Goal: Task Accomplishment & Management: Complete application form

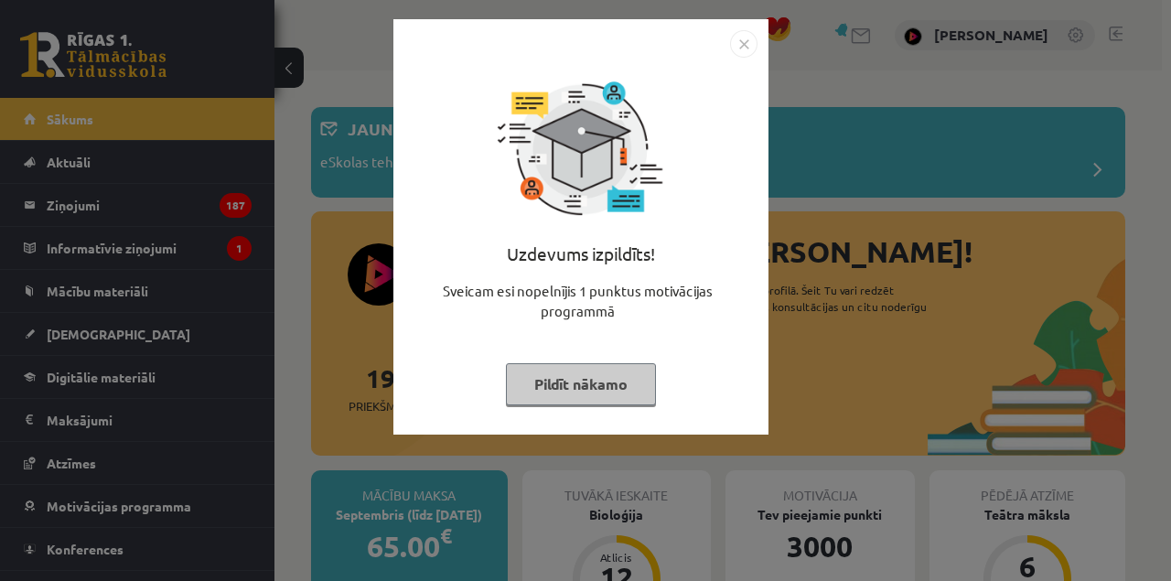
click at [288, 354] on div "Uzdevums izpildīts! Sveicam esi nopelnījis 1 punktus motivācijas programmā Pild…" at bounding box center [585, 290] width 1171 height 581
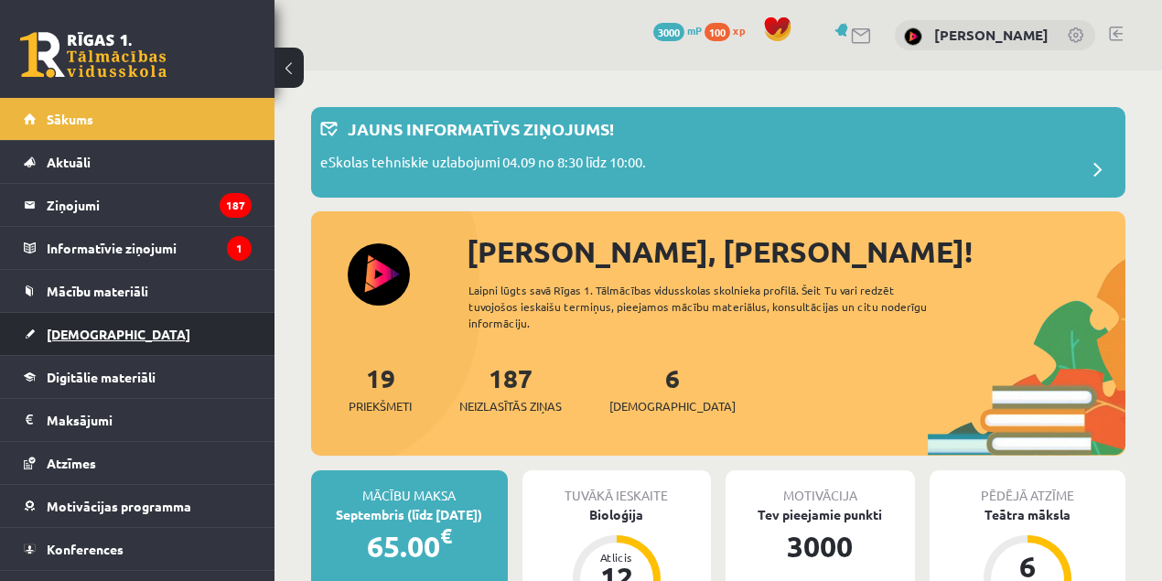
click at [71, 335] on span "[DEMOGRAPHIC_DATA]" at bounding box center [119, 334] width 144 height 16
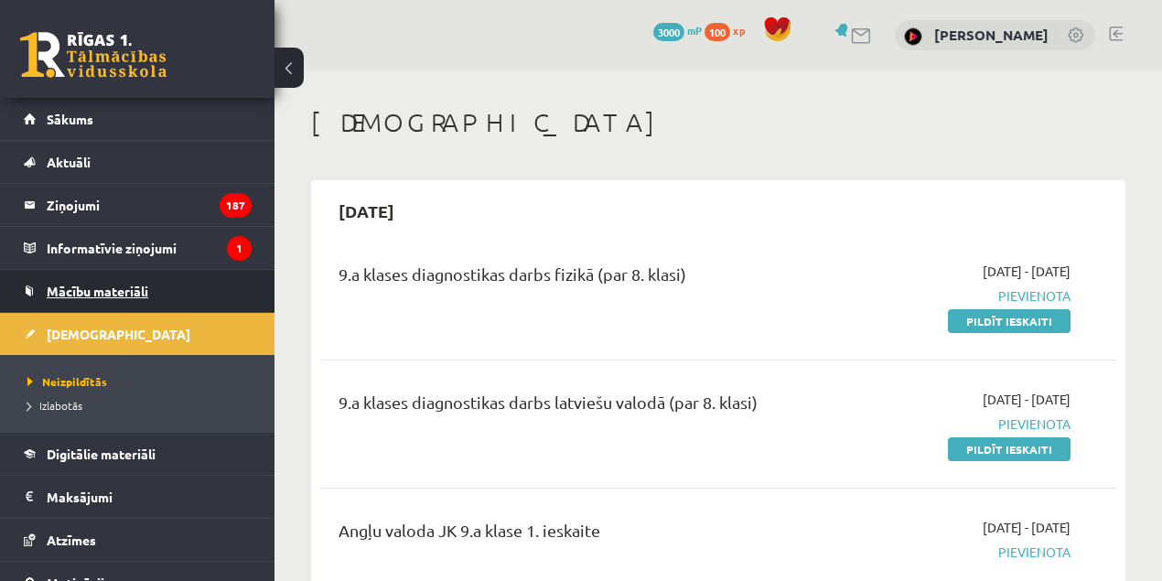
click at [55, 293] on span "Mācību materiāli" at bounding box center [98, 291] width 102 height 16
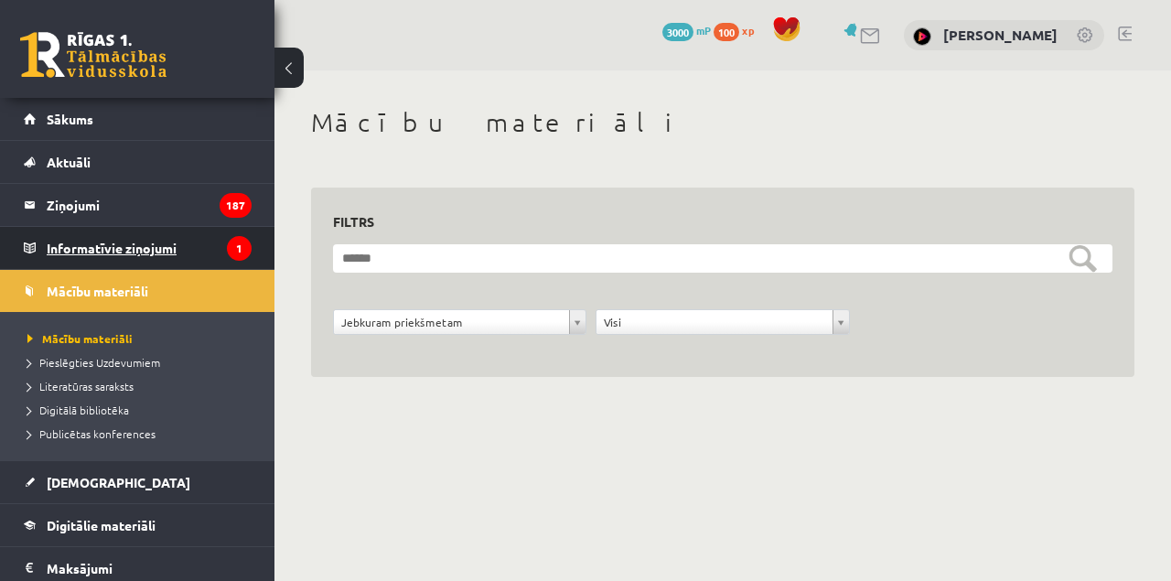
click at [58, 262] on legend "Informatīvie ziņojumi 1" at bounding box center [149, 248] width 205 height 42
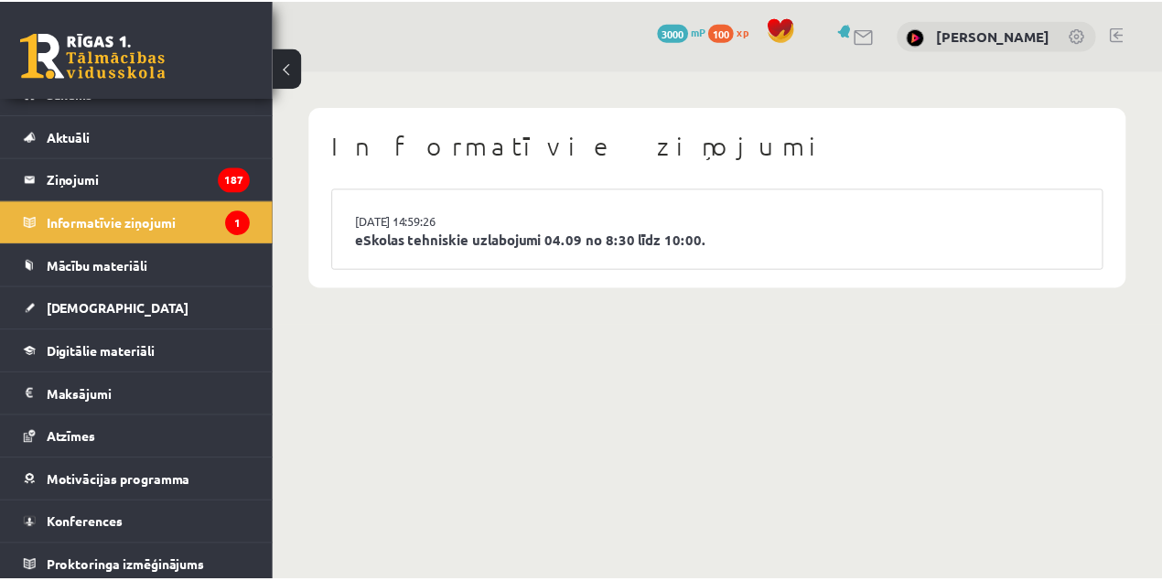
scroll to position [27, 0]
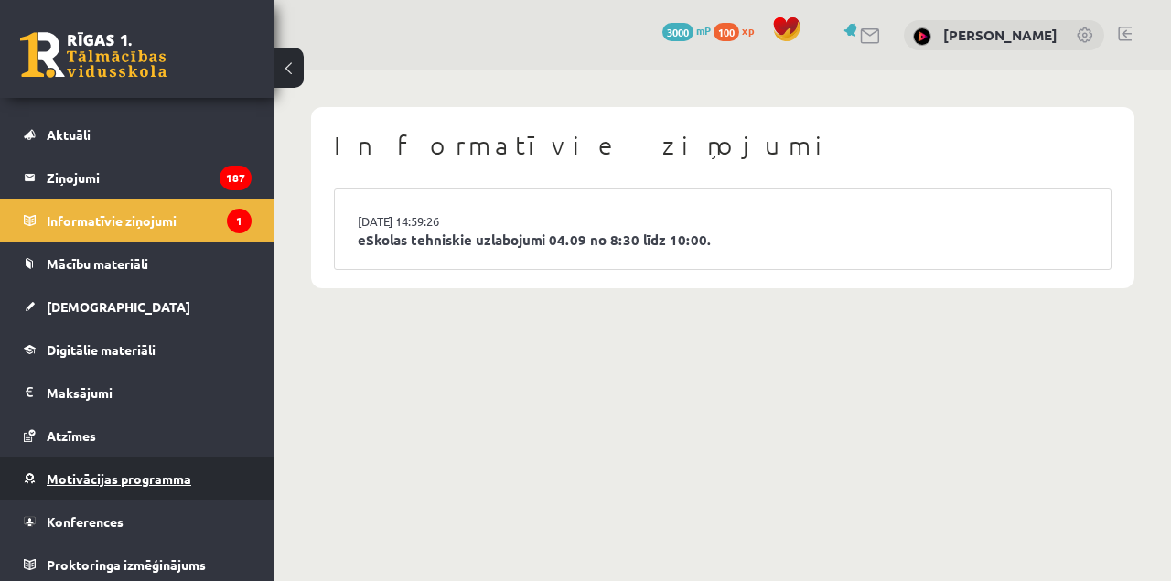
click at [158, 470] on span "Motivācijas programma" at bounding box center [119, 478] width 145 height 16
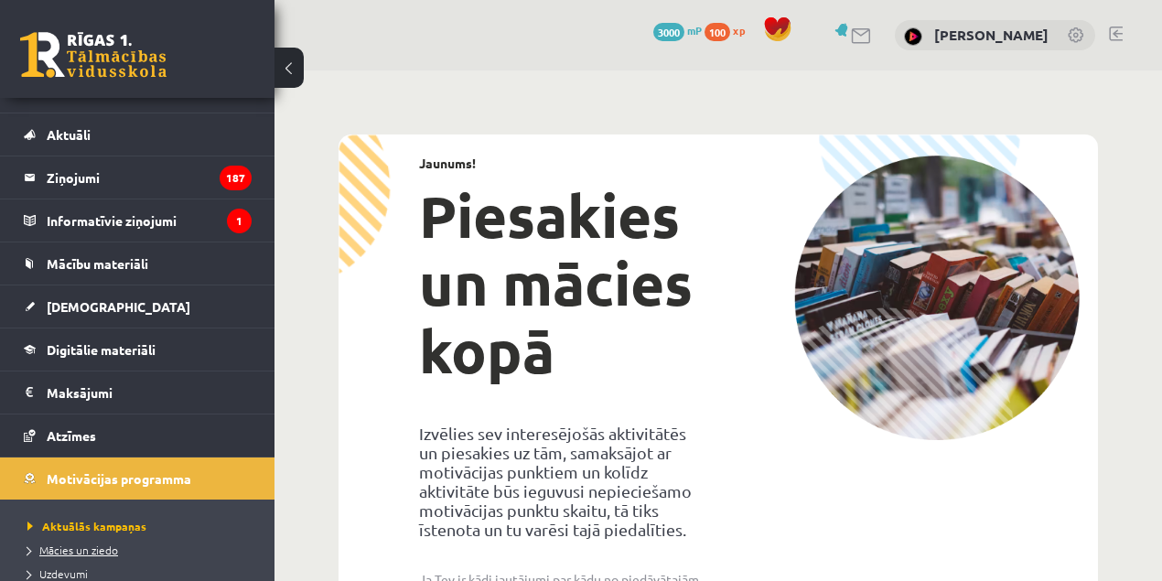
click at [106, 538] on li "Mācies un ziedo" at bounding box center [141, 550] width 229 height 24
click at [113, 543] on span "Mācies un ziedo" at bounding box center [76, 550] width 99 height 15
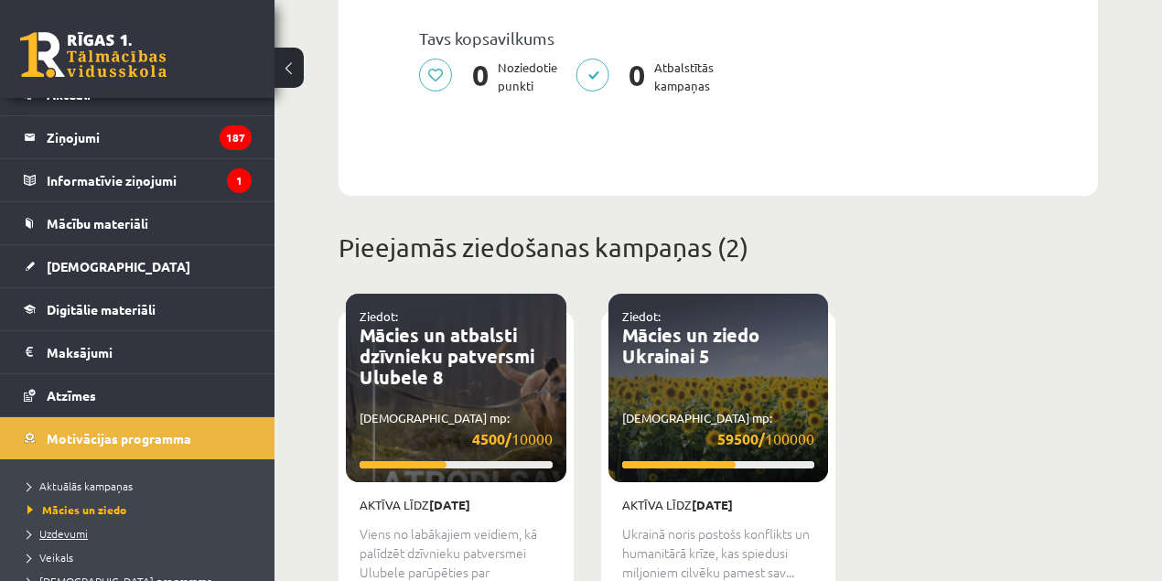
scroll to position [89, 0]
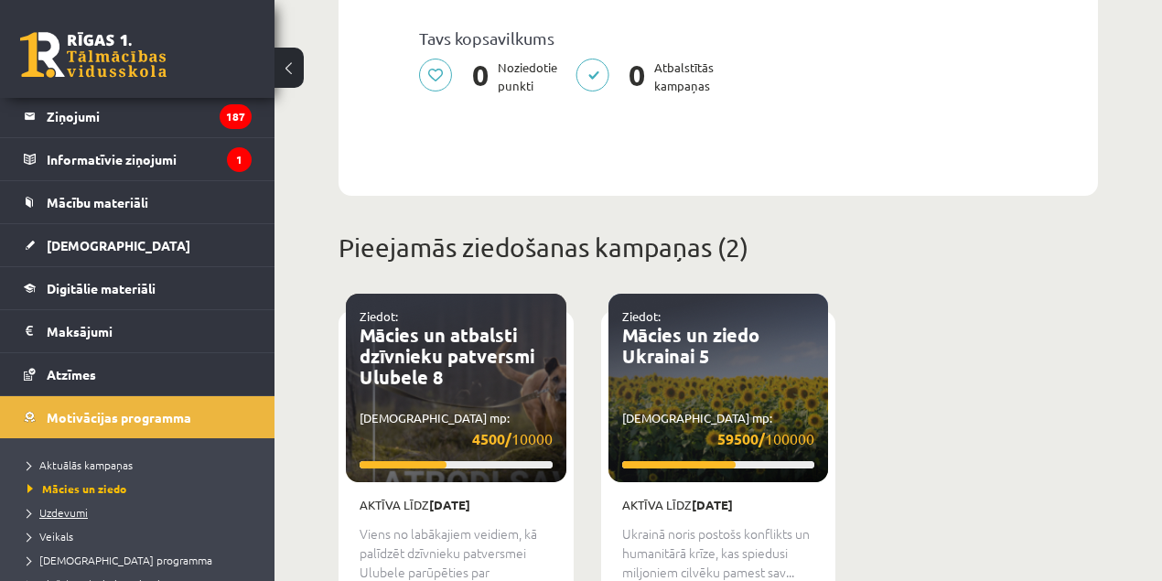
click at [66, 511] on span "Uzdevumi" at bounding box center [57, 512] width 60 height 15
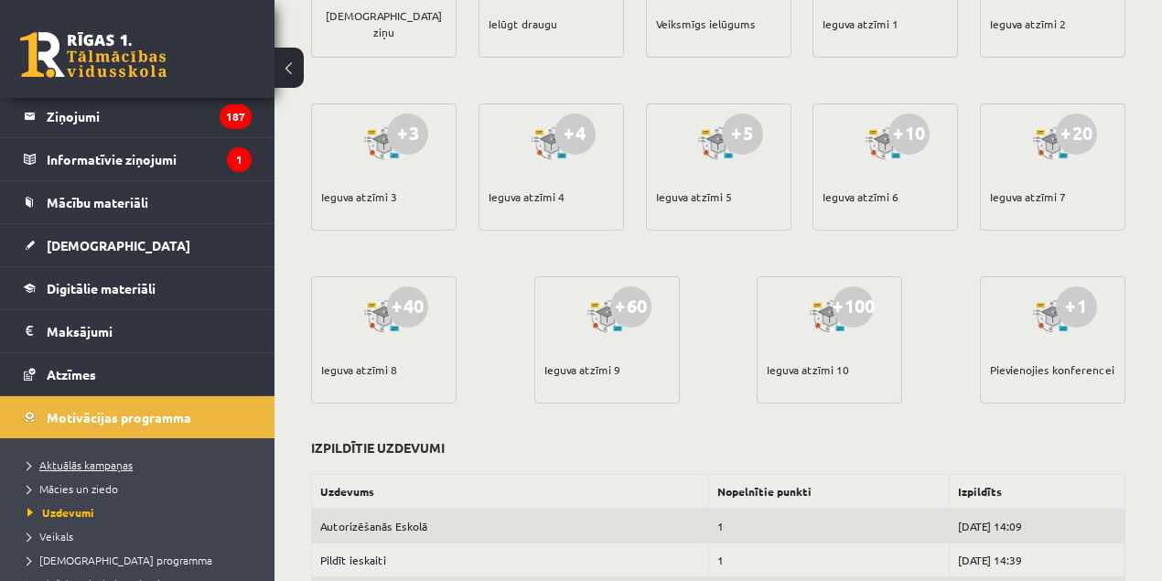
click at [54, 465] on span "Aktuālās kampaņas" at bounding box center [79, 464] width 105 height 15
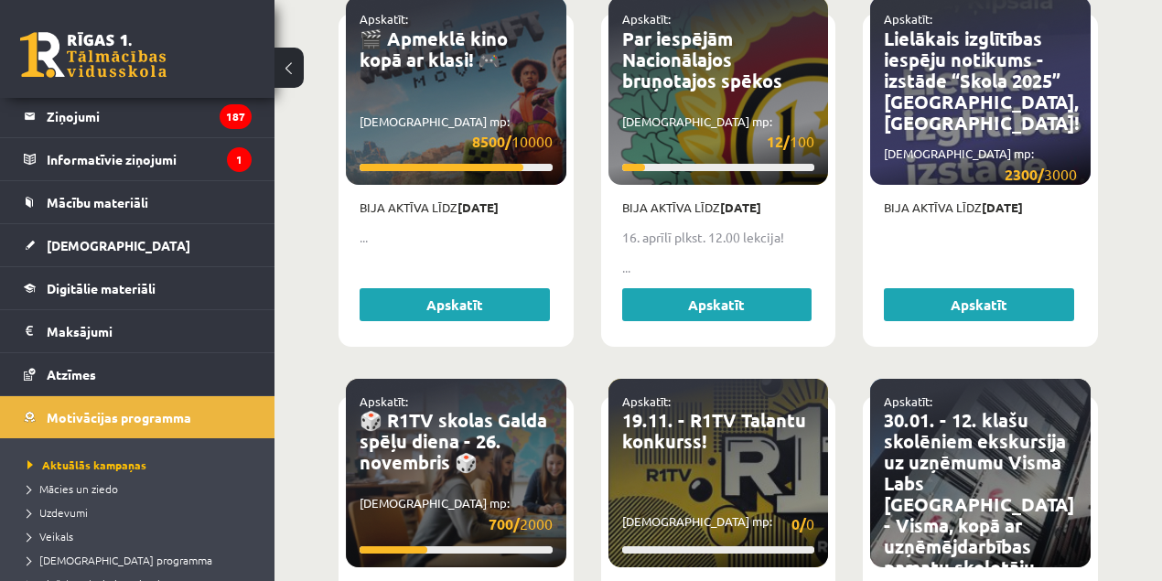
scroll to position [901, 0]
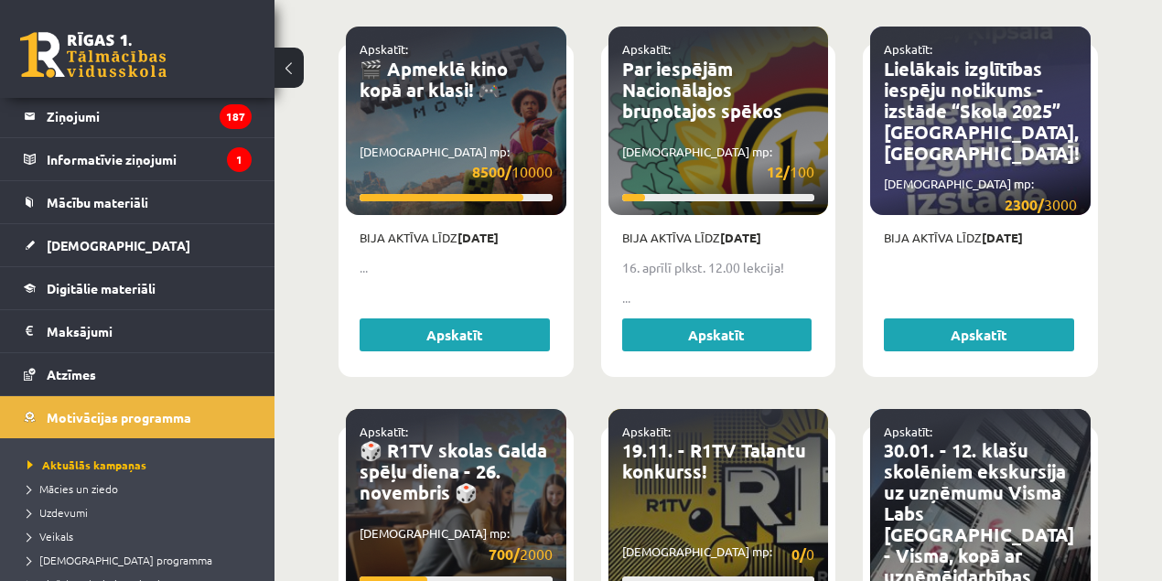
click at [485, 231] on p "Bija aktīva līdz 14.04.2025" at bounding box center [456, 238] width 193 height 18
click at [478, 229] on p "Bija aktīva līdz 14.04.2025" at bounding box center [456, 238] width 193 height 18
click at [450, 86] on div "Apskatīt: 🎬 Apmeklē kino kopā ar klasi! 🎮 Savākti mp: 8500/ 10000" at bounding box center [456, 121] width 221 height 188
click at [435, 58] on link "🎬 Apmeklē kino kopā ar klasi! 🎮" at bounding box center [434, 79] width 148 height 45
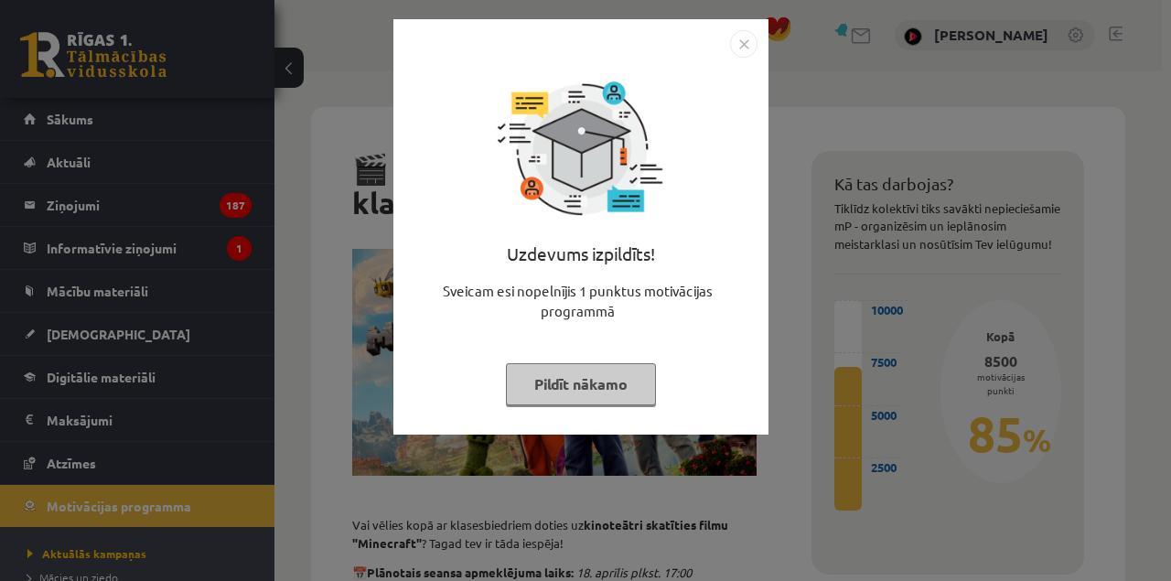
click at [1053, 179] on div "Uzdevums izpildīts! Sveicam esi nopelnījis 1 punktus motivācijas programmā Pild…" at bounding box center [585, 290] width 1171 height 581
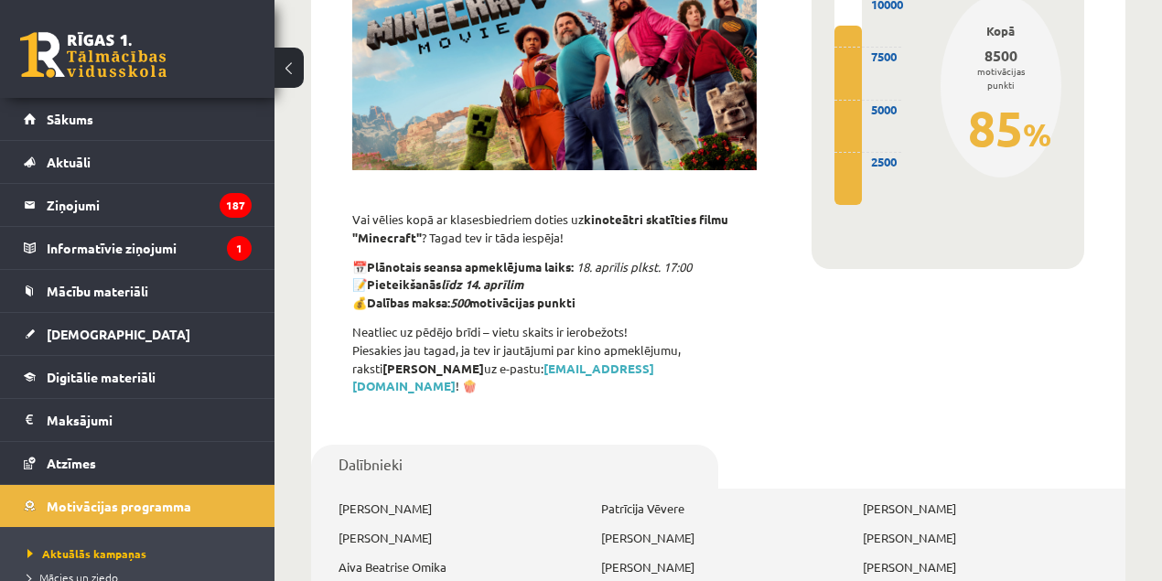
scroll to position [199, 0]
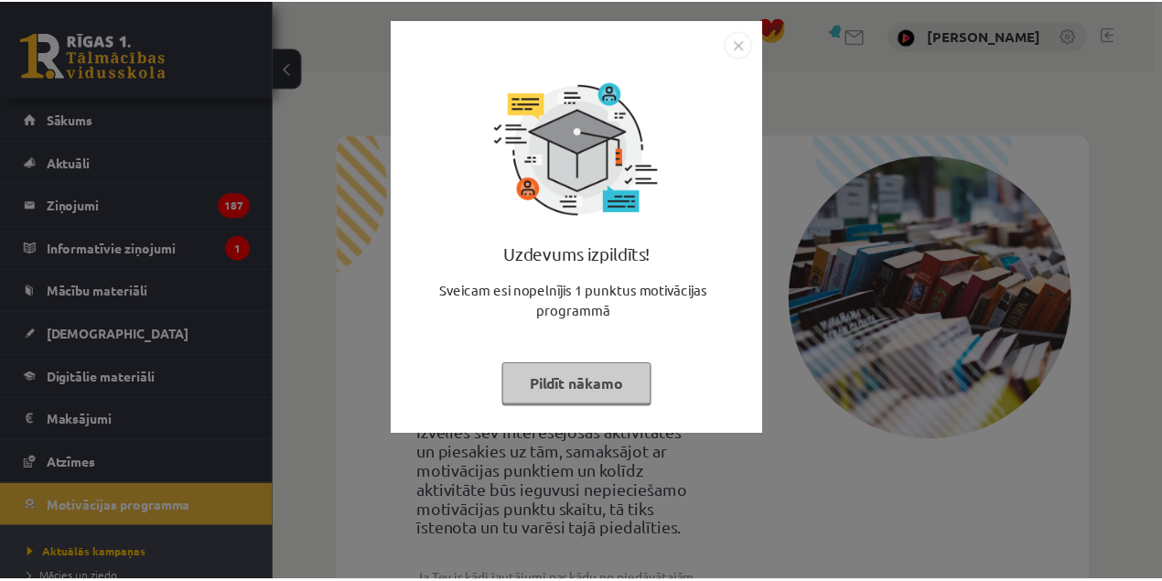
scroll to position [901, 0]
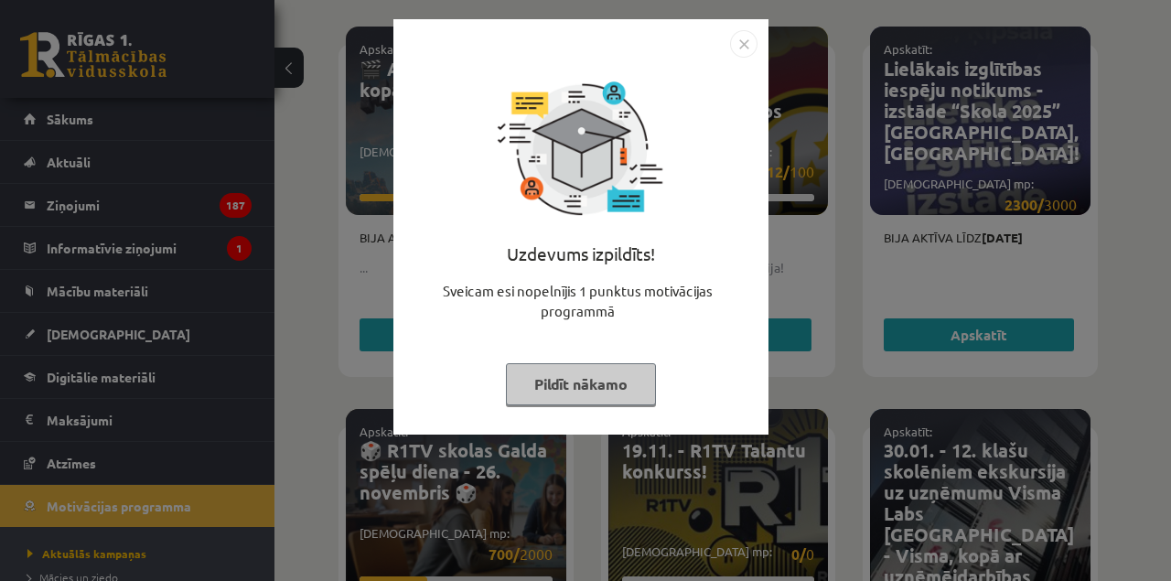
click at [1075, 185] on div "Uzdevums izpildīts! Sveicam esi nopelnījis 1 punktus motivācijas programmā Pild…" at bounding box center [585, 290] width 1171 height 581
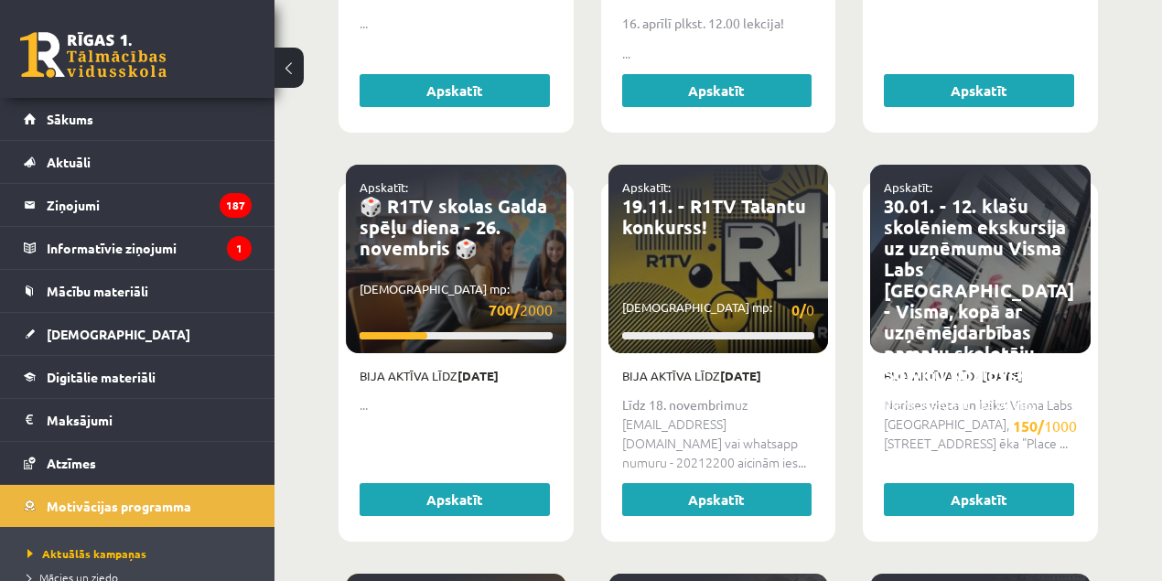
scroll to position [1155, 0]
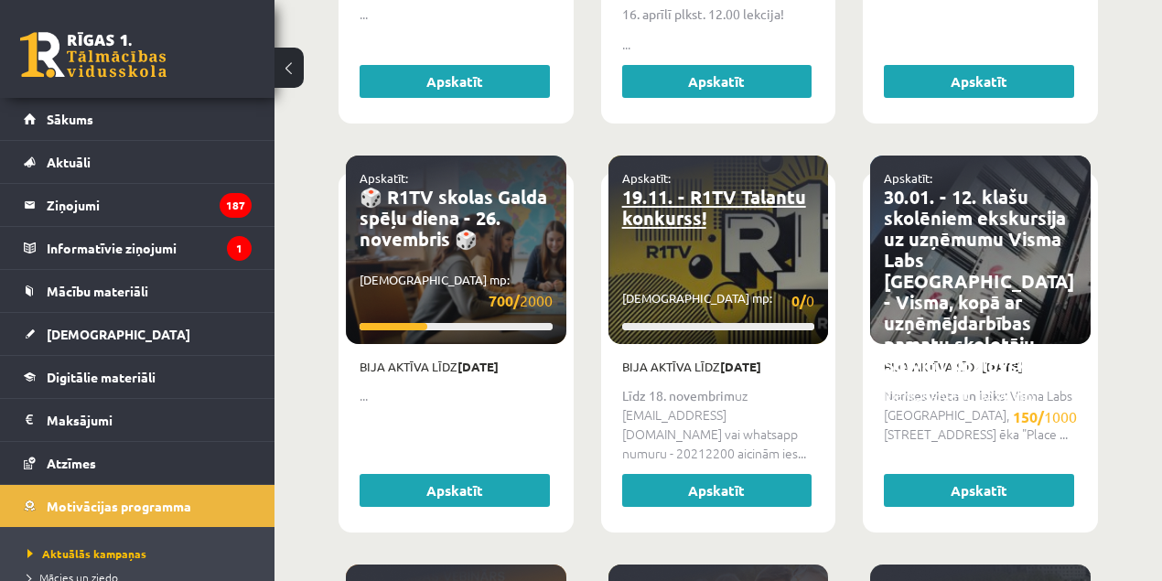
click at [662, 204] on link "19.11. - R1TV Talantu konkurss!" at bounding box center [714, 207] width 184 height 45
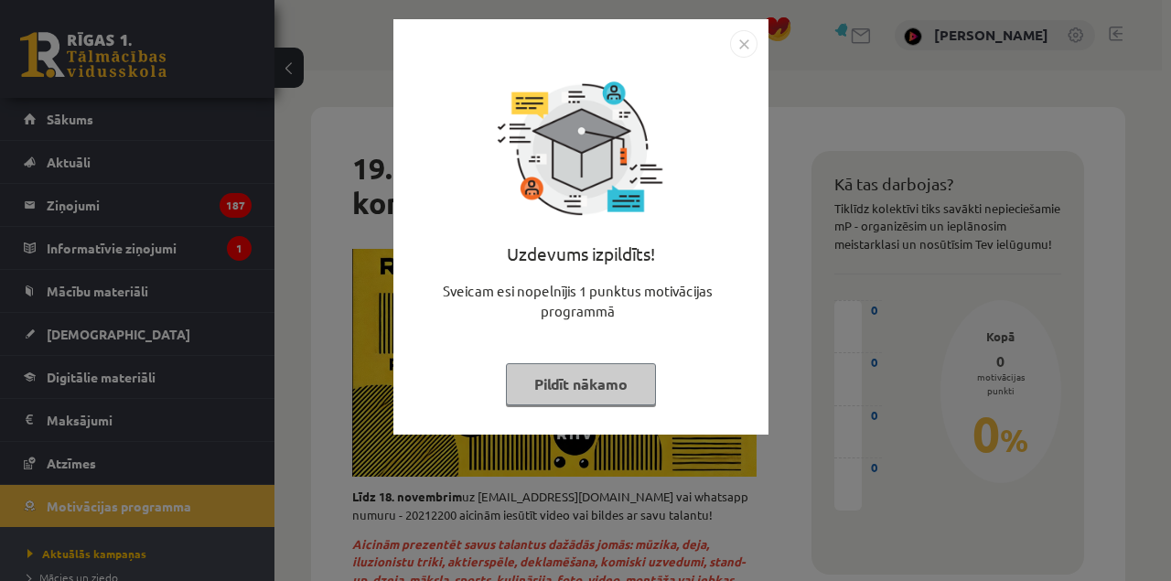
click at [1170, 205] on div "Uzdevums izpildīts! Sveicam esi nopelnījis 1 punktus motivācijas programmā Pild…" at bounding box center [585, 290] width 1171 height 581
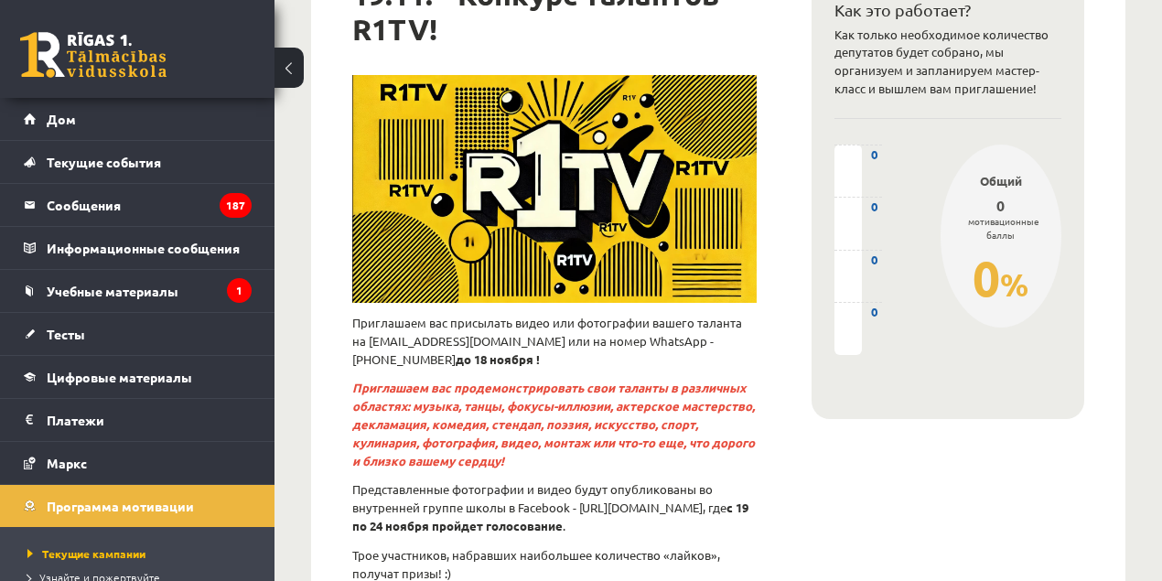
scroll to position [178, 0]
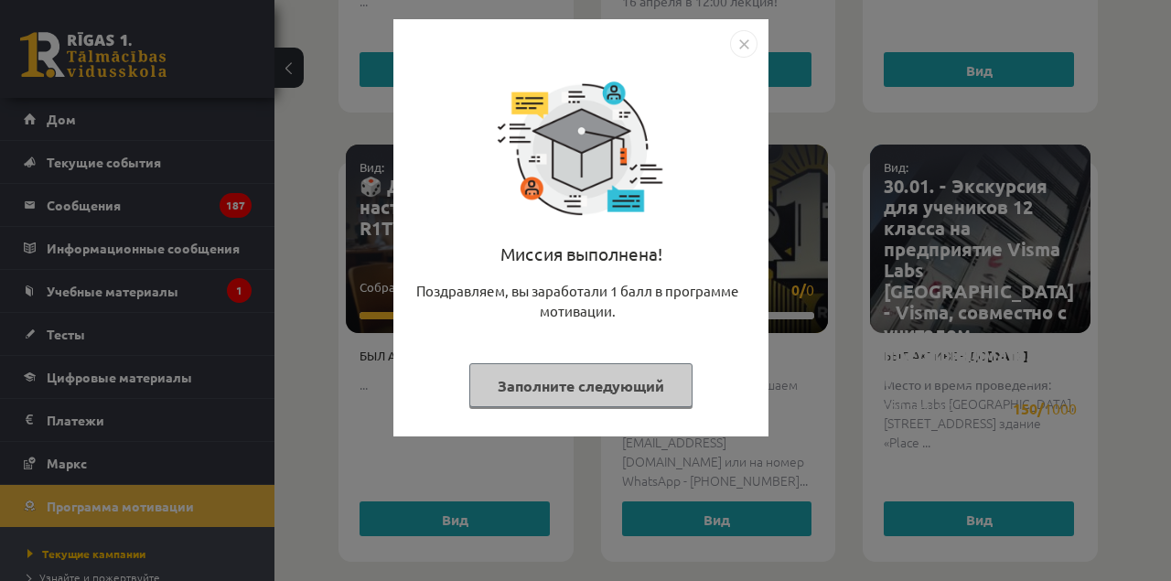
click at [1006, 227] on div "Миссия выполнена! Поздравляем, вы заработали 1 балл в программе мотивации. Запо…" at bounding box center [585, 290] width 1171 height 581
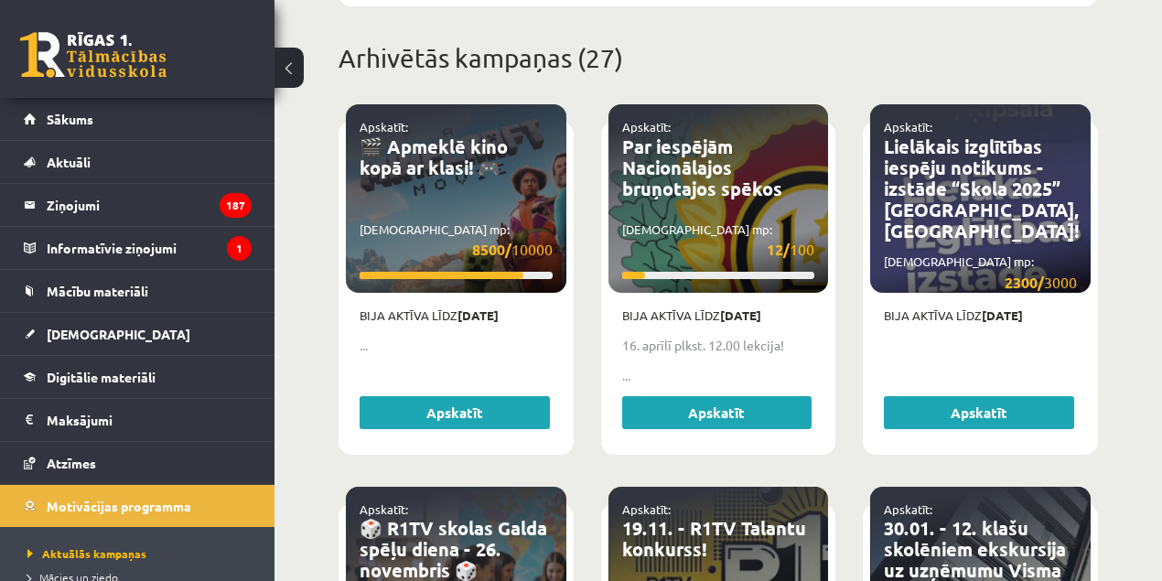
scroll to position [478, 0]
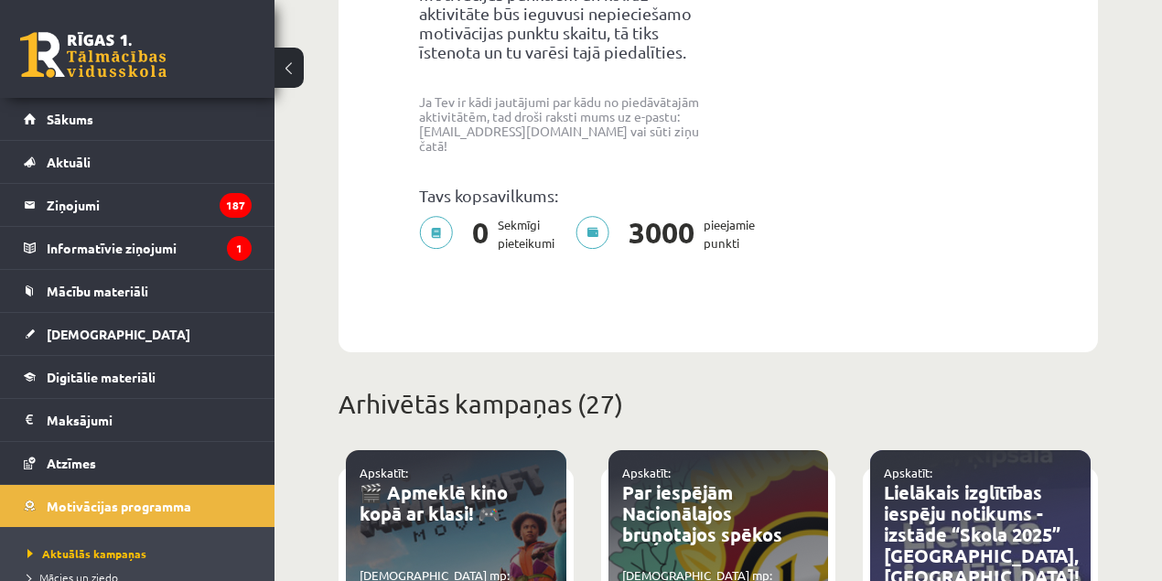
click at [81, 570] on span "Mācies un ziedo" at bounding box center [72, 577] width 91 height 15
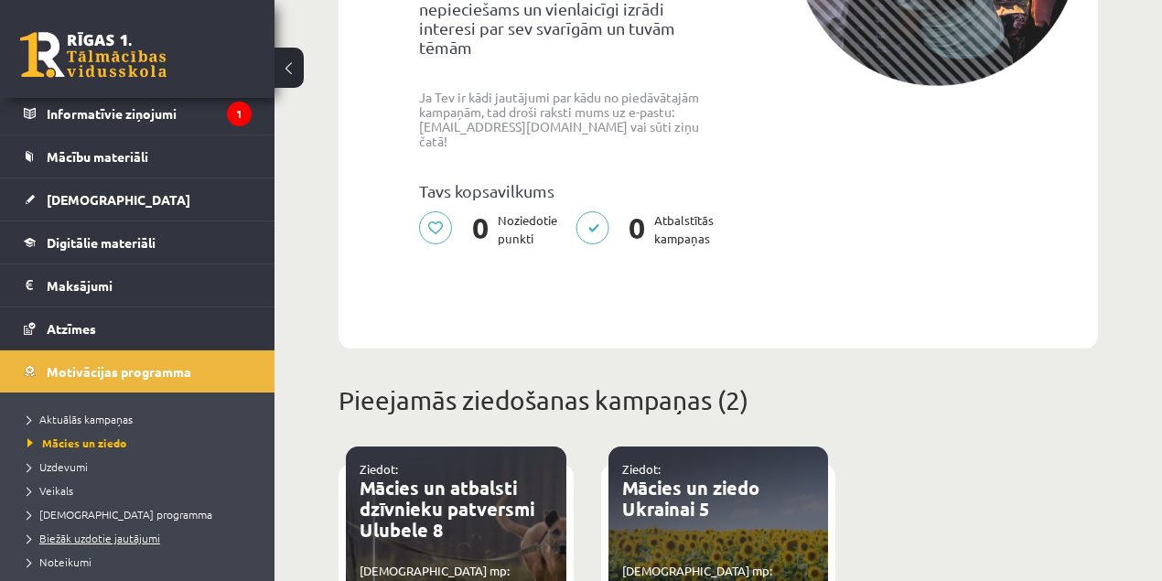
scroll to position [163, 0]
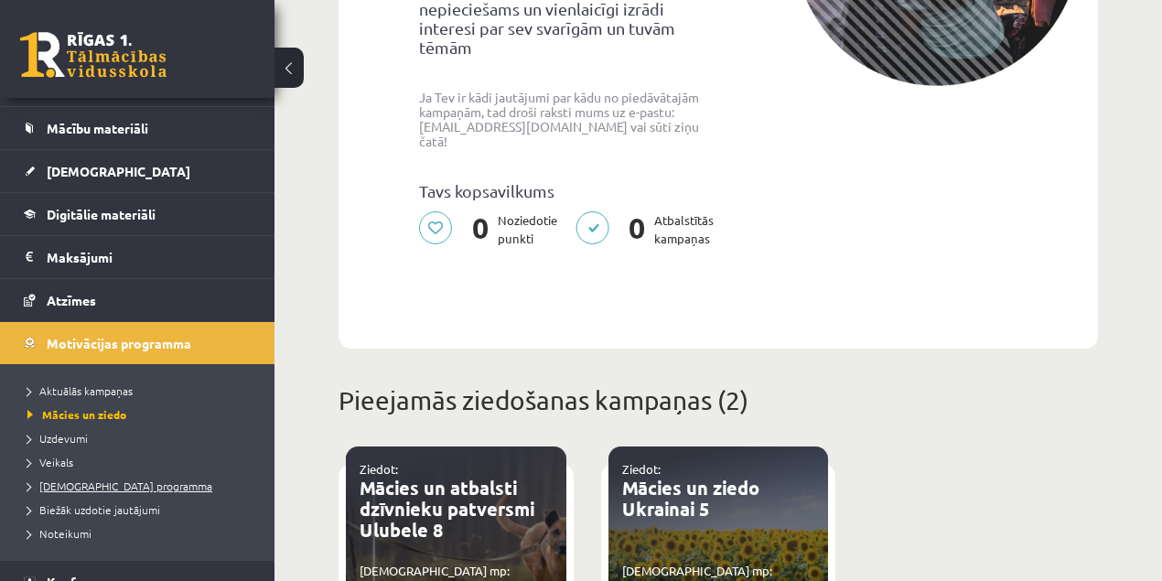
click at [62, 478] on link "[DEMOGRAPHIC_DATA] programma" at bounding box center [141, 486] width 229 height 16
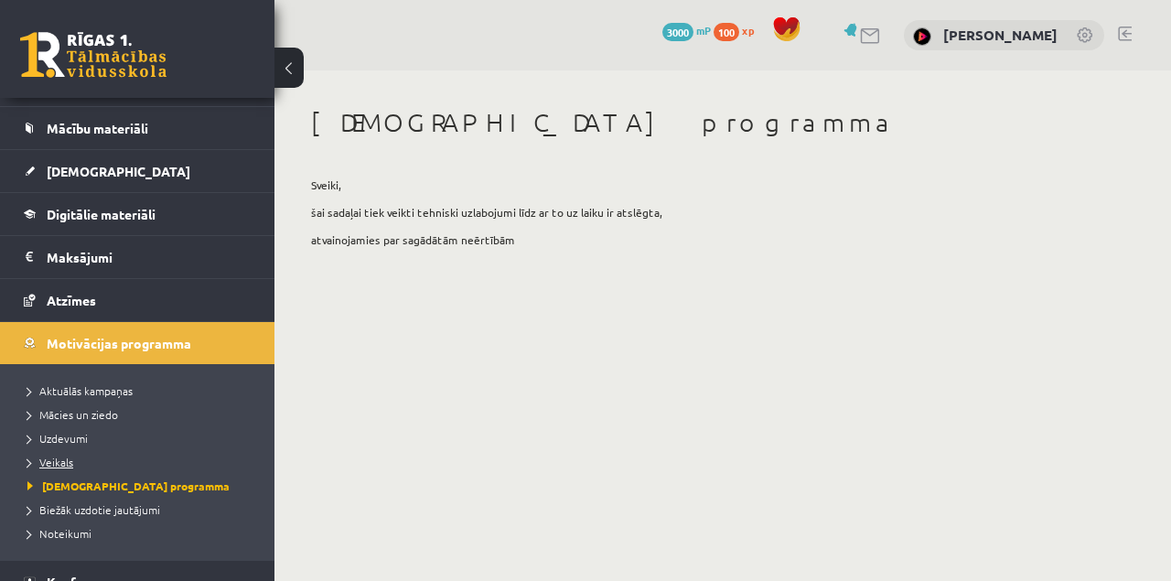
click at [53, 459] on span "Veikals" at bounding box center [50, 462] width 46 height 15
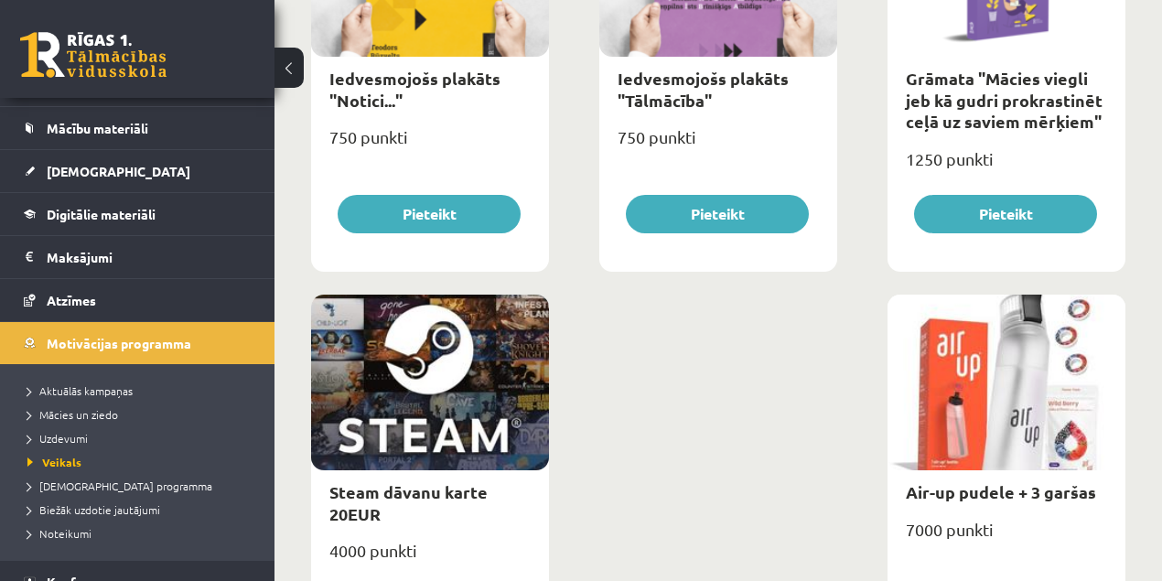
scroll to position [3057, 0]
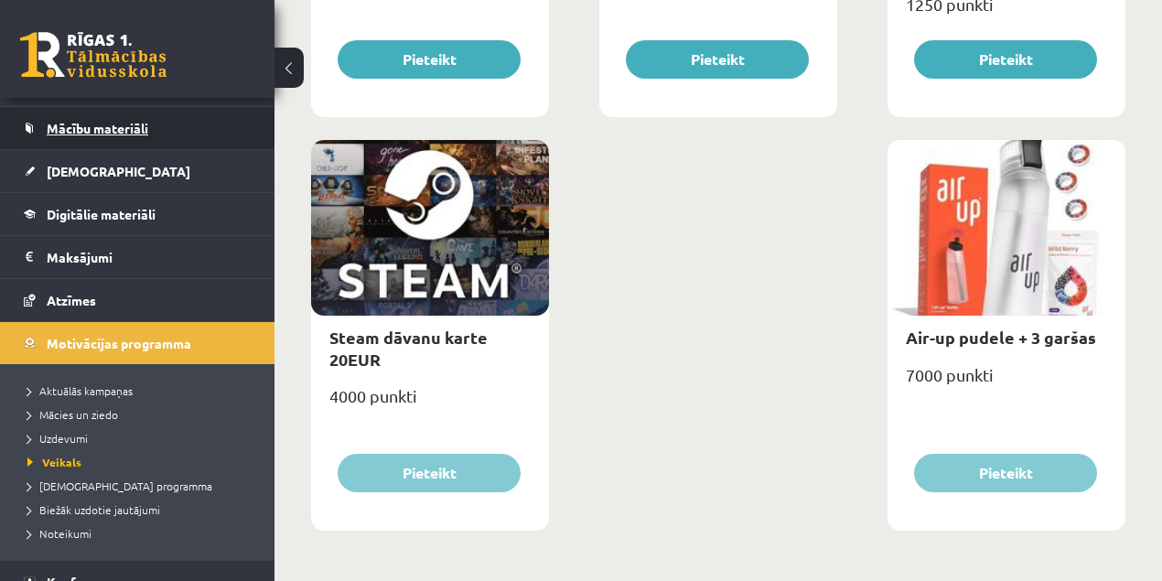
click at [73, 135] on link "Mācību materiāli" at bounding box center [138, 128] width 228 height 42
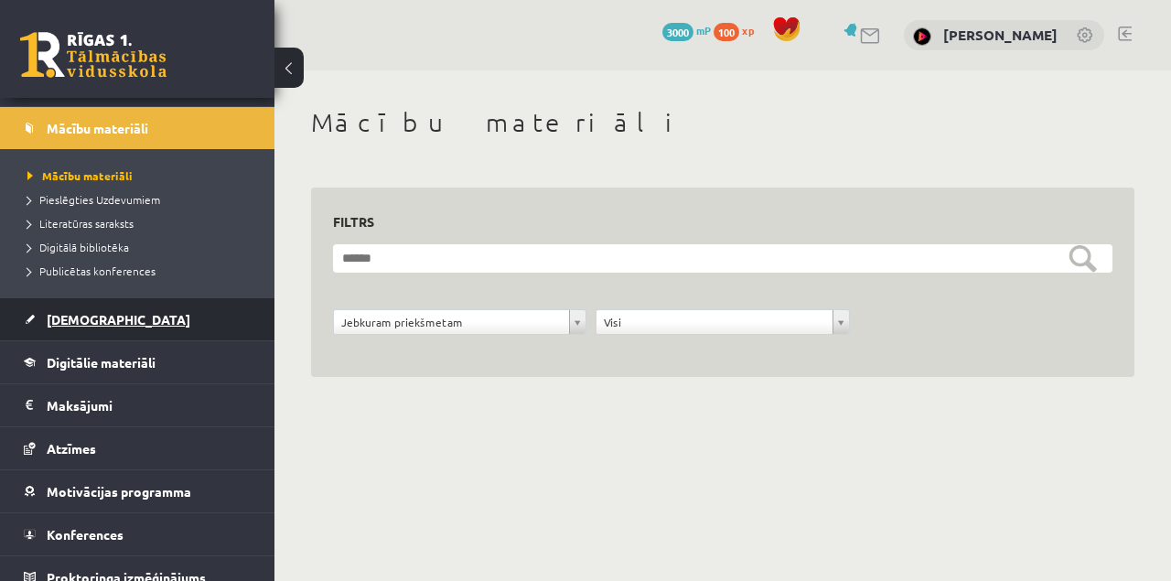
click at [54, 318] on span "[DEMOGRAPHIC_DATA]" at bounding box center [119, 319] width 144 height 16
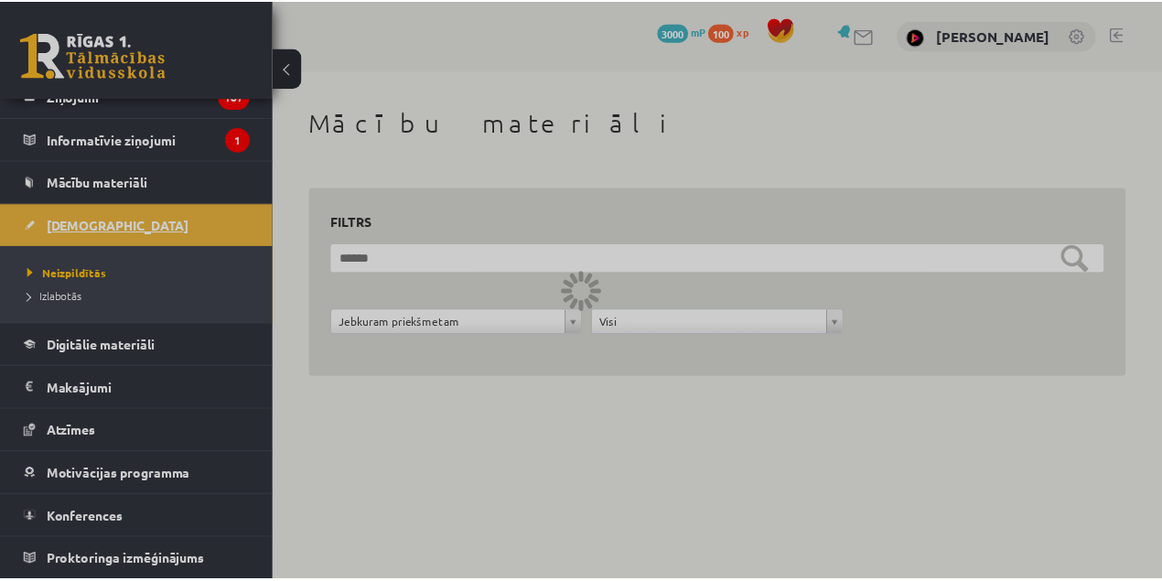
scroll to position [104, 0]
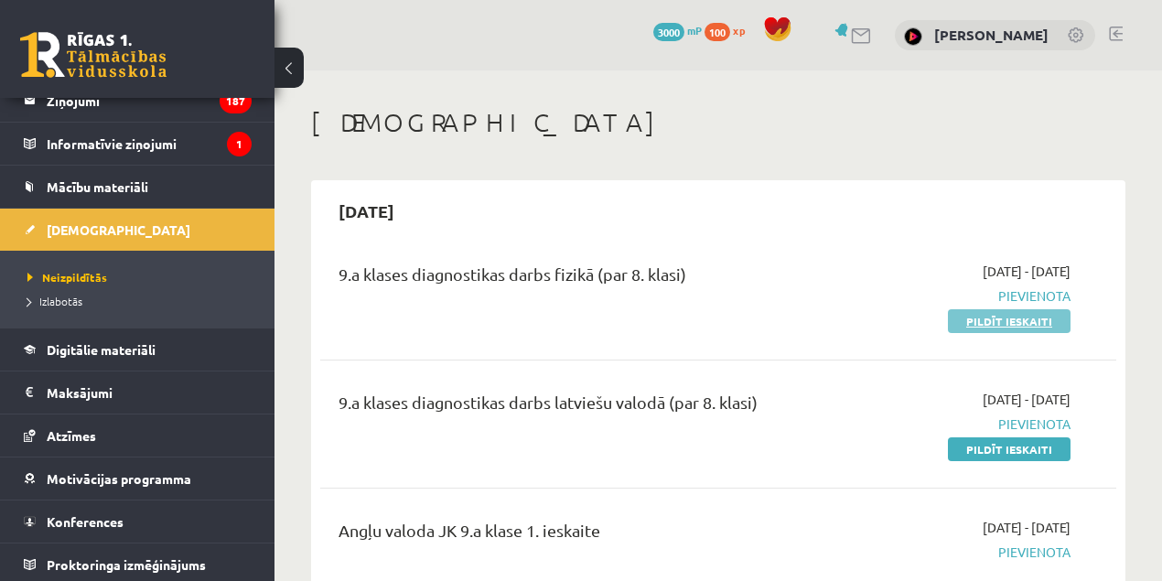
click at [993, 318] on link "Pildīt ieskaiti" at bounding box center [1009, 321] width 123 height 24
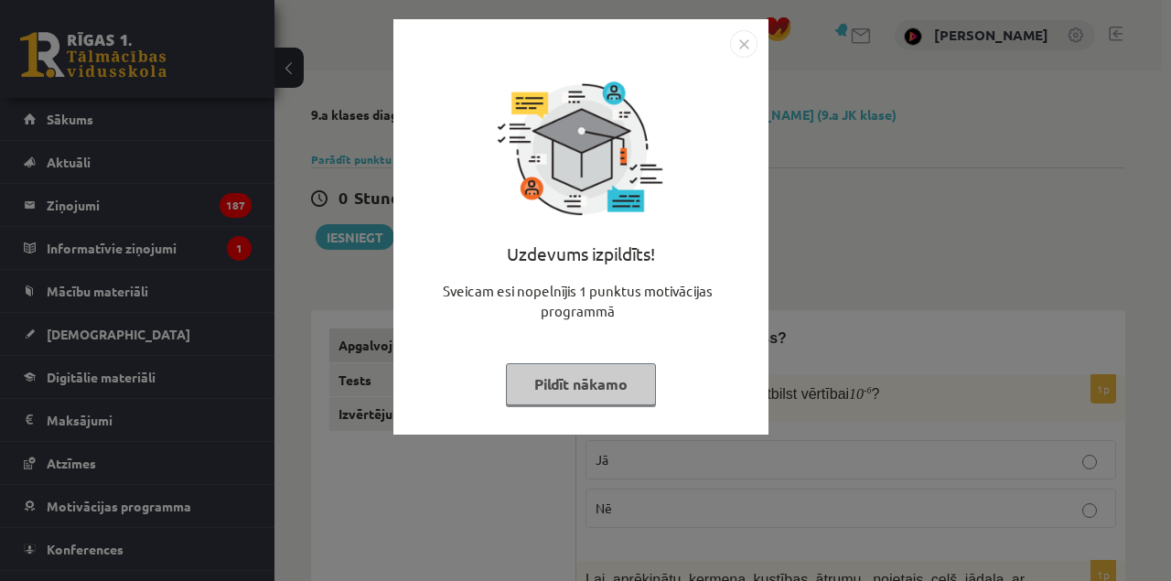
click at [952, 500] on div "Uzdevums izpildīts! Sveicam esi nopelnījis 1 punktus motivācijas programmā Pild…" at bounding box center [585, 290] width 1171 height 581
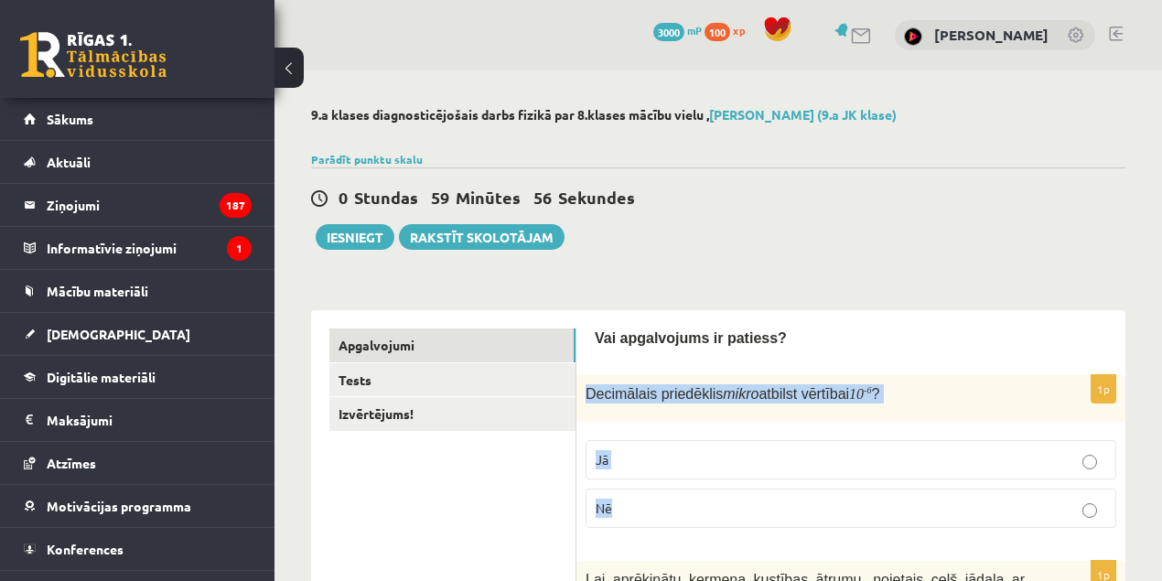
drag, startPoint x: 636, startPoint y: 459, endPoint x: 579, endPoint y: 403, distance: 80.2
click at [579, 403] on div "1p Decimālais priedēklis mikro atbilst vērtībai 10 - 6 ? Jā Nē" at bounding box center [850, 458] width 549 height 167
copy div "Decimālais priedēklis mikro atbilst vērtībai 10 - 6 ? Jā Nē"
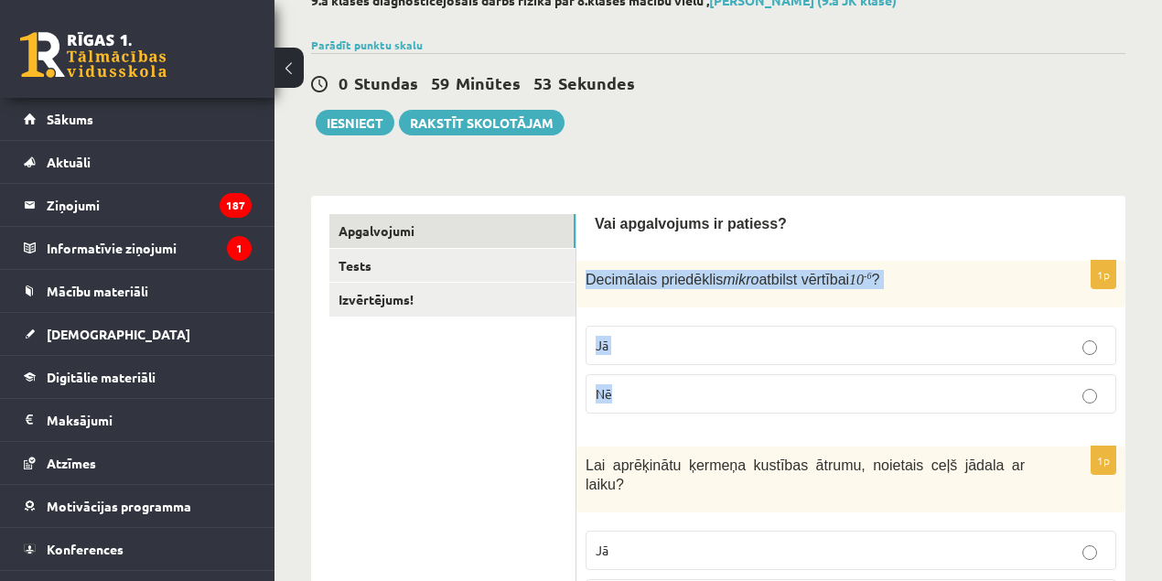
scroll to position [123, 0]
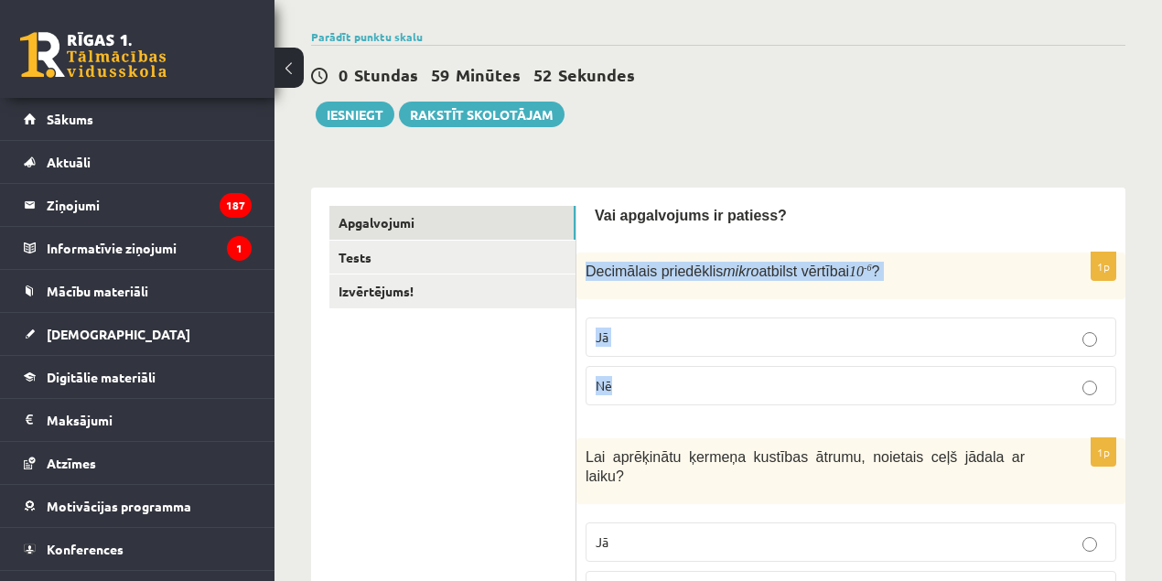
copy div "Decimālais priedēklis mikro atbilst vērtībai 10 - 6 ? Jā Nē"
click at [622, 333] on p "Jā" at bounding box center [851, 337] width 511 height 19
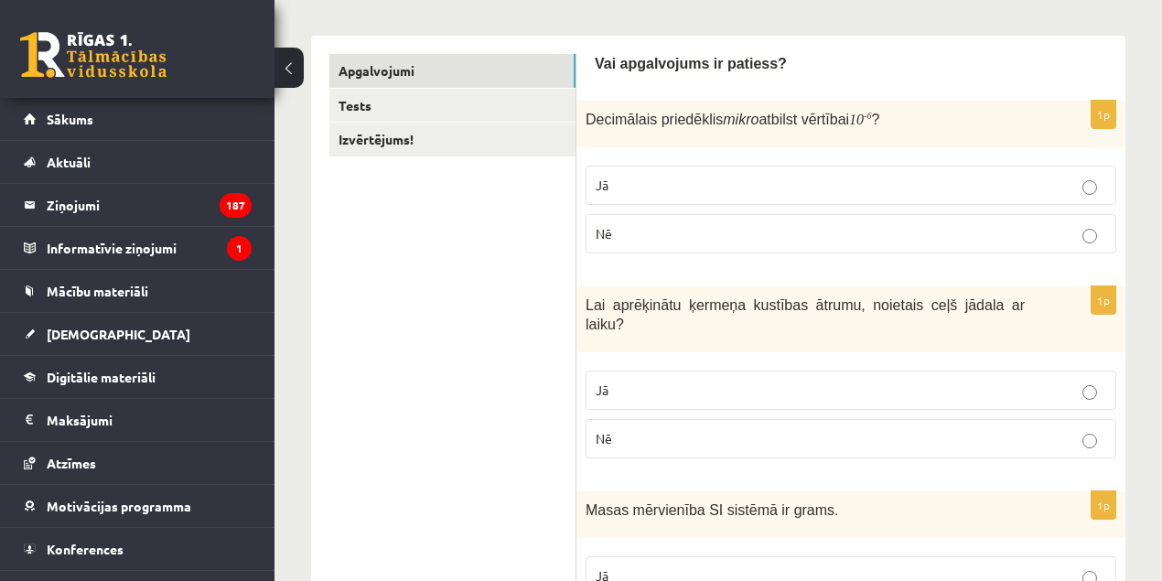
scroll to position [303, 0]
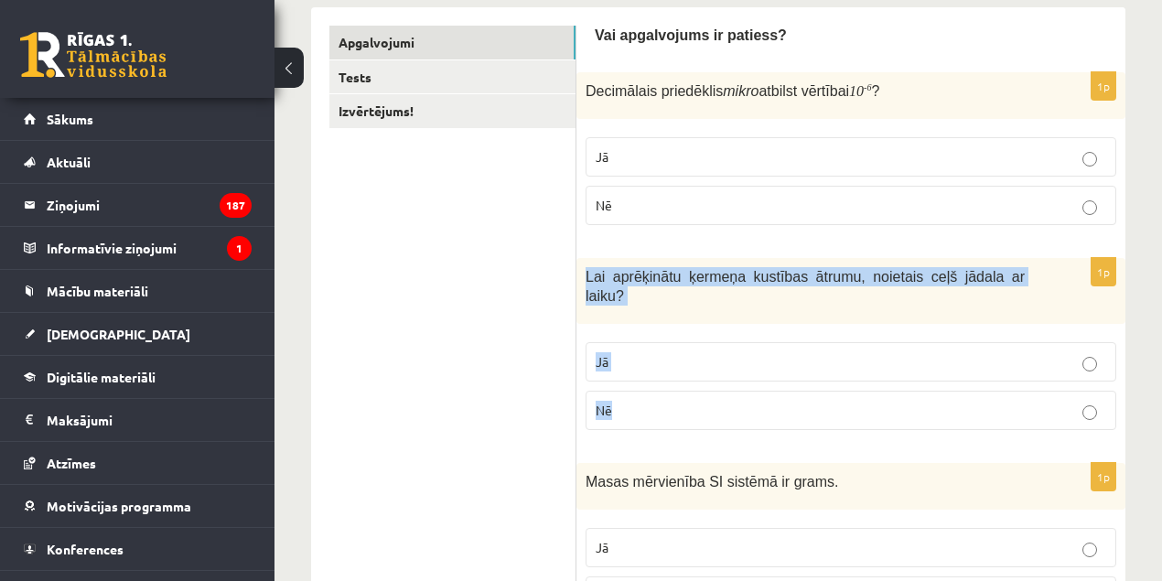
drag, startPoint x: 606, startPoint y: 350, endPoint x: 578, endPoint y: 285, distance: 70.5
click at [578, 285] on div "1p Lai aprēķinātu ķermeņa kustības ātrumu, noietais ceļš jādala ar laiku? Jā Nē" at bounding box center [850, 351] width 549 height 187
copy div "Lai aprēķinātu ķermeņa kustības ātrumu, noietais ceļš jādala ar laiku? Jā Nē"
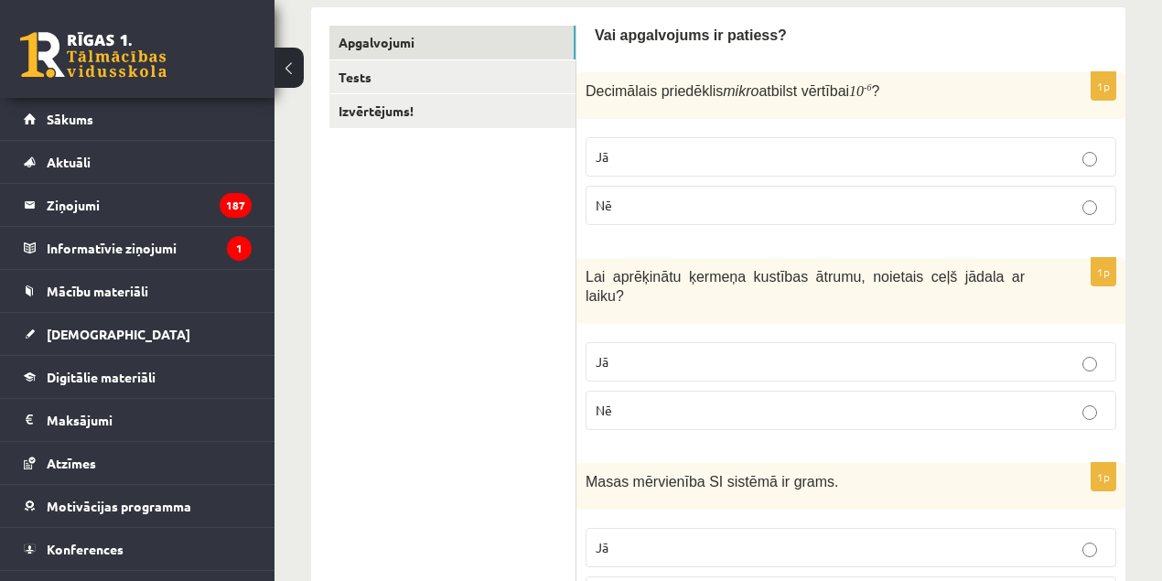
click at [617, 352] on p "Jā" at bounding box center [851, 361] width 511 height 19
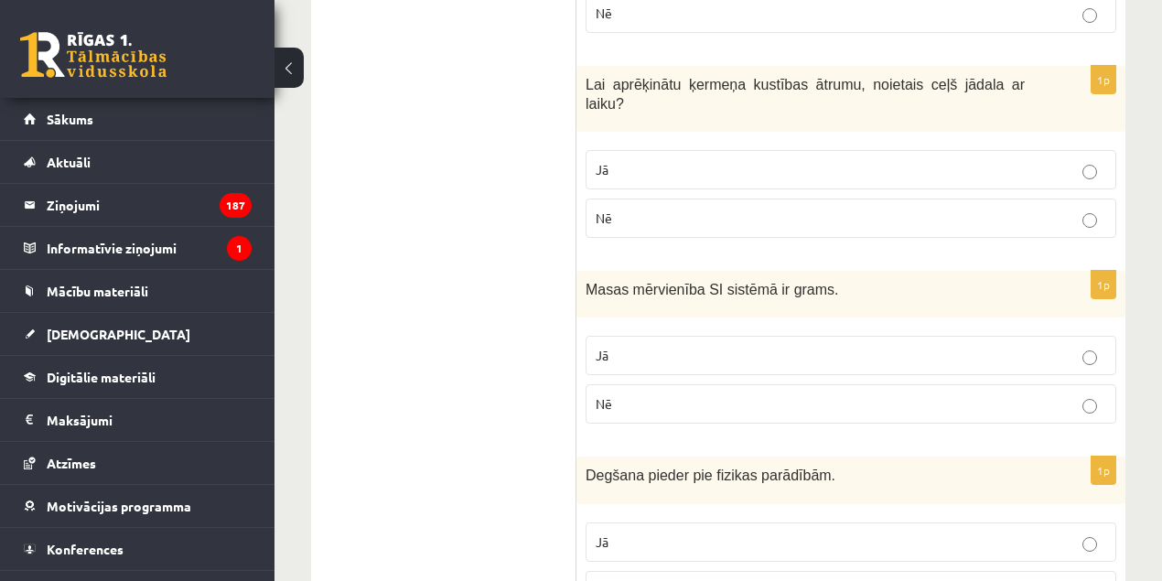
scroll to position [520, 0]
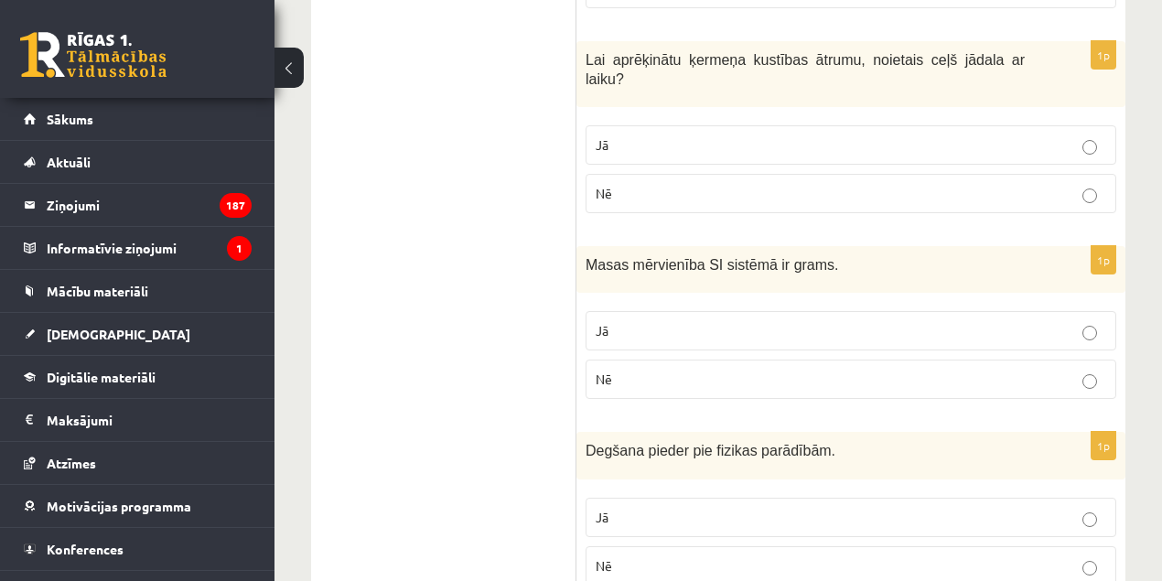
drag, startPoint x: 664, startPoint y: 324, endPoint x: 574, endPoint y: 249, distance: 117.6
click at [586, 257] on span "Masas mērvienība SI sistēmā ir grams." at bounding box center [712, 265] width 253 height 16
drag, startPoint x: 586, startPoint y: 240, endPoint x: 633, endPoint y: 347, distance: 116.8
click at [633, 347] on div "1p Masas mērvienība SI sistēmā ir grams. Jā Nē" at bounding box center [850, 329] width 549 height 167
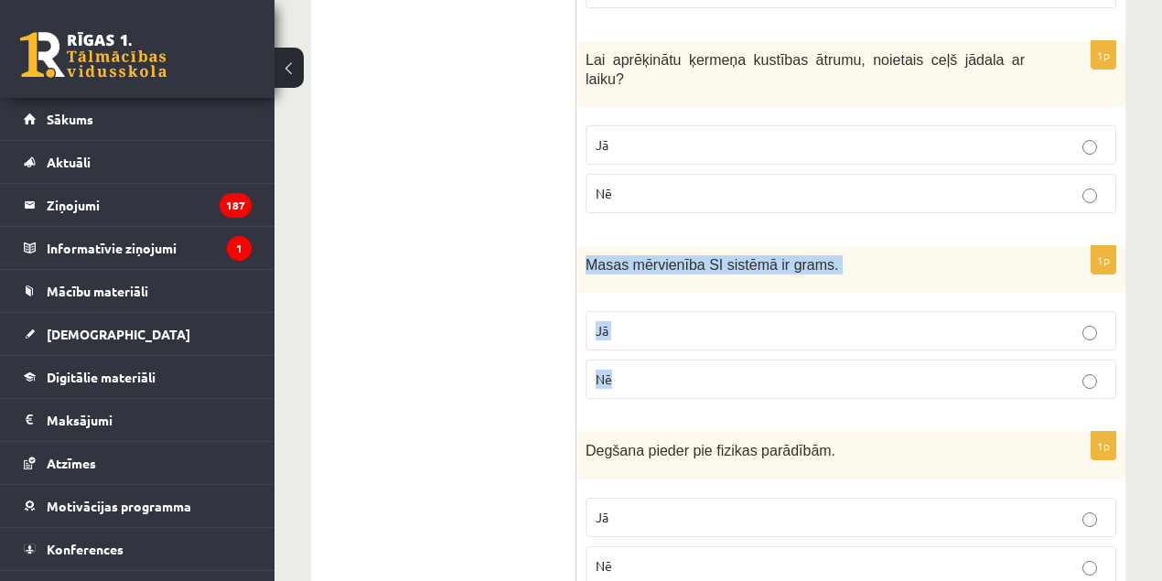
copy div "Masas mērvienība SI sistēmā ir grams. Jā Nē"
click at [648, 370] on p "Nē" at bounding box center [851, 379] width 511 height 19
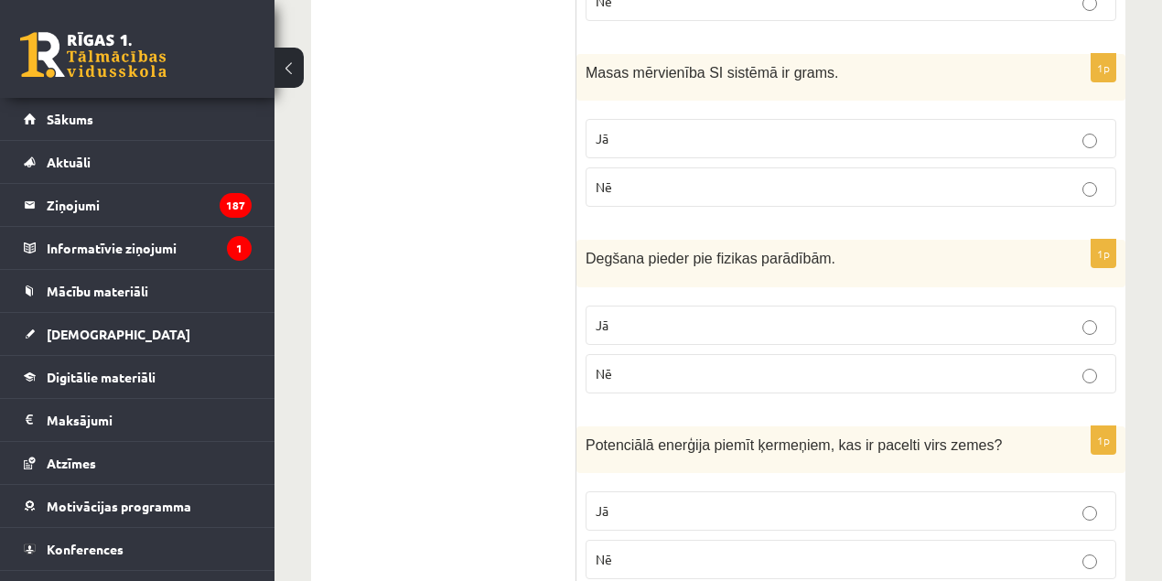
scroll to position [725, 0]
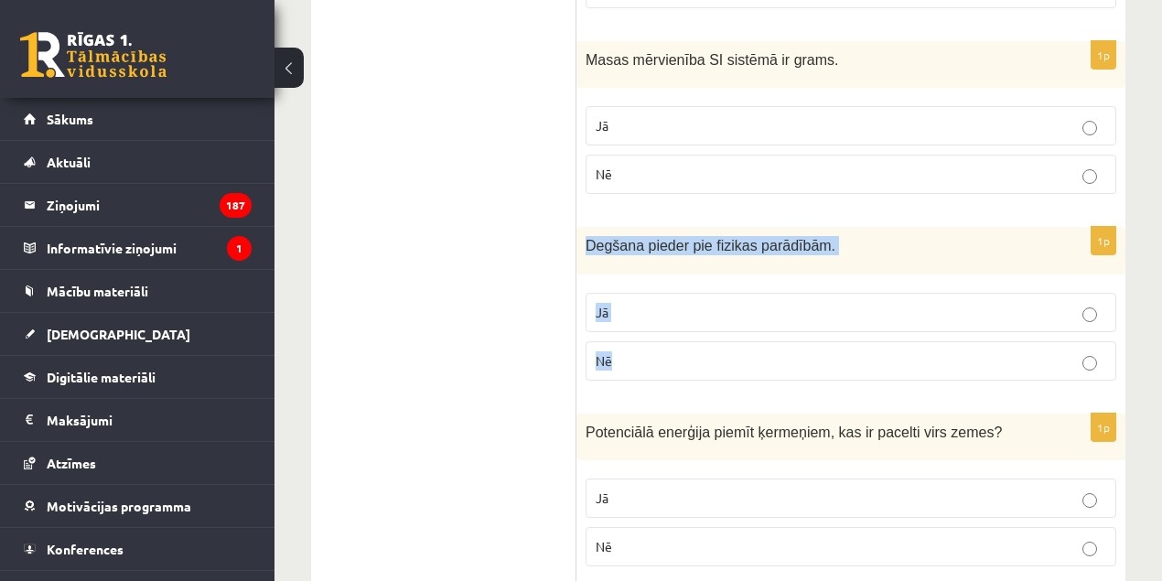
drag, startPoint x: 650, startPoint y: 338, endPoint x: 580, endPoint y: 226, distance: 131.5
click at [580, 227] on div "1p Degšana pieder pie fizikas parādībām. Jā Nē" at bounding box center [850, 310] width 549 height 167
copy div "Degšana pieder pie fizikas parādībām. Jā Nē"
click at [662, 351] on p "Nē" at bounding box center [851, 360] width 511 height 19
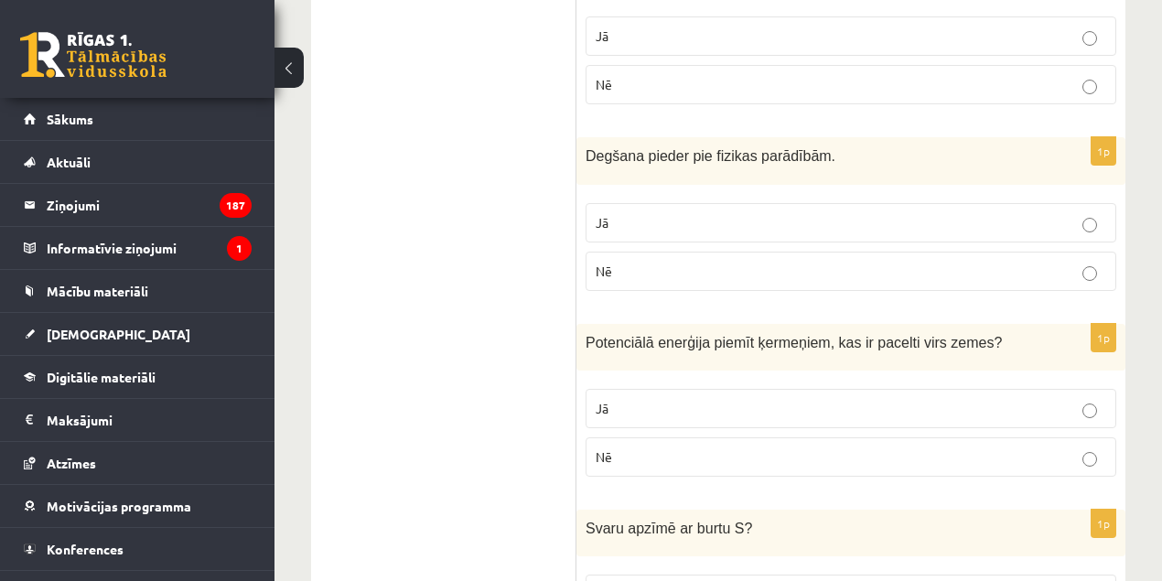
scroll to position [819, 0]
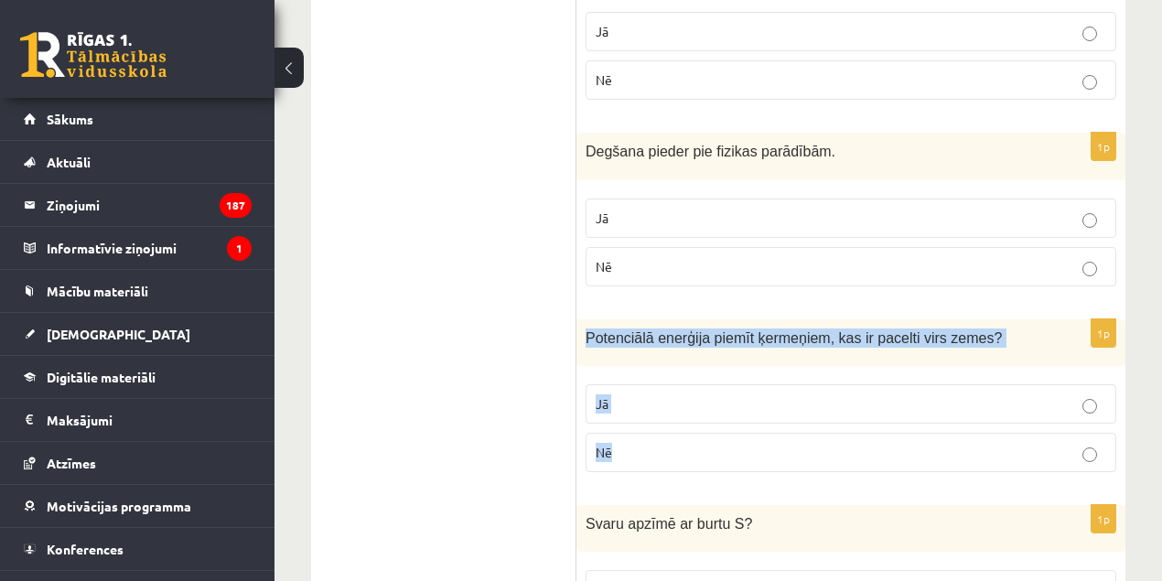
drag, startPoint x: 662, startPoint y: 363, endPoint x: 582, endPoint y: 324, distance: 89.6
click at [582, 324] on div "1p Potenciālā enerģija piemīt ķermeņiem, kas ir pacelti virs zemes ? Jā Nē" at bounding box center [850, 402] width 549 height 167
click at [633, 394] on p "Jā" at bounding box center [851, 403] width 511 height 19
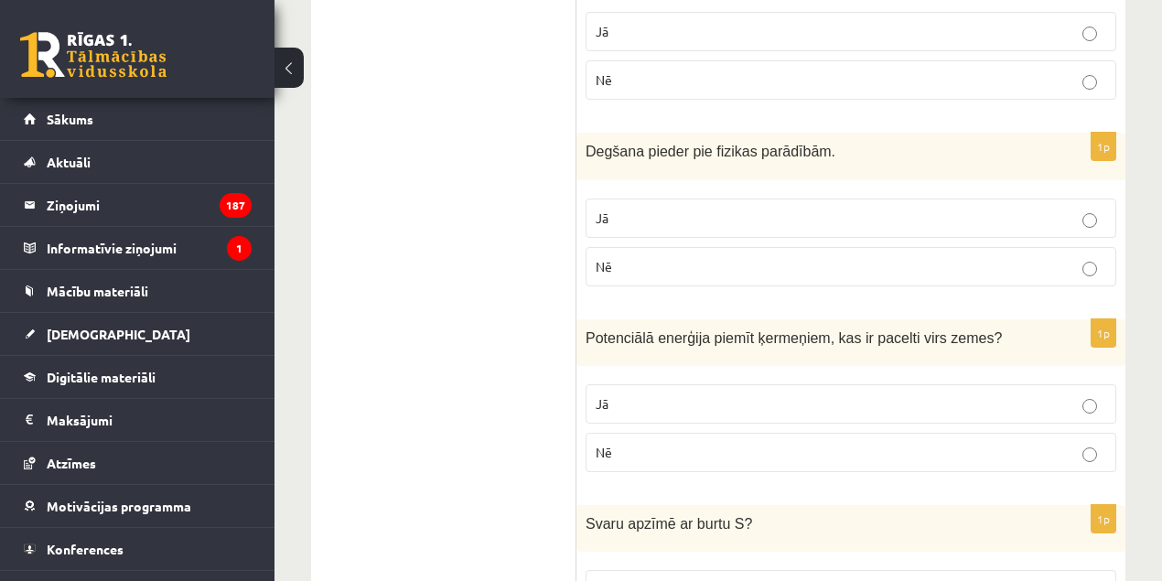
drag, startPoint x: 1158, startPoint y: 196, endPoint x: 1168, endPoint y: 201, distance: 11.5
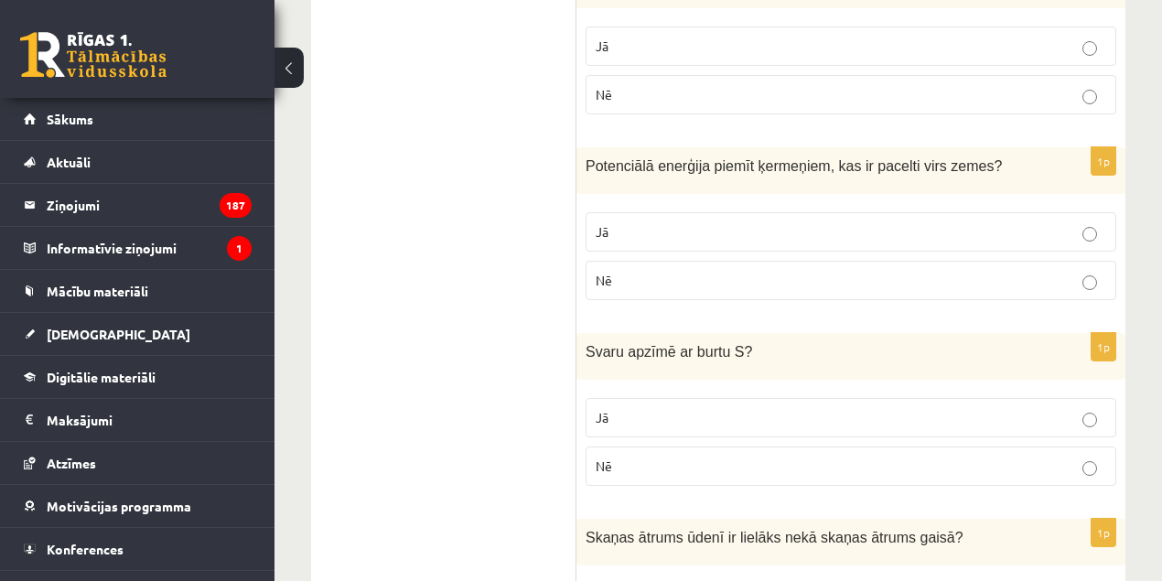
scroll to position [1011, 0]
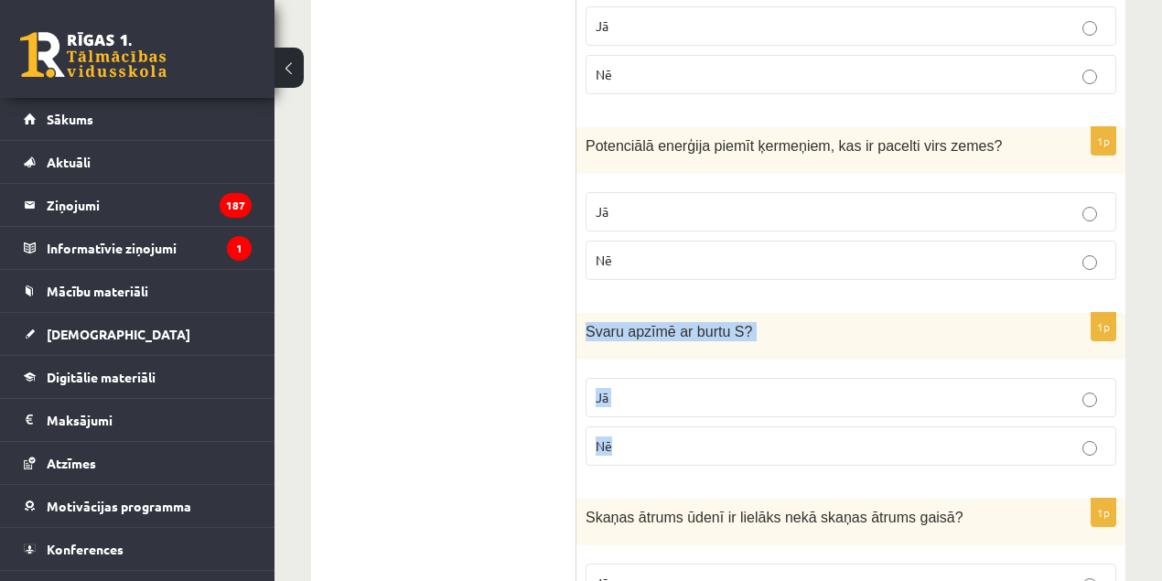
drag, startPoint x: 622, startPoint y: 326, endPoint x: 584, endPoint y: 302, distance: 45.2
click at [584, 313] on div "1p Svaru apzīmē ar burtu S ? Jā Nē" at bounding box center [850, 396] width 549 height 167
copy div "Svaru apzīmē ar burtu S ? Jā Nē"
click at [659, 426] on label "Nē" at bounding box center [851, 445] width 531 height 39
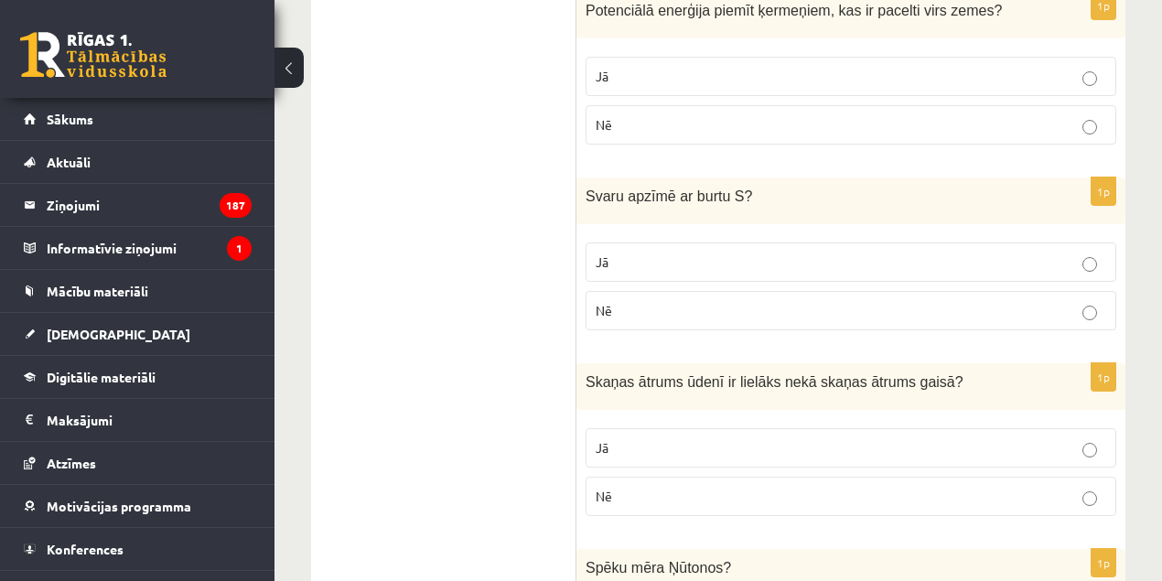
scroll to position [1151, 0]
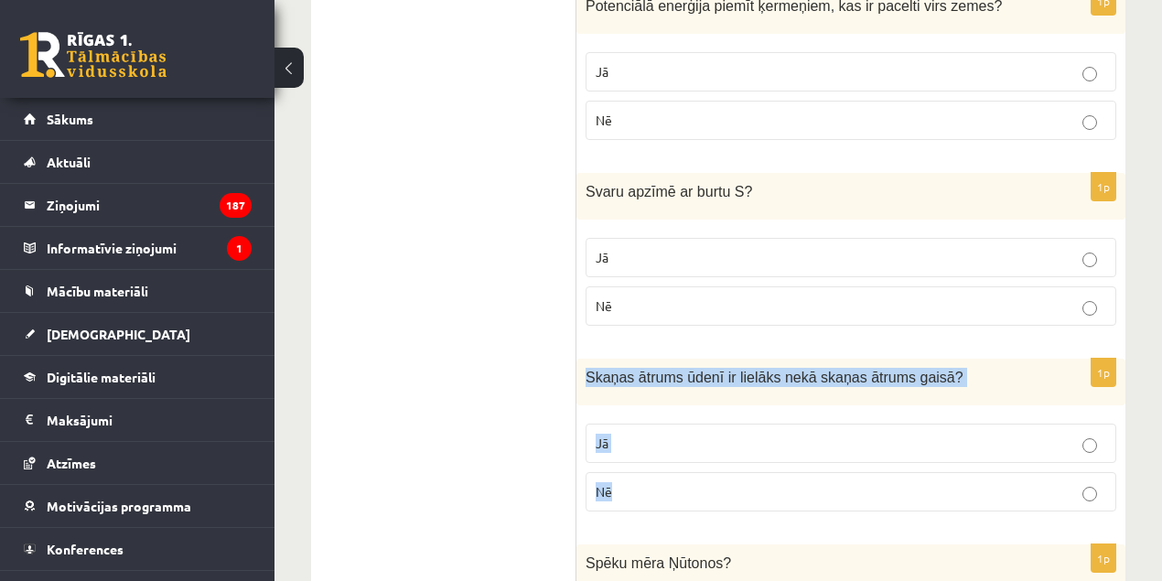
drag, startPoint x: 687, startPoint y: 454, endPoint x: 585, endPoint y: 357, distance: 141.1
click at [585, 359] on div "1p Skaņas ātrums ūdenī ir lielāks nekā skaņas ātrums gaisā ? Jā Nē" at bounding box center [850, 442] width 549 height 167
copy div "Skaņas ātrums ūdenī ir lielāks nekā skaņas ātrums gaisā ? Jā Nē"
click at [650, 482] on p "Nē" at bounding box center [851, 491] width 511 height 19
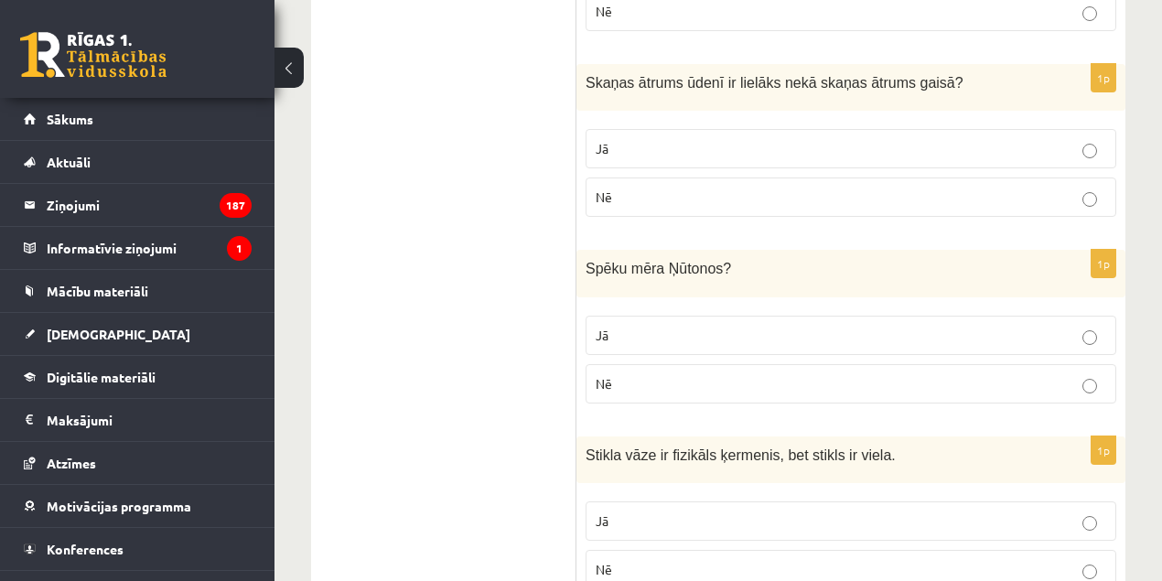
scroll to position [1453, 0]
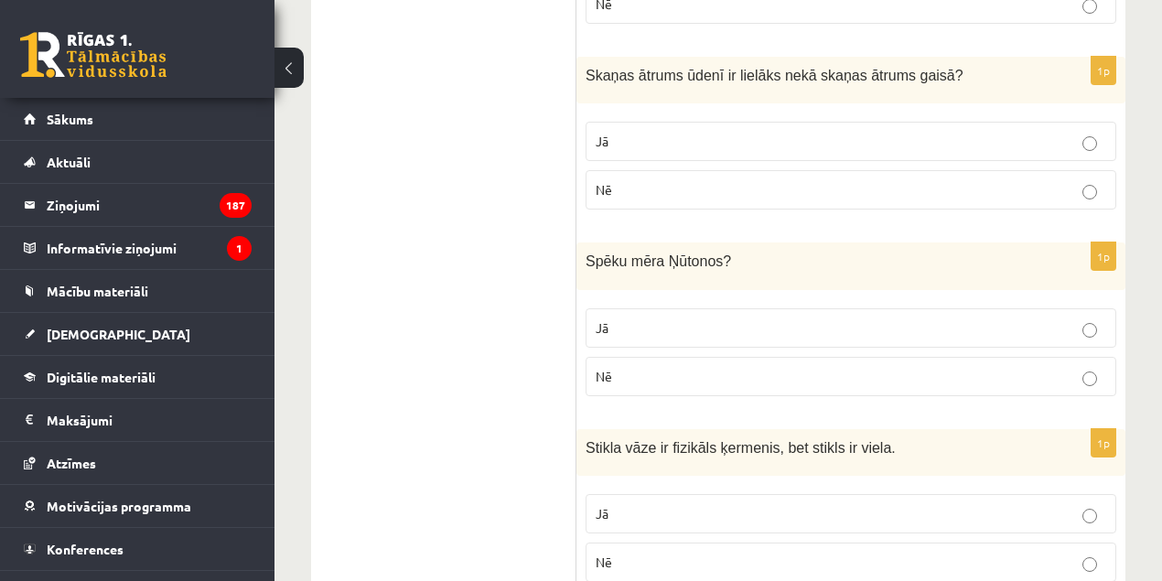
drag, startPoint x: 633, startPoint y: 304, endPoint x: 572, endPoint y: 232, distance: 94.1
click at [572, 232] on div "**********" at bounding box center [718, 582] width 814 height 3450
click at [658, 267] on div "1p Spēku mēra Ņūtonos ? Jā Nē" at bounding box center [850, 325] width 549 height 167
drag, startPoint x: 627, startPoint y: 333, endPoint x: 591, endPoint y: 239, distance: 100.8
click at [591, 242] on div "1p Spēku mēra Ņūtonos ? Jā Nē" at bounding box center [850, 325] width 549 height 167
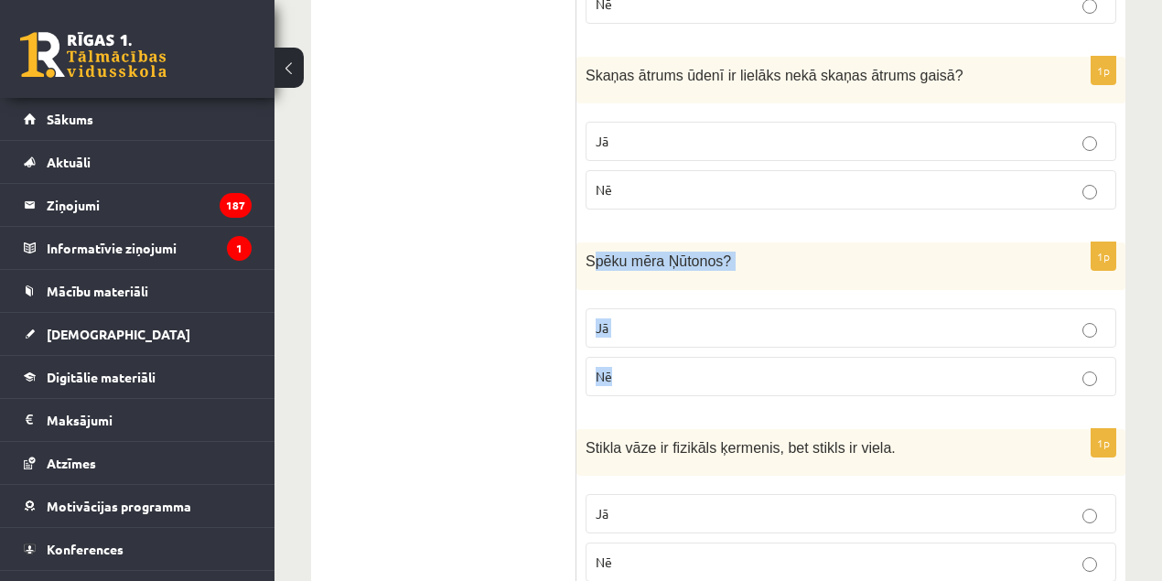
copy div "pēku mēra Ņūtonos ? Jā Nē"
drag, startPoint x: 580, startPoint y: 228, endPoint x: 634, endPoint y: 337, distance: 121.5
click at [634, 337] on div "1p Spēku mēra Ņūtonos ? Jā Nē" at bounding box center [850, 325] width 549 height 167
copy div "Spēku mēra Ņūtonos ? Jā Nē"
click at [628, 318] on p "Jā" at bounding box center [851, 327] width 511 height 19
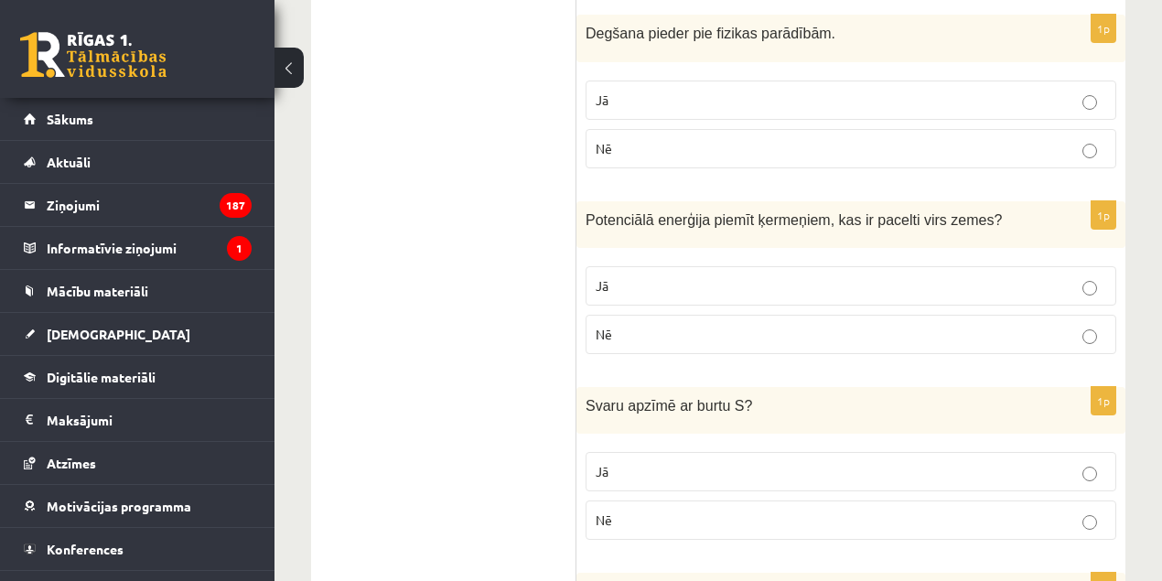
scroll to position [0, 0]
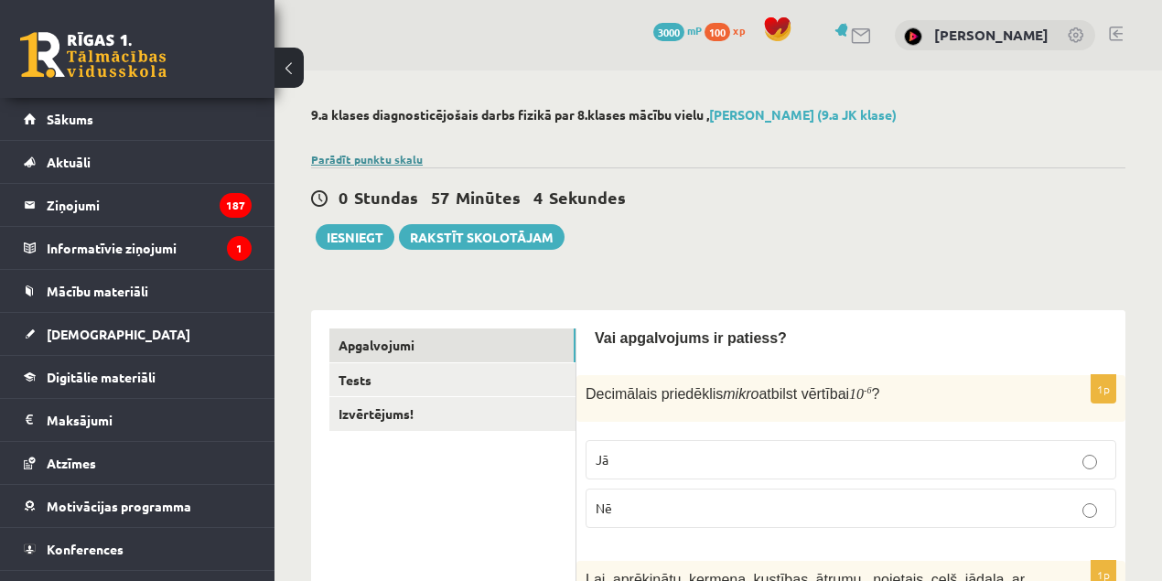
click at [376, 165] on div "Parādīt punktu skalu Atzīme No Līdz 1 0 6 2 7 9 3 10 12 4 13 15 5 16 19 6 20 22…" at bounding box center [718, 159] width 814 height 16
click at [377, 156] on link "Parādīt punktu skalu" at bounding box center [367, 159] width 112 height 15
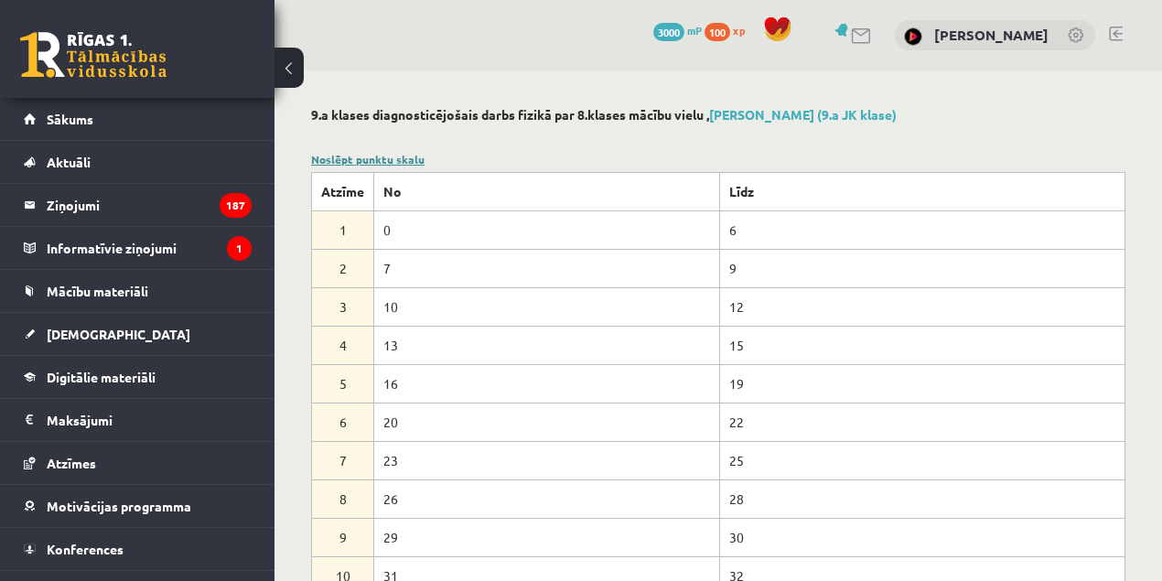
click at [368, 156] on link "Noslēpt punktu skalu" at bounding box center [367, 159] width 113 height 15
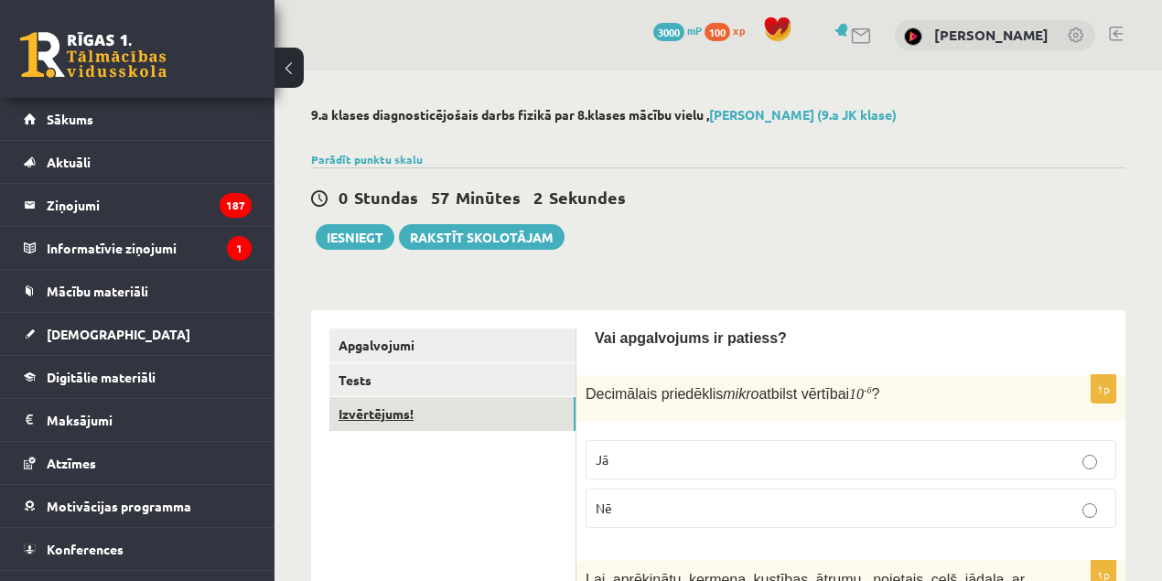
click at [421, 401] on link "Izvērtējums!" at bounding box center [452, 414] width 246 height 34
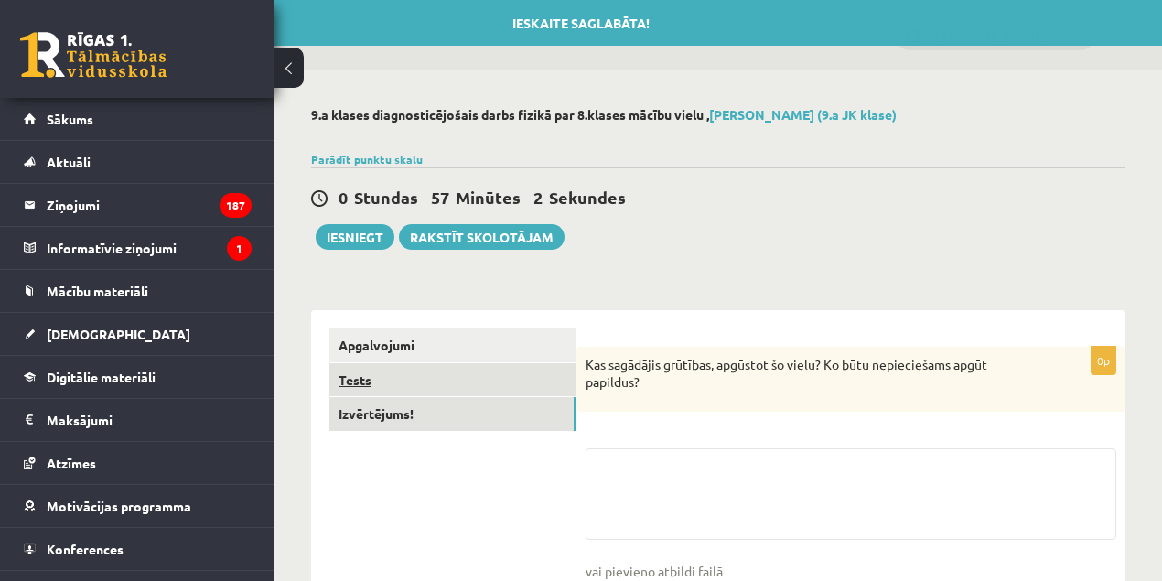
click at [364, 375] on link "Tests" at bounding box center [452, 380] width 246 height 34
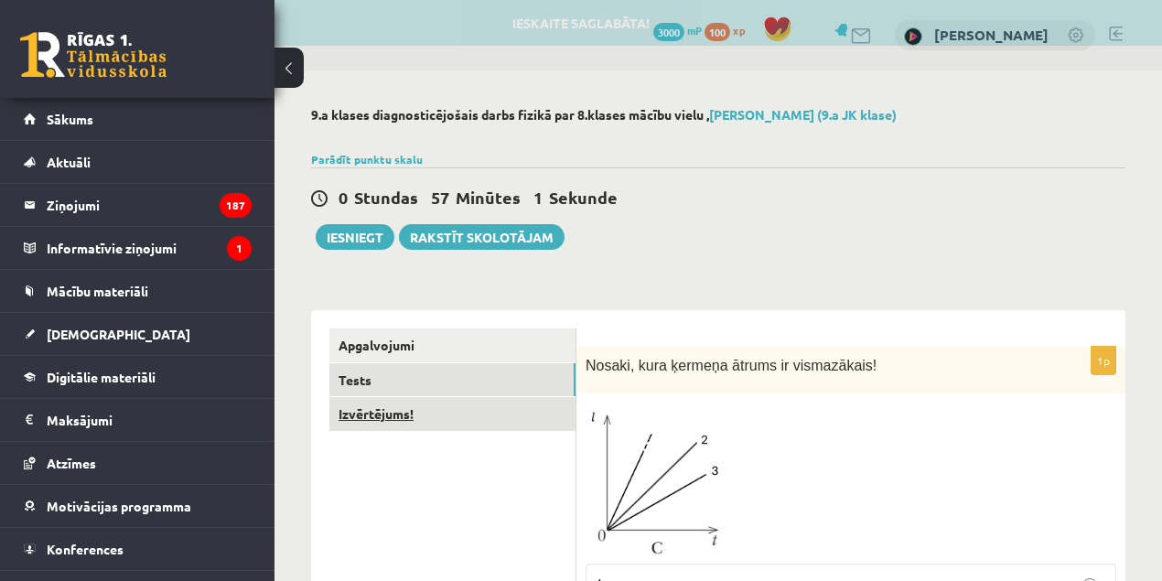
click at [370, 415] on link "Izvērtējums!" at bounding box center [452, 414] width 246 height 34
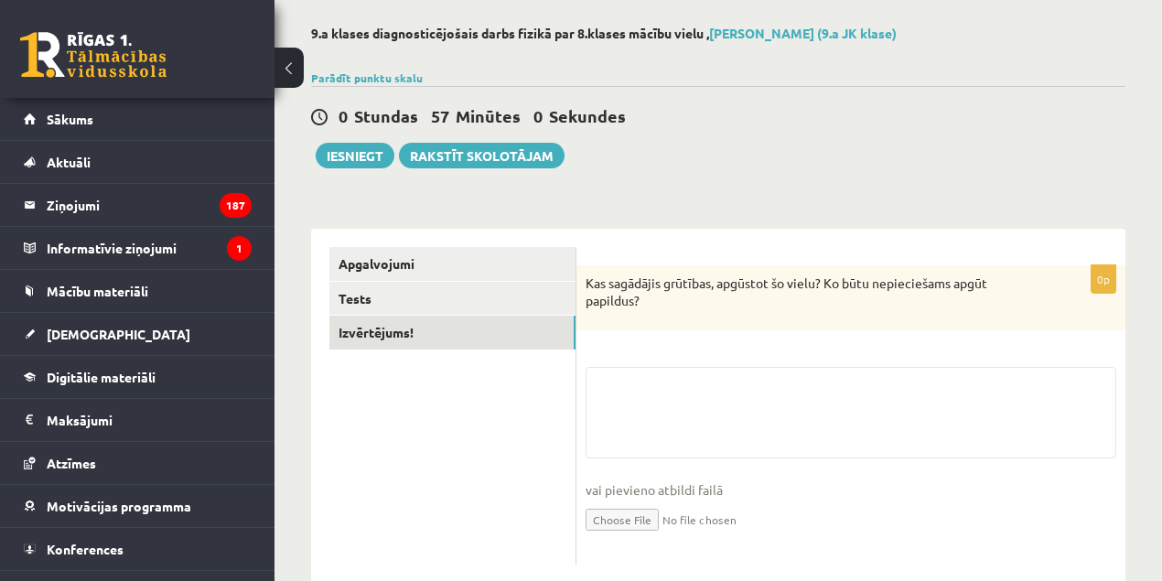
scroll to position [113, 0]
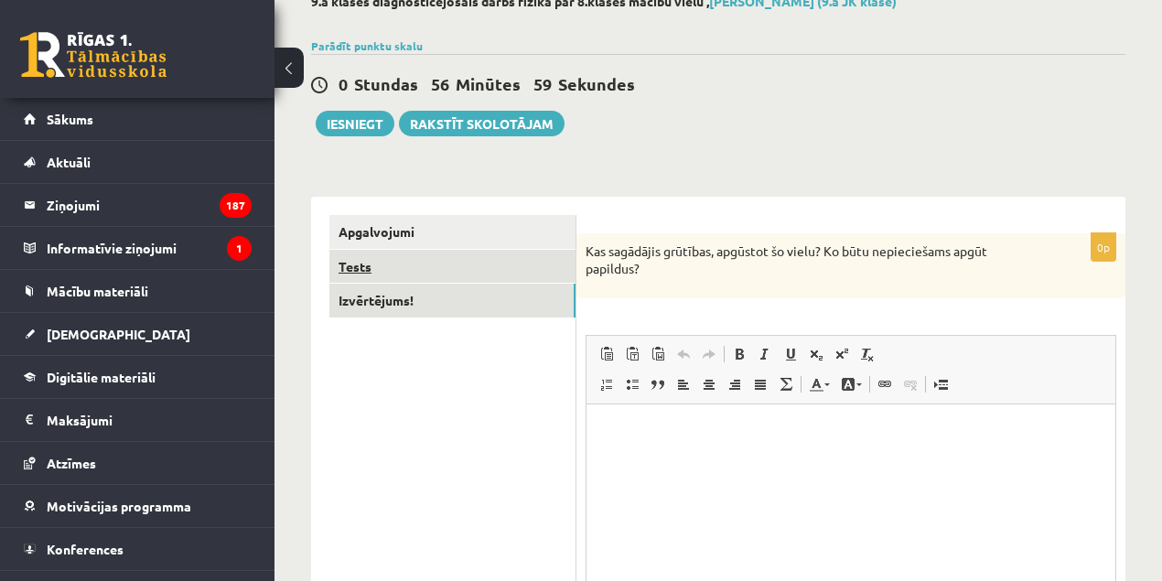
click at [403, 264] on link "Tests" at bounding box center [452, 267] width 246 height 34
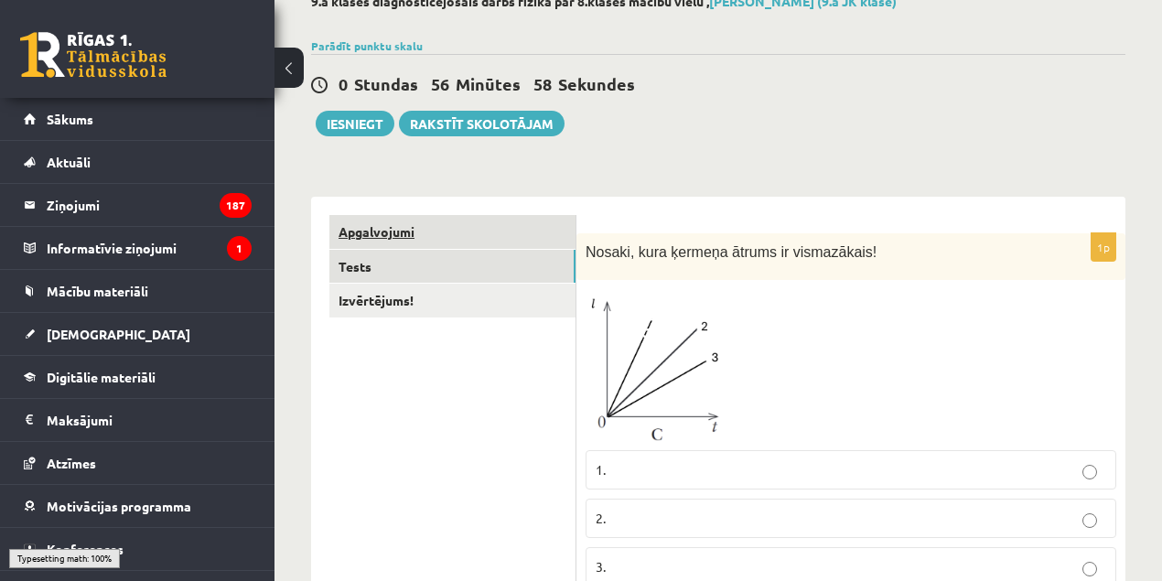
click at [379, 240] on link "Apgalvojumi" at bounding box center [452, 232] width 246 height 34
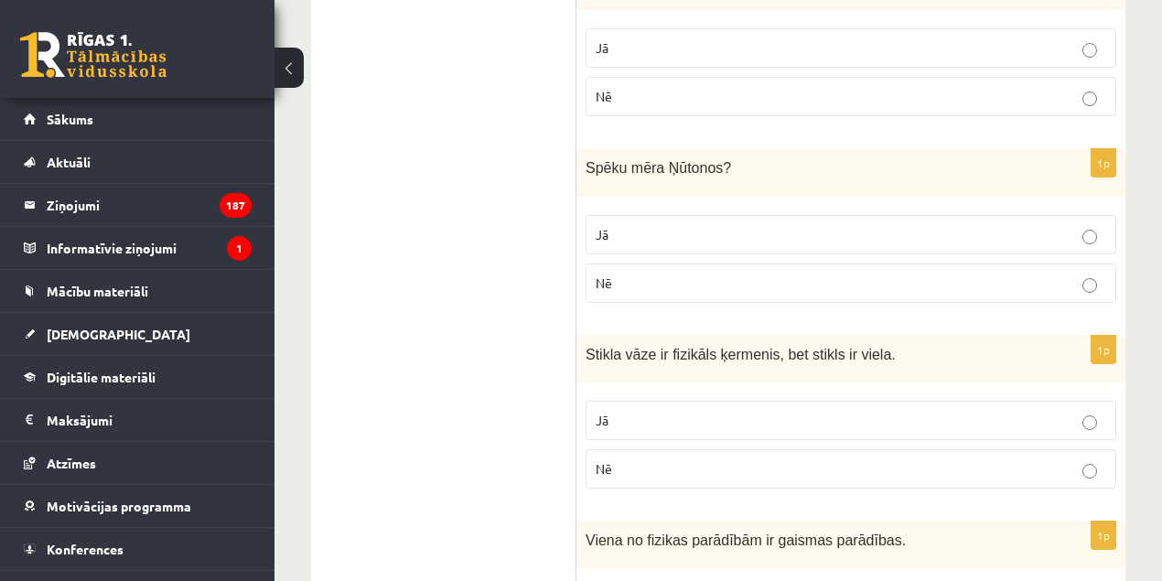
scroll to position [1567, 0]
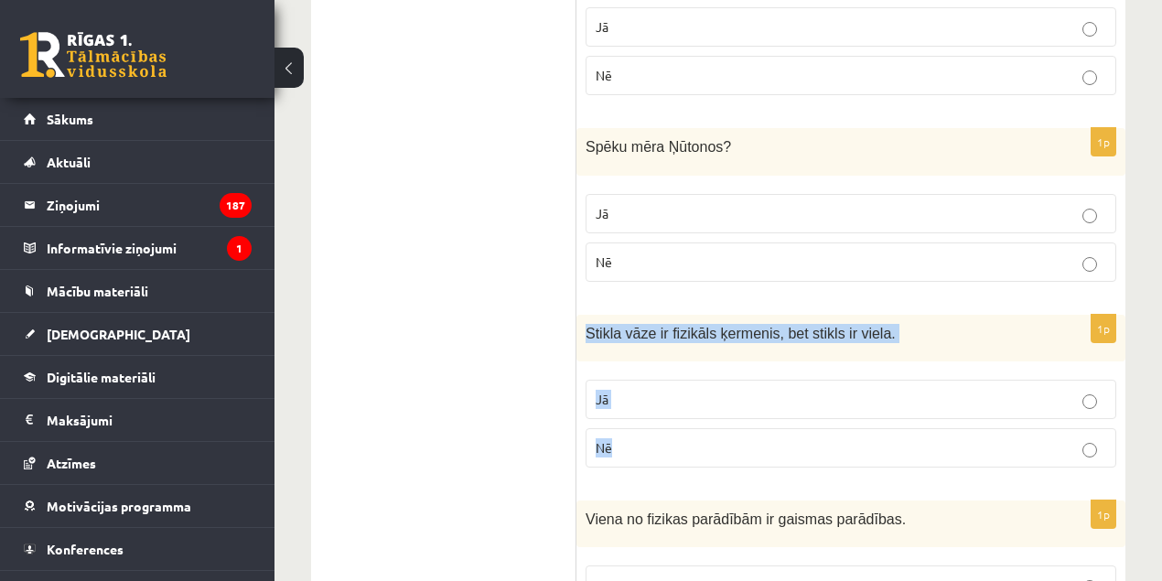
drag, startPoint x: 697, startPoint y: 410, endPoint x: 582, endPoint y: 312, distance: 151.2
click at [582, 315] on div "1p Stikla vāze ir fizikāls ķermenis, bet stikls ir viela. Jā Nē" at bounding box center [850, 398] width 549 height 167
copy div "Stikla vāze ir fizikāls ķermenis, bet stikls ir viela. Jā Nē"
click at [627, 390] on p "Jā" at bounding box center [851, 399] width 511 height 19
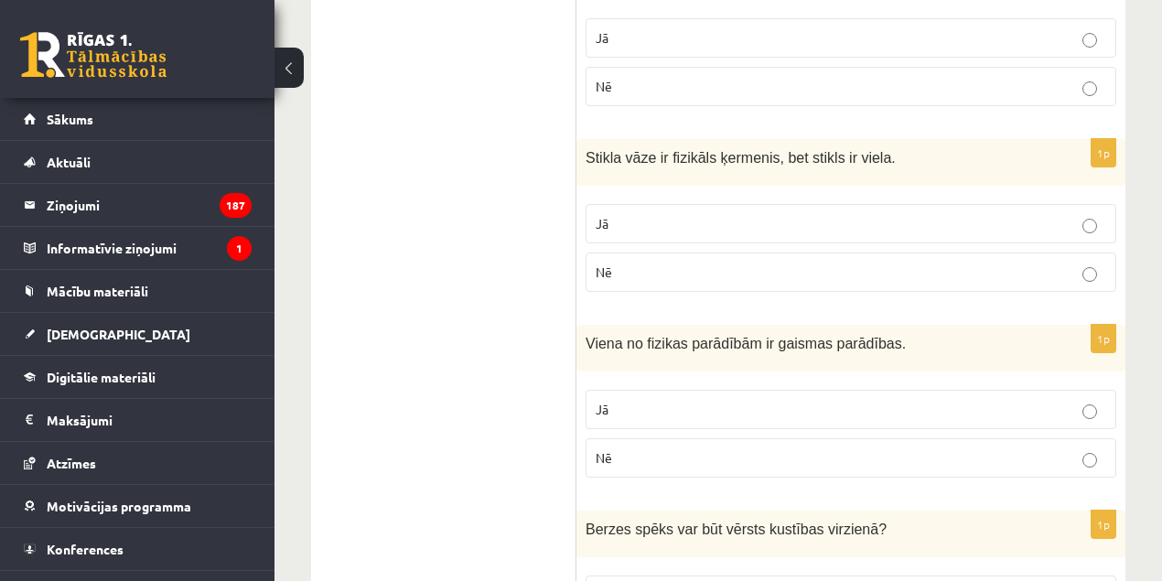
scroll to position [1801, 0]
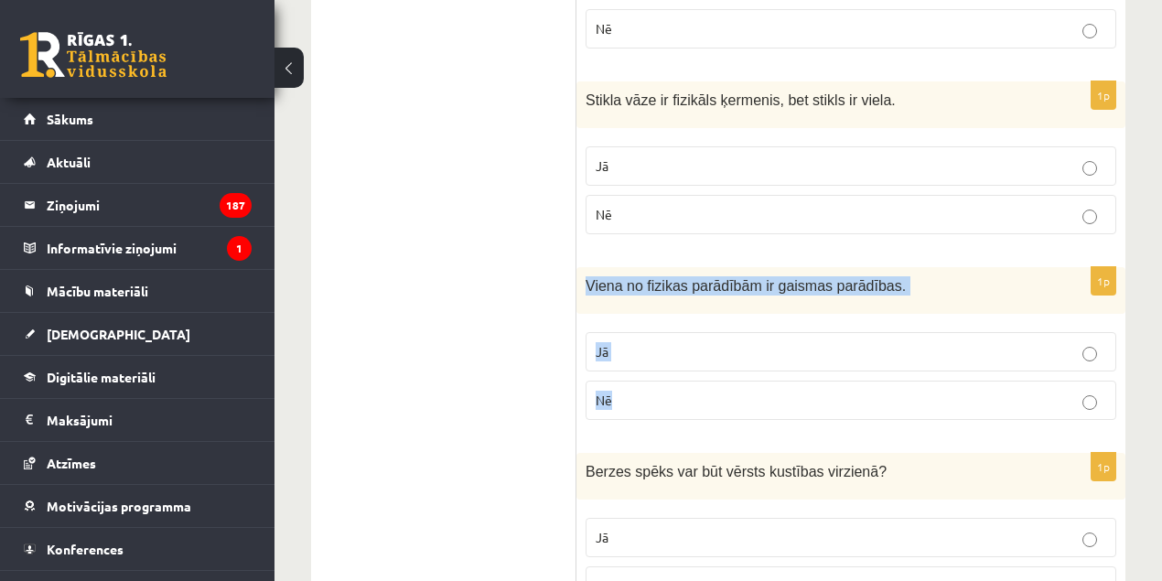
drag, startPoint x: 662, startPoint y: 361, endPoint x: 576, endPoint y: 242, distance: 147.5
click at [586, 267] on div "1p Viena no fizikas parādībām ir gaismas parādības. Jā Nē" at bounding box center [850, 350] width 549 height 167
click at [646, 332] on label "Jā" at bounding box center [851, 351] width 531 height 39
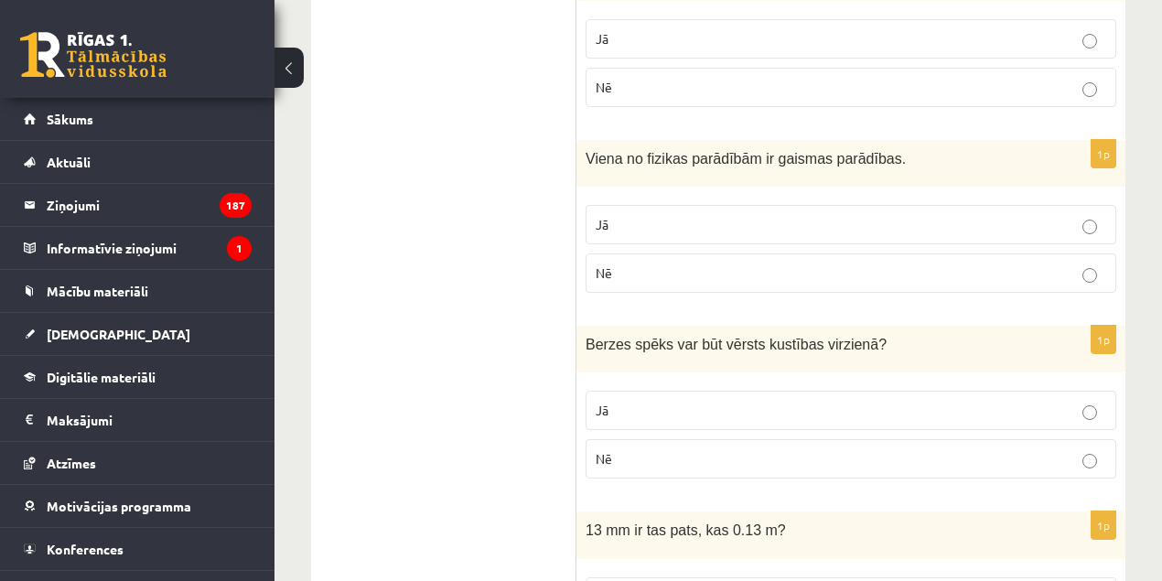
scroll to position [1931, 0]
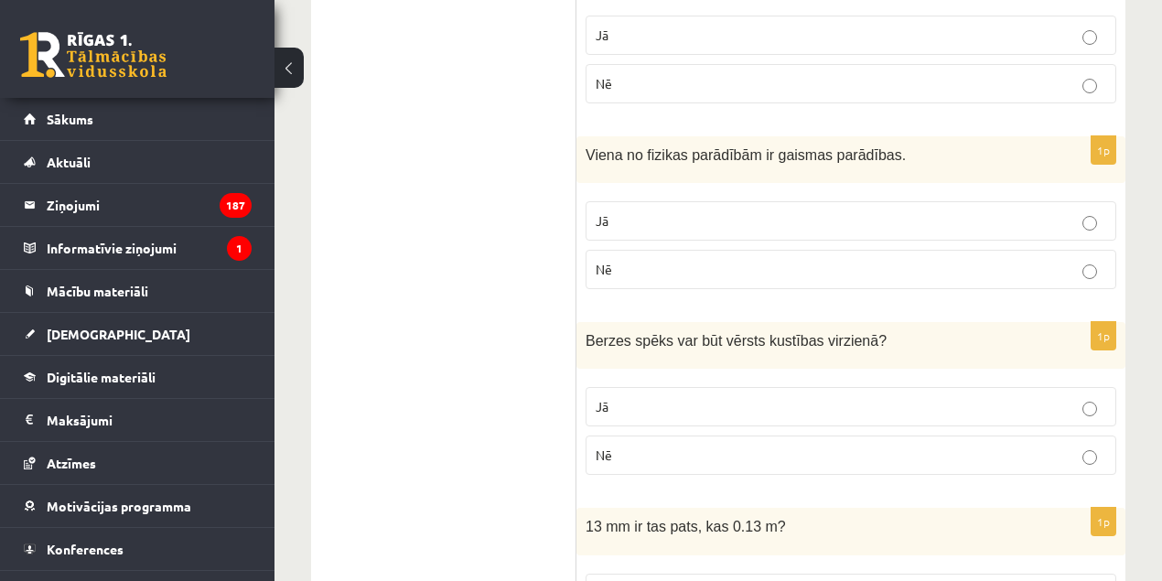
click at [623, 260] on p "Nē" at bounding box center [851, 269] width 511 height 19
drag, startPoint x: 668, startPoint y: 425, endPoint x: 578, endPoint y: 304, distance: 150.4
click at [579, 322] on div "1p Berzes spēks var būt vērsts kustības virzienā ? Jā Nē" at bounding box center [850, 405] width 549 height 167
click at [678, 436] on label "Nē" at bounding box center [851, 455] width 531 height 39
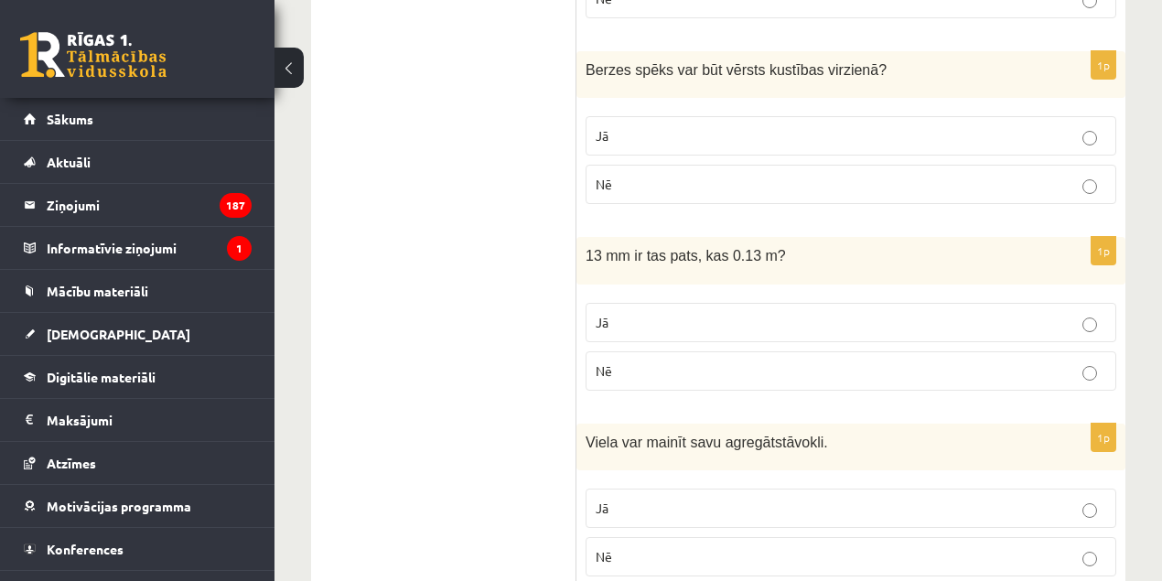
scroll to position [2206, 0]
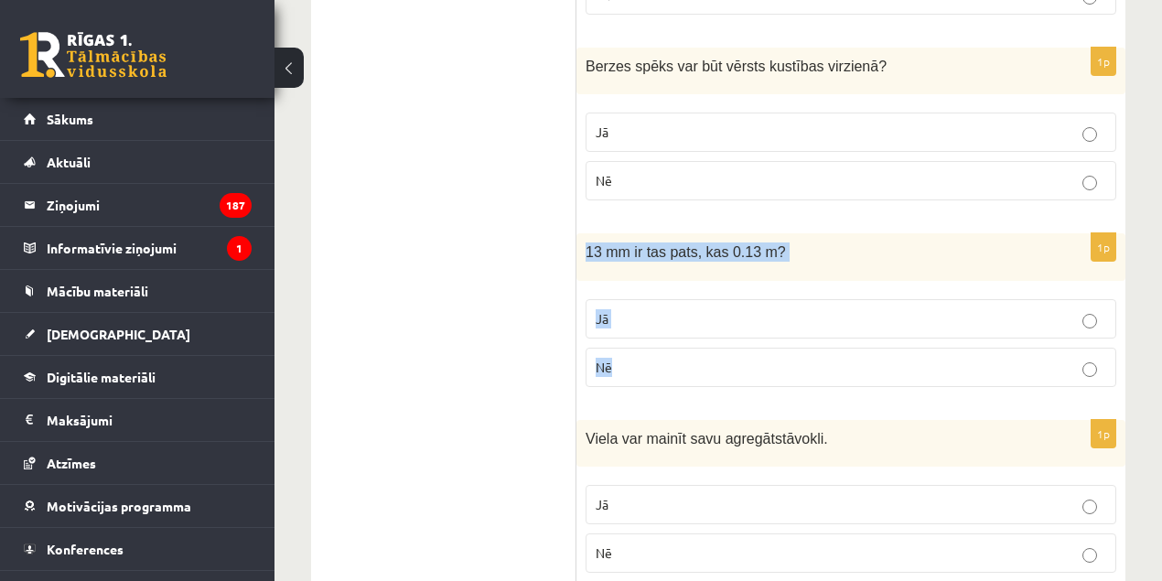
drag, startPoint x: 676, startPoint y: 352, endPoint x: 585, endPoint y: 223, distance: 158.2
click at [585, 233] on div "1p 13 mm ir tas pats, kas 0.13 m? Jā Nē" at bounding box center [850, 316] width 549 height 167
click at [662, 309] on p "Jā" at bounding box center [851, 318] width 511 height 19
drag, startPoint x: 769, startPoint y: 222, endPoint x: 582, endPoint y: 229, distance: 186.8
click at [582, 233] on div "13 mm ir tas pats, kas 0.13 m?" at bounding box center [850, 256] width 549 height 47
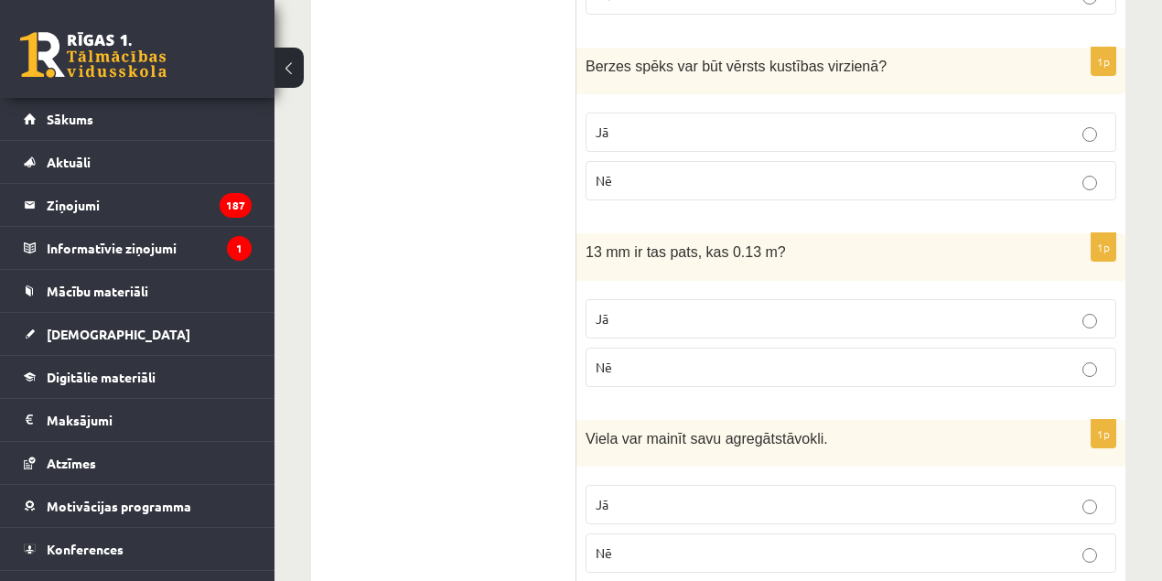
click at [650, 309] on p "Jā" at bounding box center [851, 318] width 511 height 19
click at [675, 358] on p "Nē" at bounding box center [851, 367] width 511 height 19
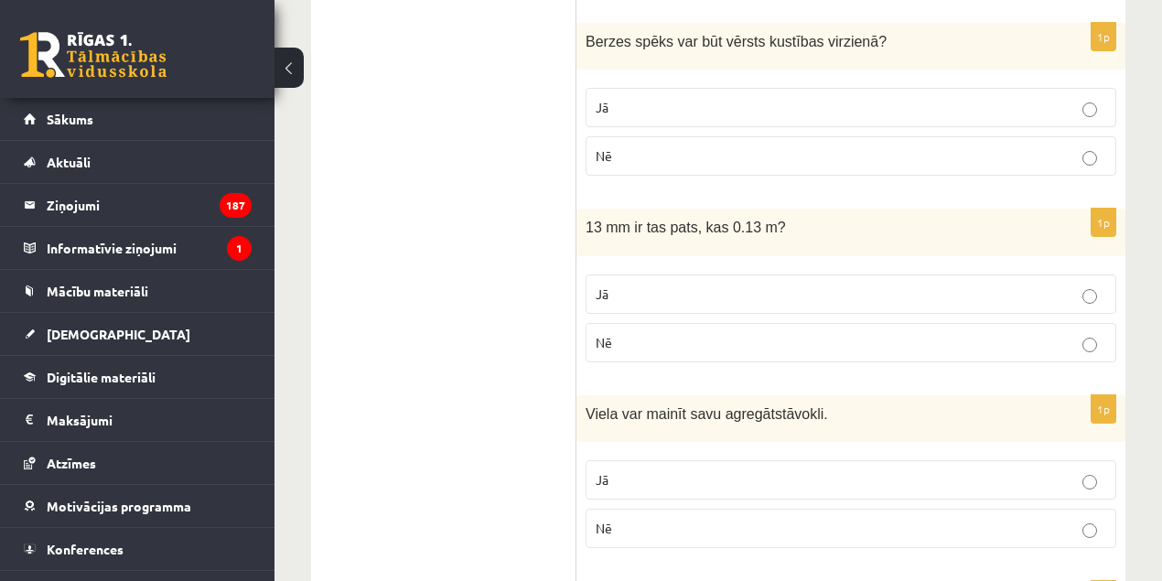
scroll to position [2247, 0]
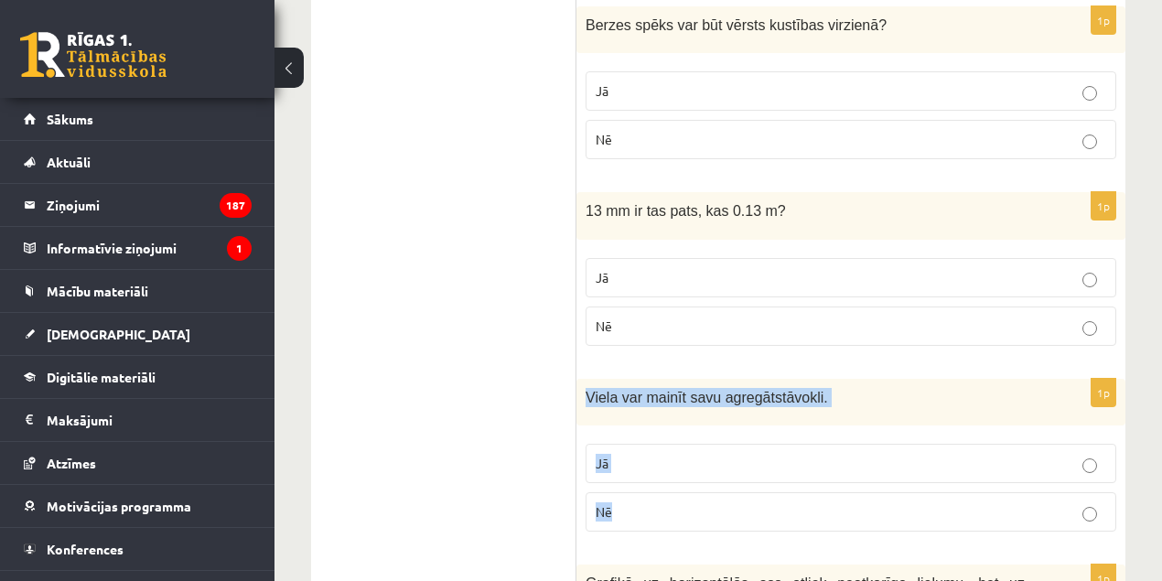
drag, startPoint x: 688, startPoint y: 475, endPoint x: 593, endPoint y: 345, distance: 161.0
click at [592, 379] on div "1p Viela var mainīt savu agregātstāvokli. Jā Nē" at bounding box center [850, 462] width 549 height 167
drag, startPoint x: 605, startPoint y: 391, endPoint x: 640, endPoint y: 485, distance: 100.8
click at [640, 485] on div "1p Viela var mainīt savu agregātstāvokli. Jā Nē" at bounding box center [850, 462] width 549 height 167
click at [651, 444] on label "Jā" at bounding box center [851, 463] width 531 height 39
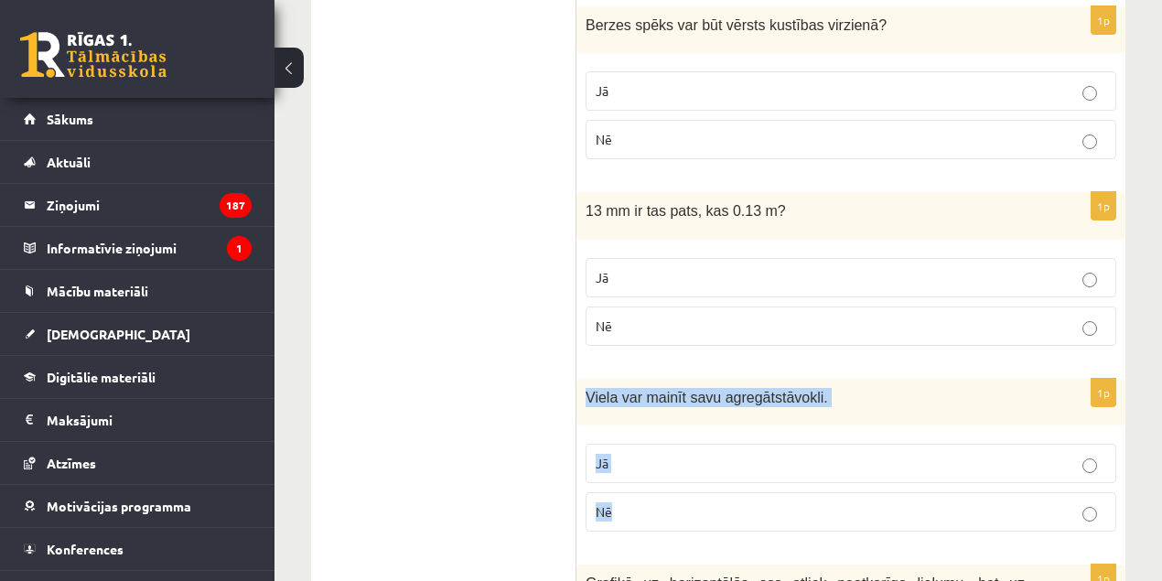
click at [662, 454] on p "Jā" at bounding box center [851, 463] width 511 height 19
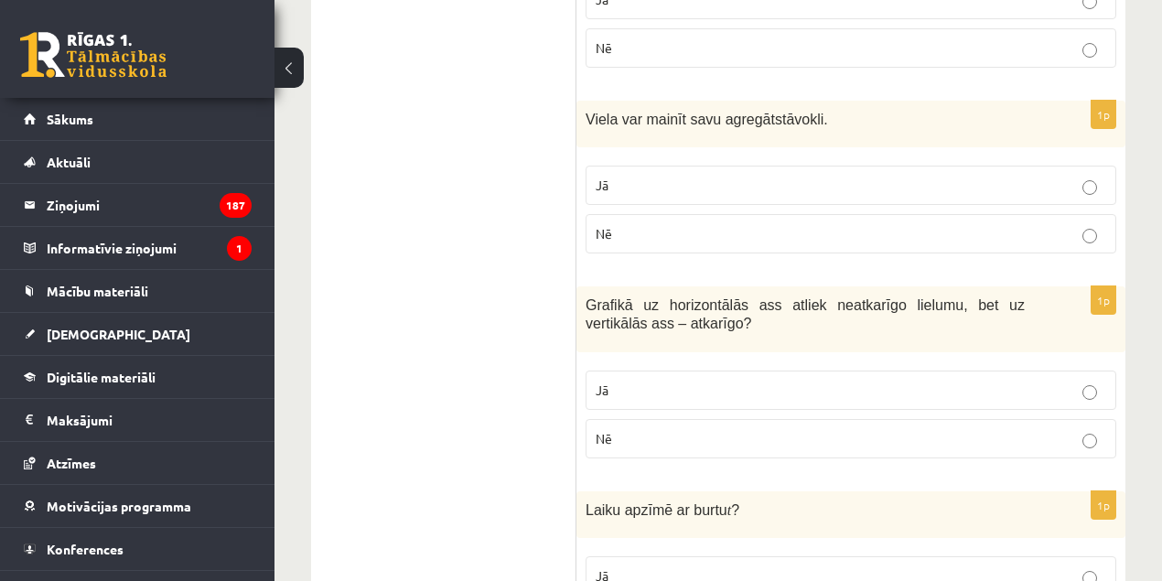
scroll to position [2546, 0]
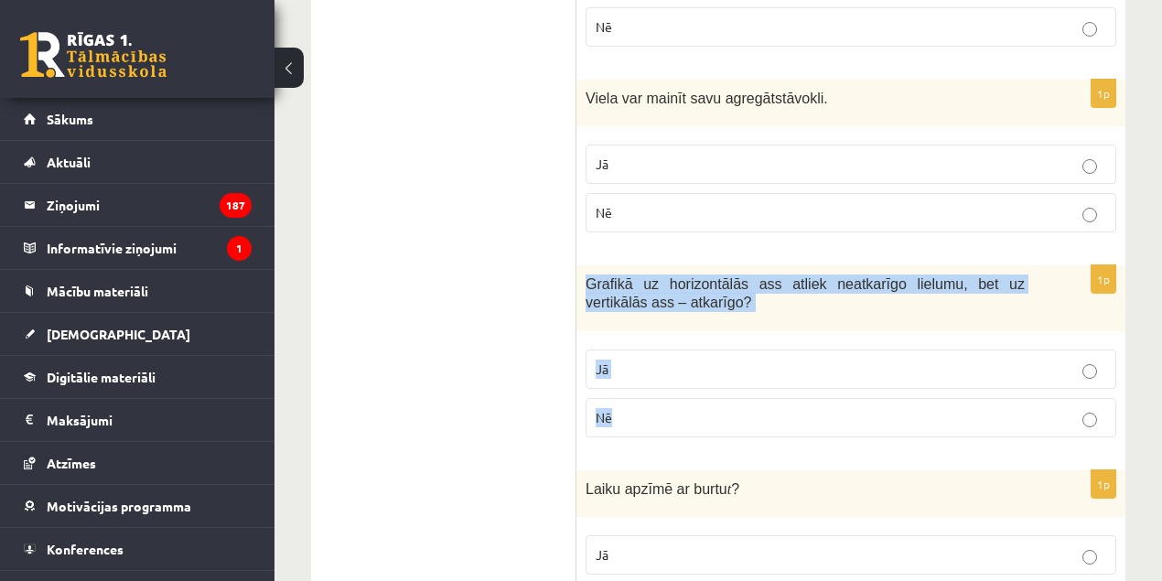
drag, startPoint x: 612, startPoint y: 291, endPoint x: 589, endPoint y: 253, distance: 44.7
click at [589, 265] on div "1p Grafikā uz horizontālās ass atliek neatkarīgo lielumu, bet uz vertikālās ass…" at bounding box center [850, 358] width 549 height 187
click at [619, 350] on label "Jā" at bounding box center [851, 369] width 531 height 39
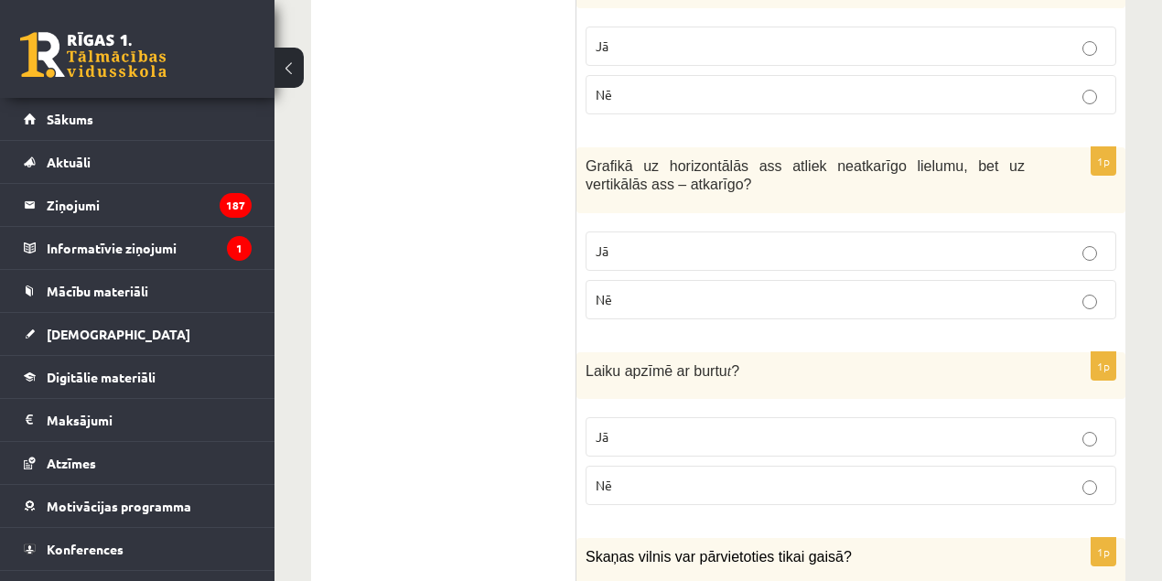
scroll to position [2669, 0]
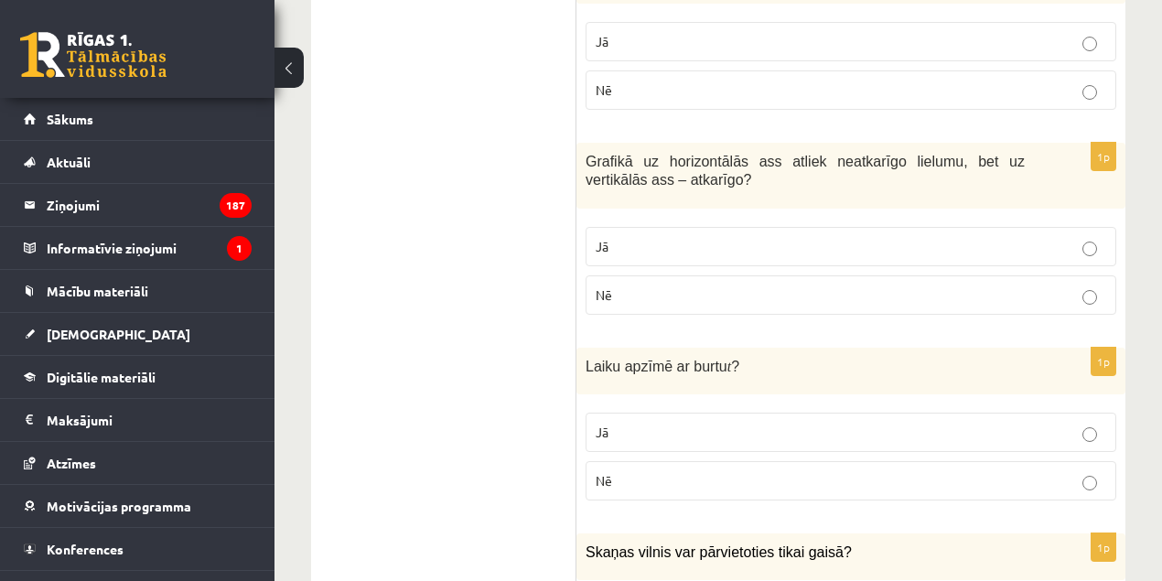
click at [675, 413] on label "Jā" at bounding box center [851, 432] width 531 height 39
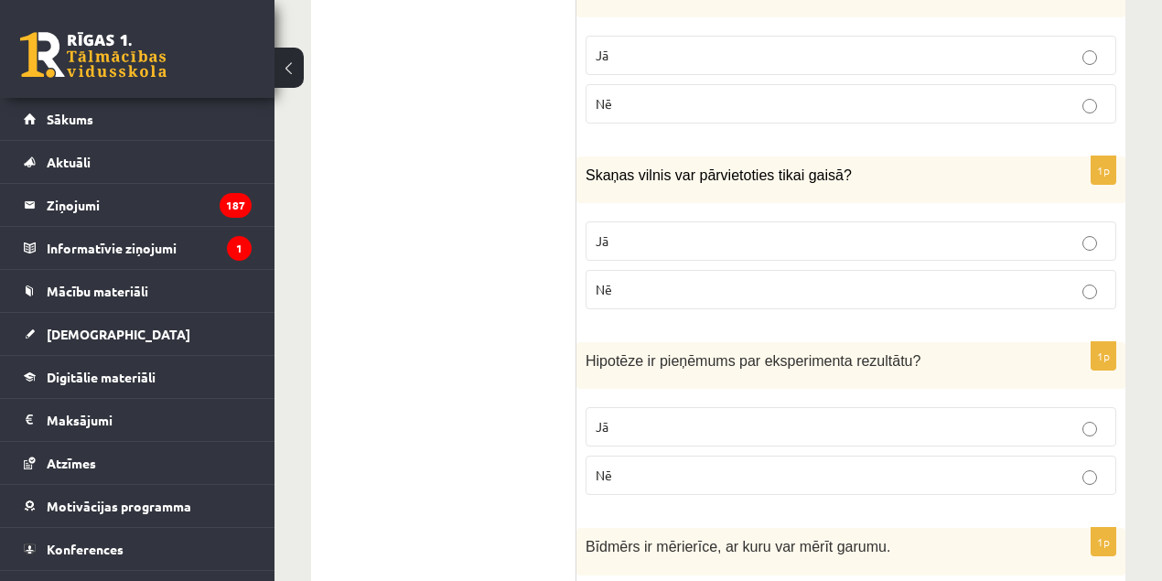
scroll to position [3038, 0]
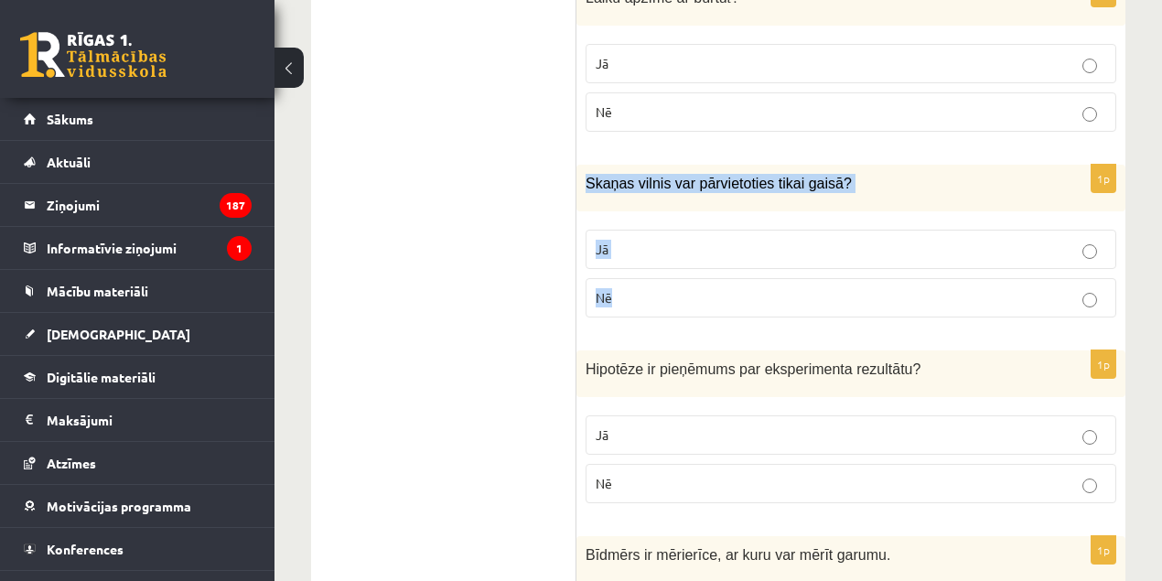
drag, startPoint x: 649, startPoint y: 249, endPoint x: 578, endPoint y: 145, distance: 125.9
click at [578, 165] on div "1p Skaņas vilnis var pārvietoties tikai gaisā? Jā Nē" at bounding box center [850, 248] width 549 height 167
click at [708, 288] on p "Nē" at bounding box center [851, 297] width 511 height 19
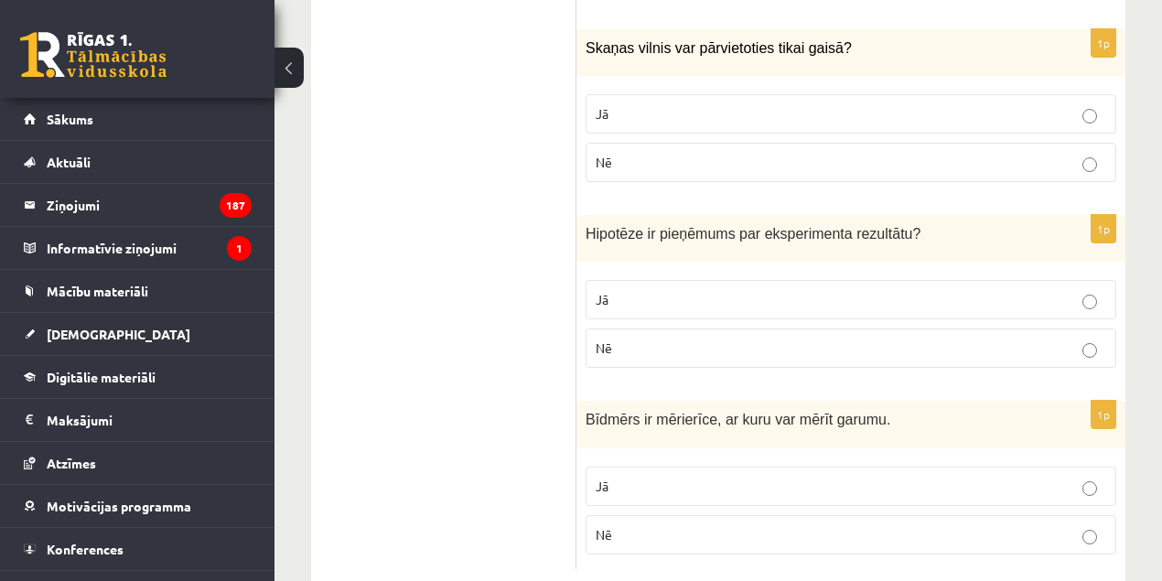
scroll to position [3174, 0]
drag, startPoint x: 616, startPoint y: 296, endPoint x: 574, endPoint y: 201, distance: 104.0
click at [667, 338] on p "Nē" at bounding box center [851, 347] width 511 height 19
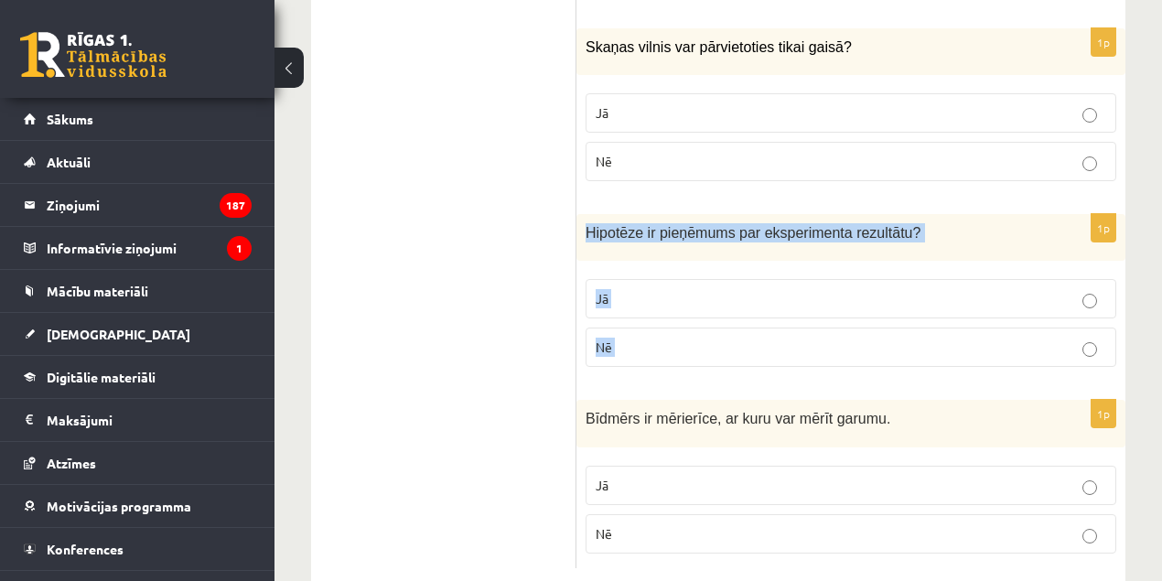
drag, startPoint x: 666, startPoint y: 301, endPoint x: 602, endPoint y: 194, distance: 124.7
click at [598, 214] on div "1p Hipotēze ir pieņēmums par eksperimenta rezultātu ? Jā Nē" at bounding box center [850, 297] width 549 height 167
click at [624, 289] on p "Jā" at bounding box center [851, 298] width 511 height 19
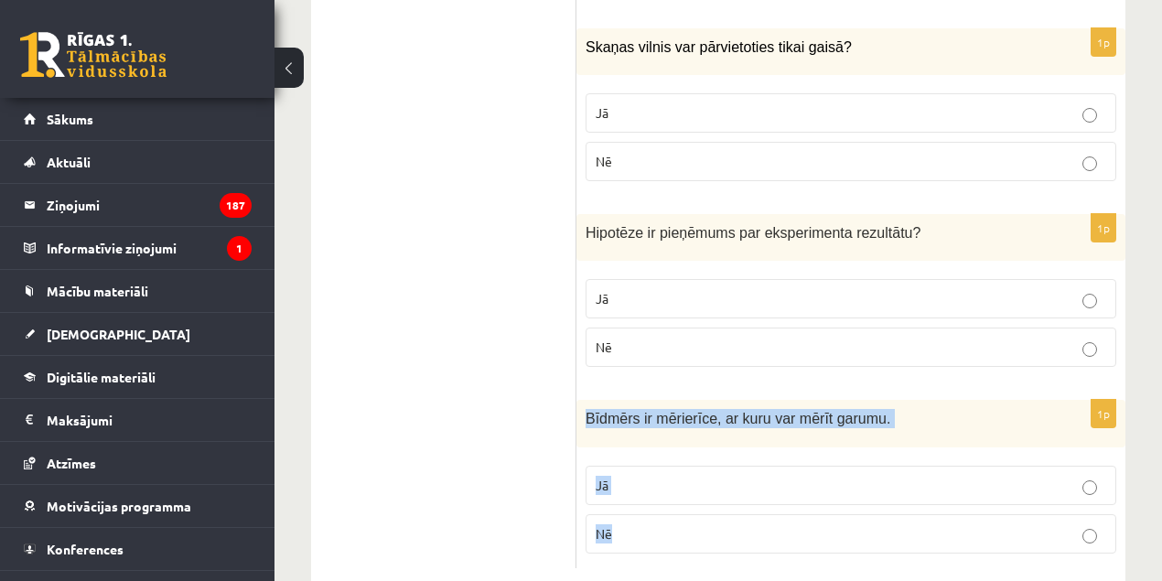
drag, startPoint x: 648, startPoint y: 476, endPoint x: 578, endPoint y: 381, distance: 117.9
click at [578, 400] on div "1p Bīdmērs ir mērierīce, ar kuru var mērīt garumu. Jā Nē" at bounding box center [850, 483] width 549 height 167
click at [618, 476] on p "Jā" at bounding box center [851, 485] width 511 height 19
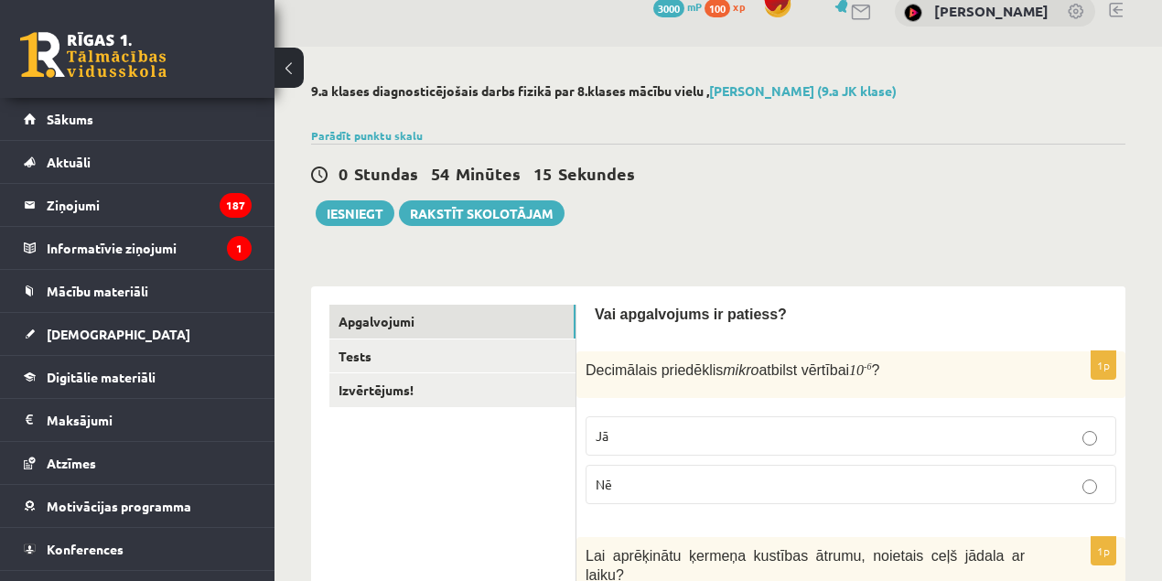
scroll to position [0, 0]
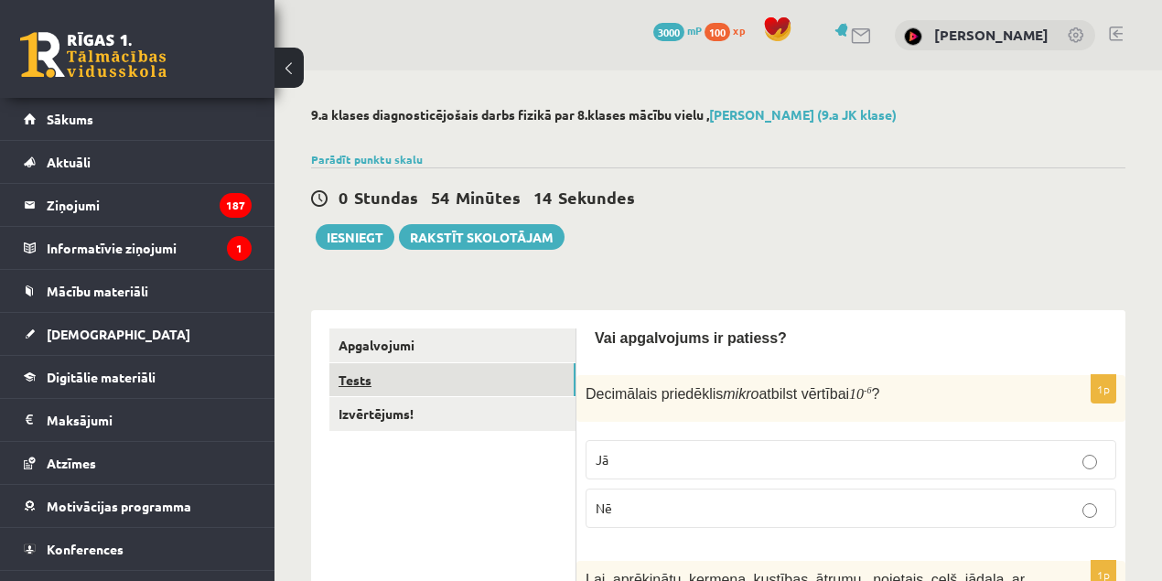
click at [414, 378] on link "Tests" at bounding box center [452, 380] width 246 height 34
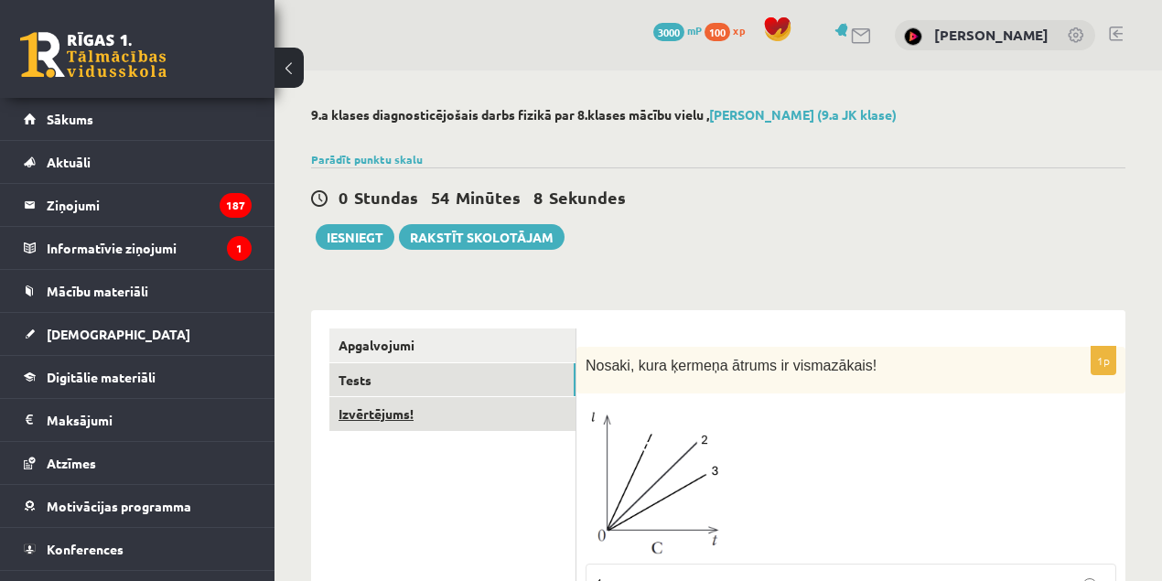
click at [401, 421] on link "Izvērtējums!" at bounding box center [452, 414] width 246 height 34
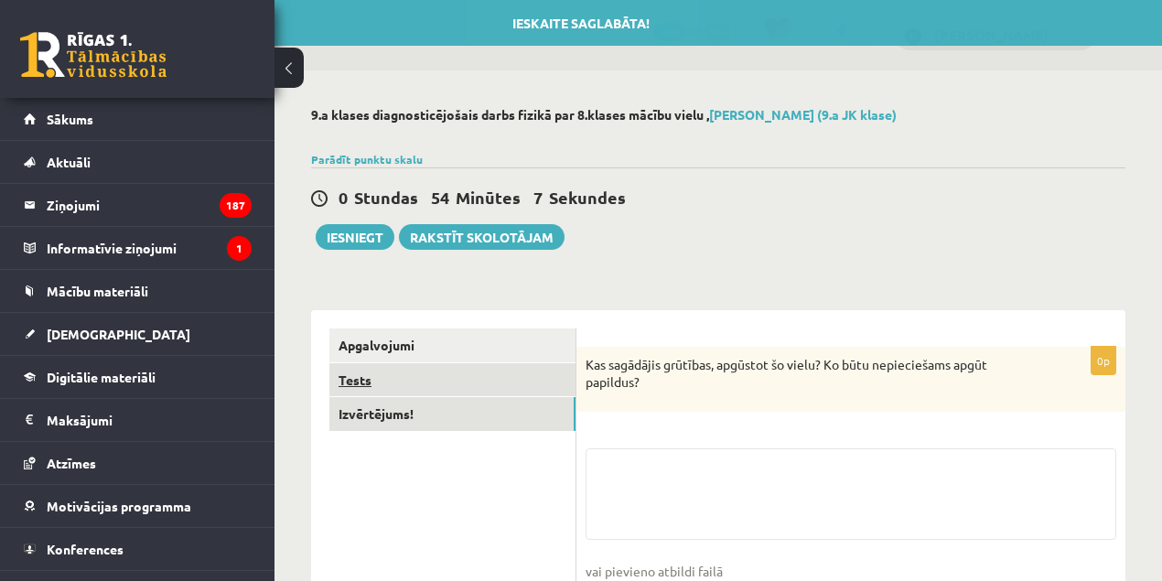
click at [368, 375] on link "Tests" at bounding box center [452, 380] width 246 height 34
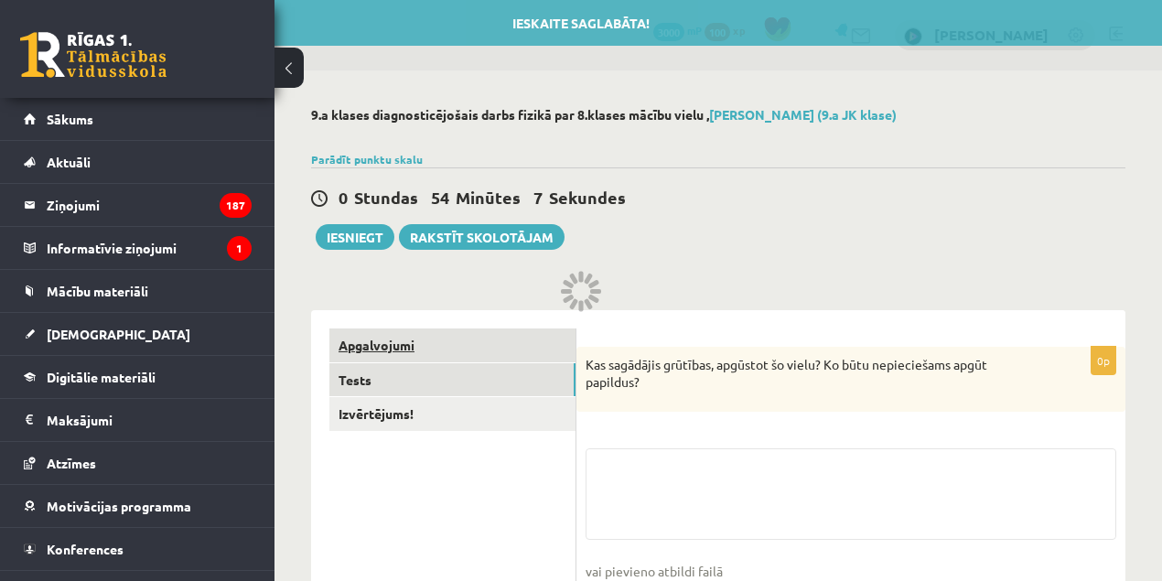
click at [360, 349] on link "Apgalvojumi" at bounding box center [452, 345] width 246 height 34
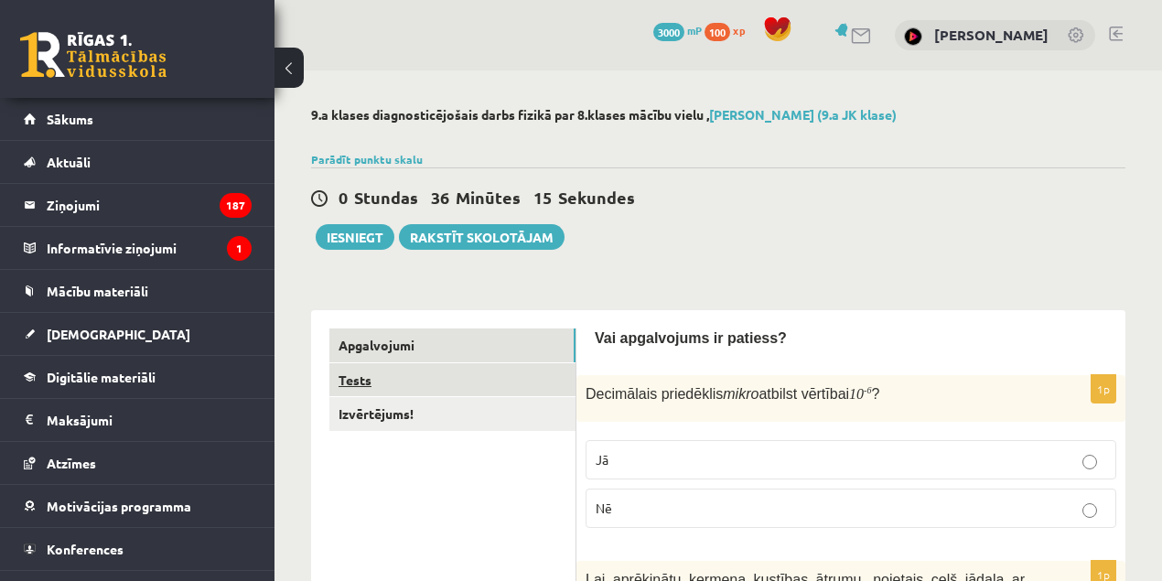
click at [337, 382] on link "Tests" at bounding box center [452, 380] width 246 height 34
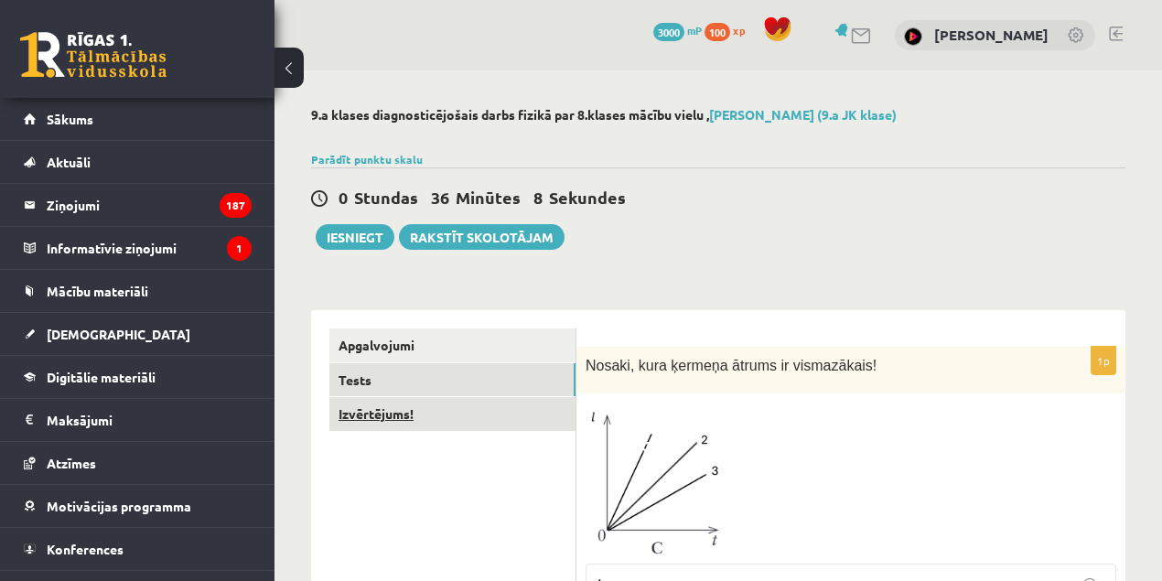
click at [399, 422] on link "Izvērtējums!" at bounding box center [452, 414] width 246 height 34
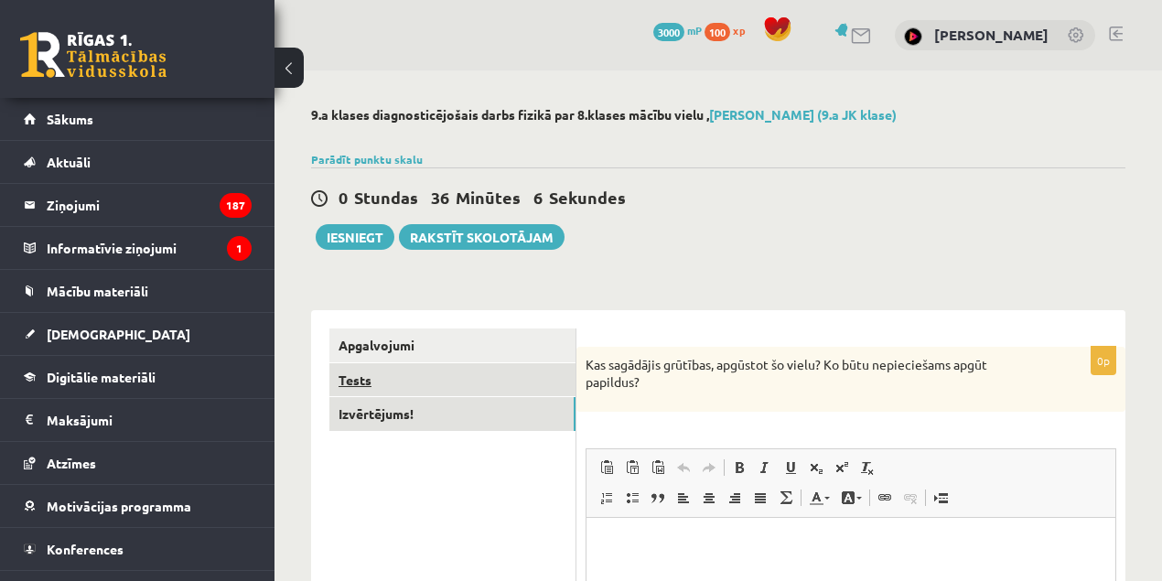
click at [370, 369] on link "Tests" at bounding box center [452, 380] width 246 height 34
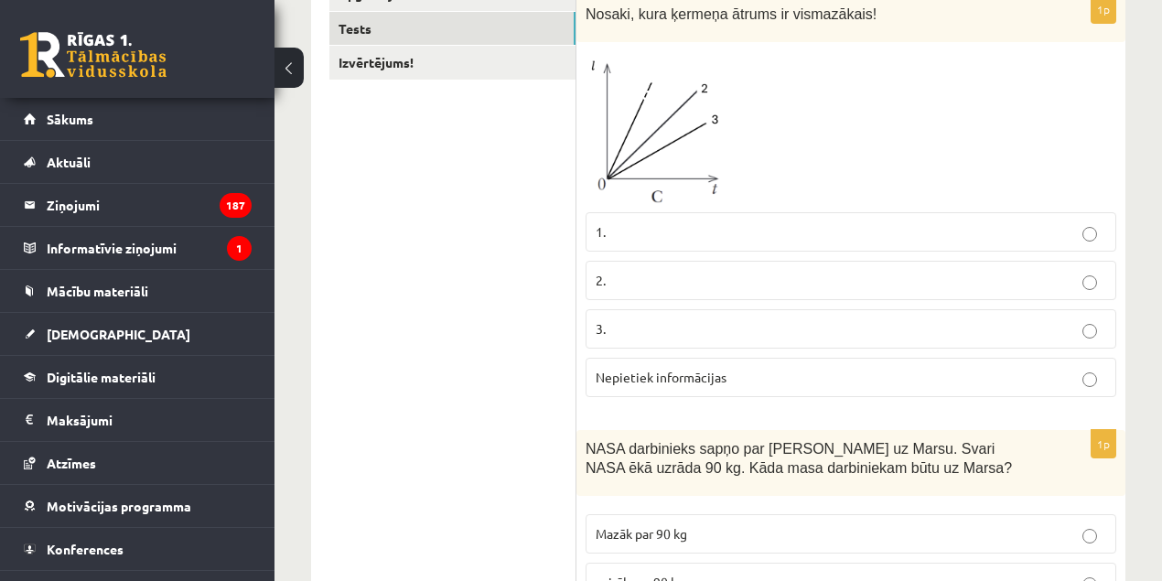
scroll to position [260, 0]
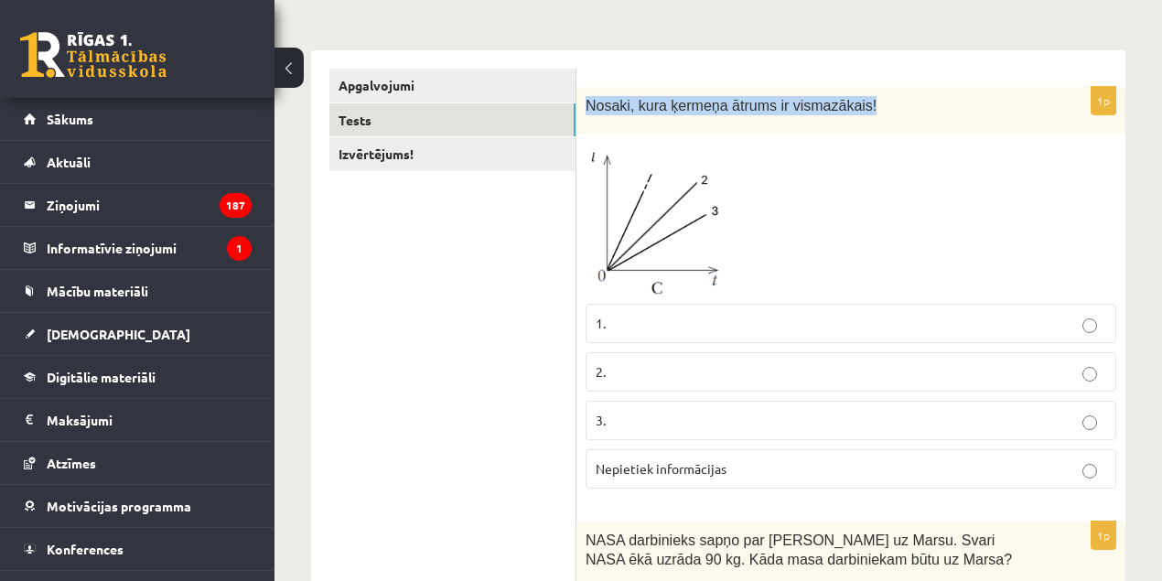
drag, startPoint x: 743, startPoint y: 112, endPoint x: 587, endPoint y: 119, distance: 155.7
click at [587, 119] on div "Nosaki, kura ķermeņa ātrums ir vismazākais!" at bounding box center [850, 110] width 549 height 47
click at [666, 231] on img at bounding box center [654, 219] width 137 height 152
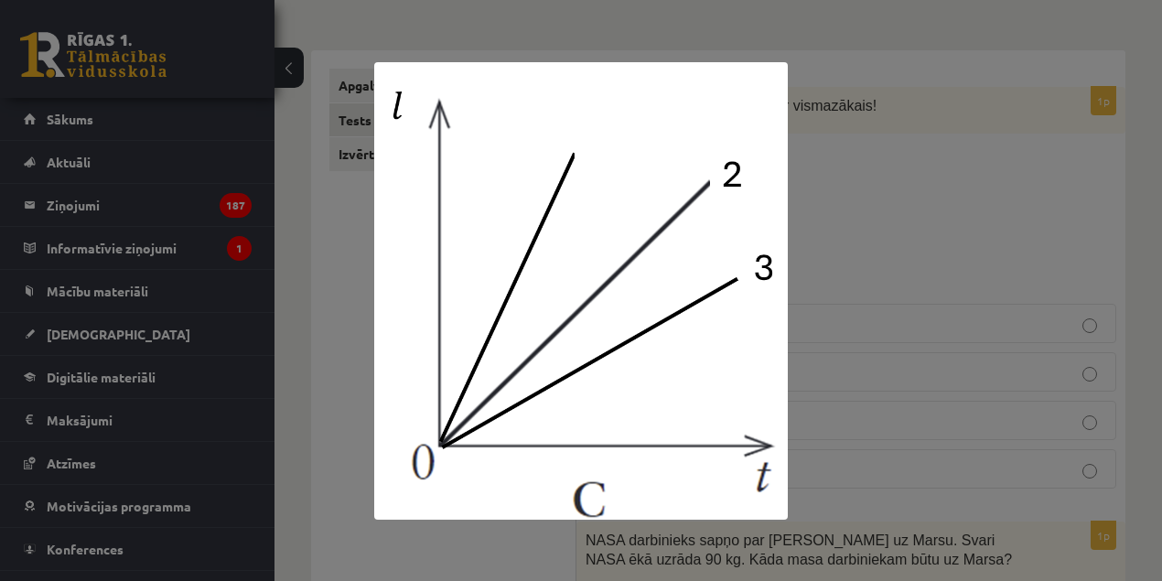
click at [884, 231] on div at bounding box center [581, 290] width 1162 height 581
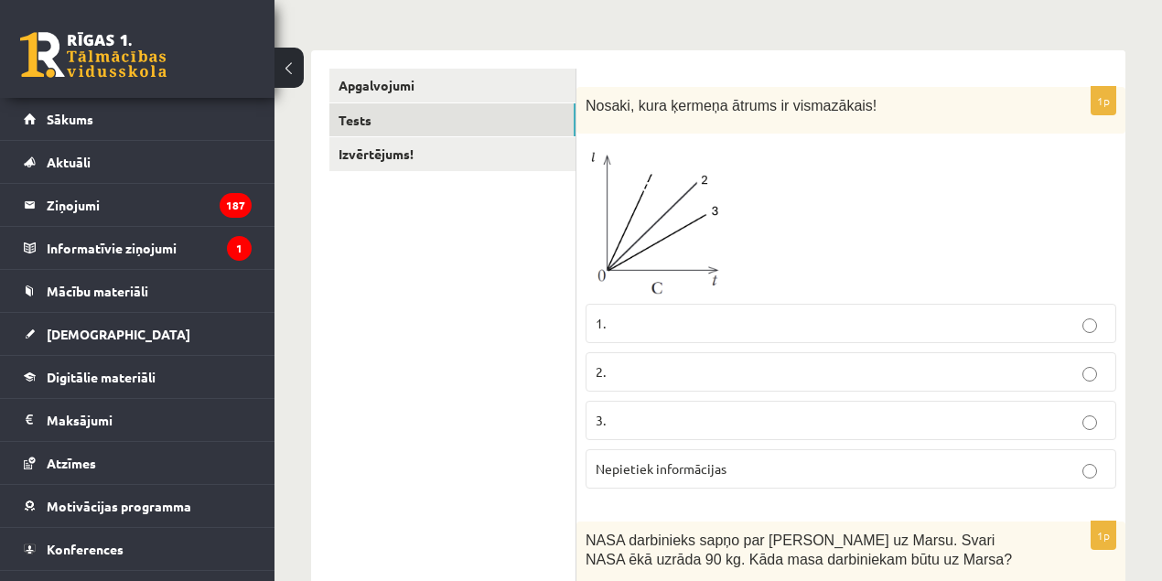
click at [687, 221] on img at bounding box center [654, 219] width 137 height 152
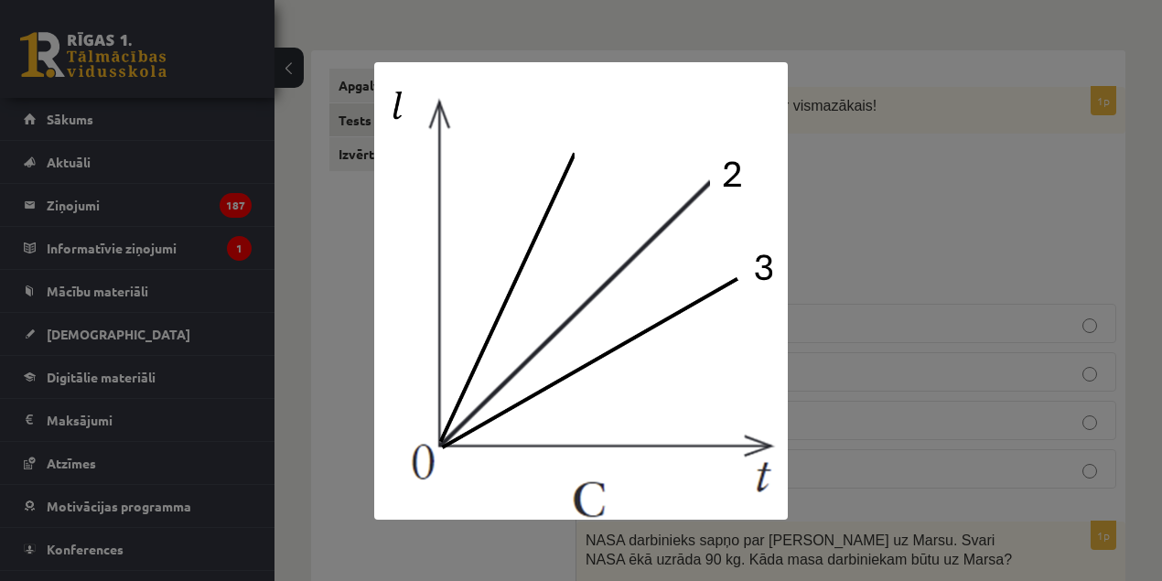
click at [1035, 218] on div at bounding box center [581, 290] width 1162 height 581
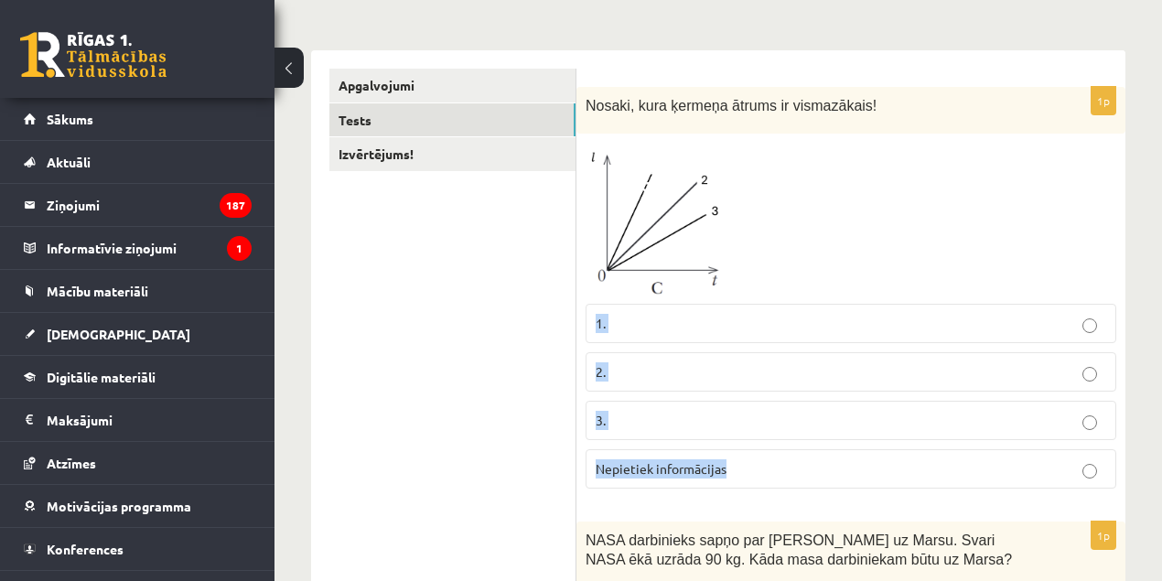
drag, startPoint x: 739, startPoint y: 447, endPoint x: 592, endPoint y: 325, distance: 191.7
click at [592, 325] on fieldset "1. 2. 3. Nepietiek informācijas" at bounding box center [851, 394] width 531 height 199
click at [617, 418] on p "3." at bounding box center [851, 420] width 511 height 19
click at [167, 580] on link "Proktoringa izmēģinājums" at bounding box center [138, 592] width 228 height 42
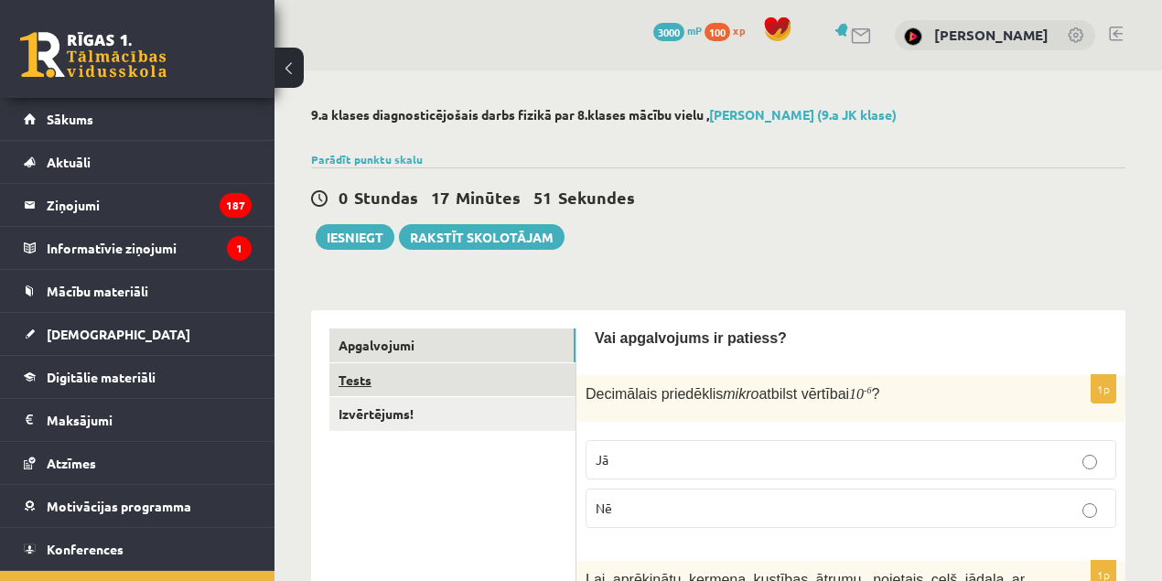
click at [384, 392] on link "Tests" at bounding box center [452, 380] width 246 height 34
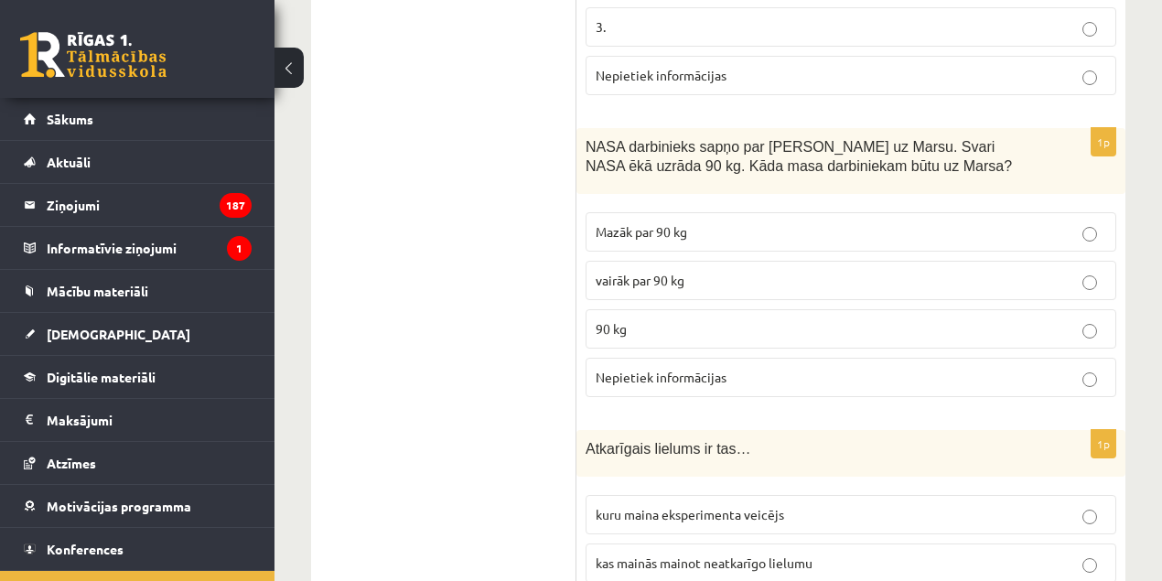
scroll to position [668, 0]
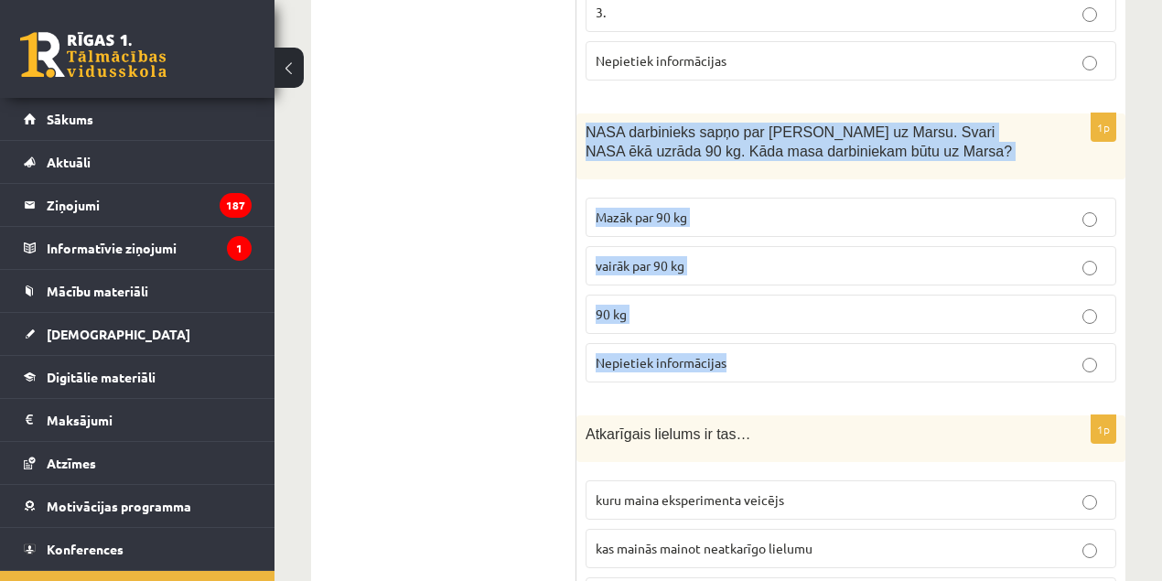
drag, startPoint x: 743, startPoint y: 344, endPoint x: 578, endPoint y: 134, distance: 267.2
click at [578, 134] on div "1p NASA darbinieks sapņo par ceļošanu uz Marsu. Svari NASA ēkā uzrāda 90 kg. Kā…" at bounding box center [850, 255] width 549 height 284
click at [621, 258] on span "vairāk par 90 kg" at bounding box center [640, 265] width 89 height 16
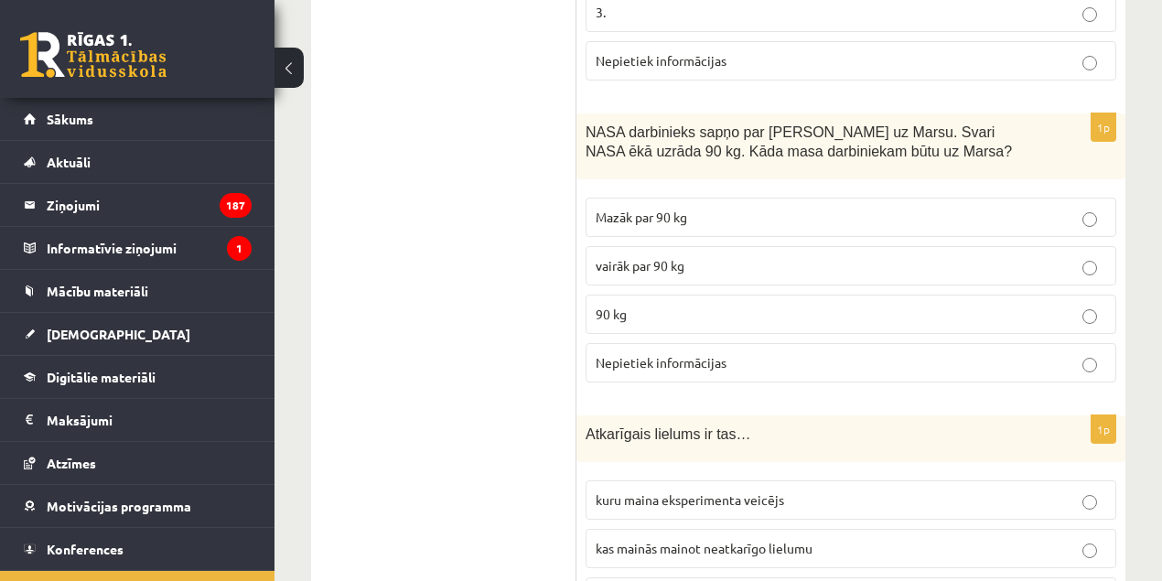
click at [659, 223] on label "Mazāk par 90 kg" at bounding box center [851, 217] width 531 height 39
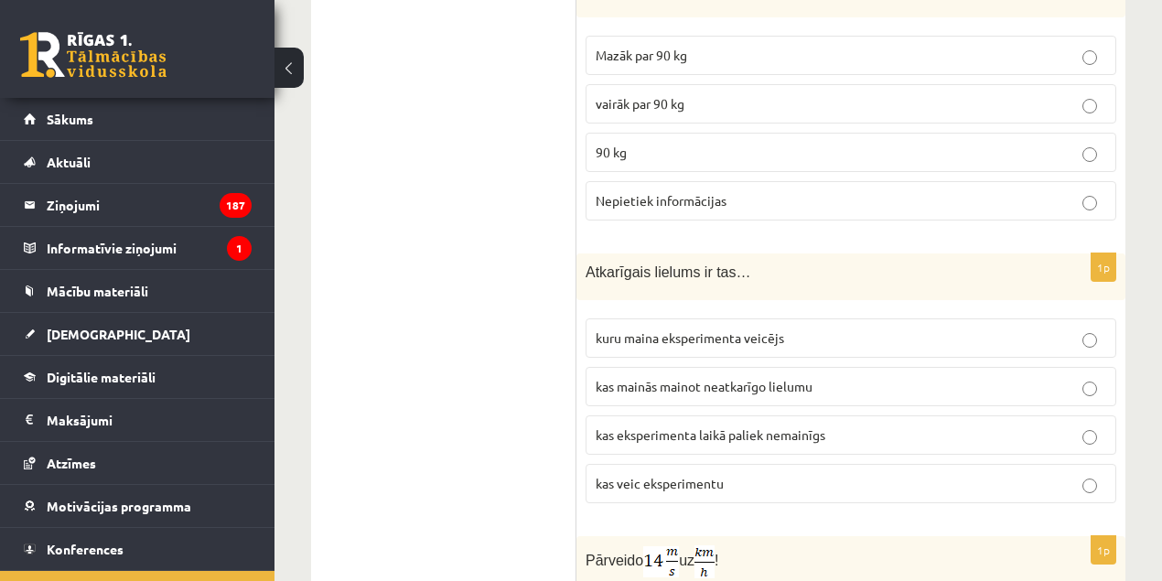
scroll to position [845, 0]
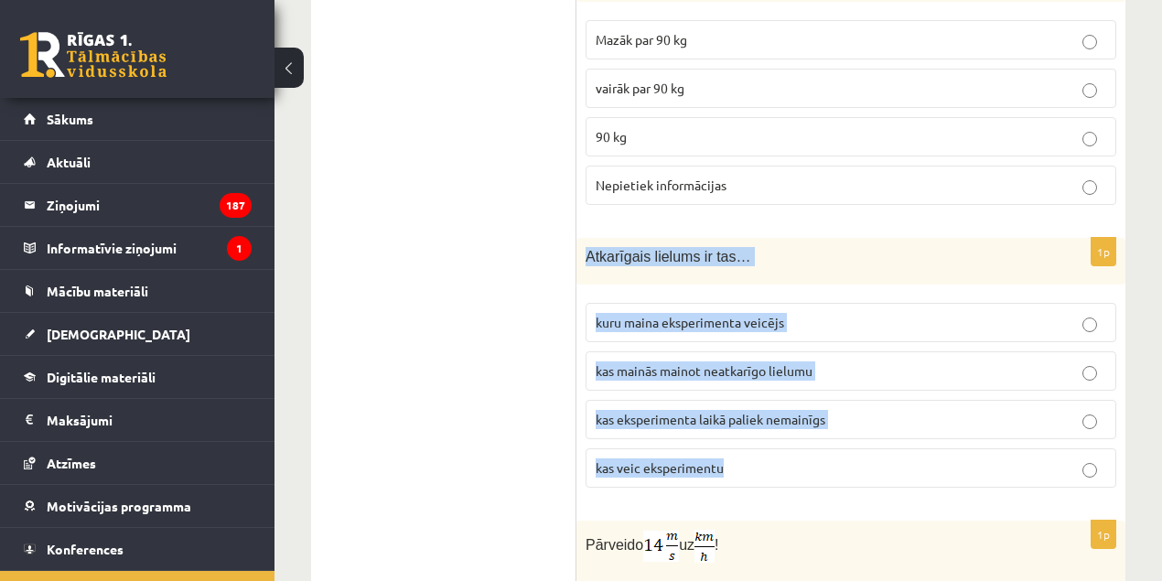
drag, startPoint x: 691, startPoint y: 408, endPoint x: 583, endPoint y: 242, distance: 197.7
click at [583, 242] on div "1p Atkarīgais lielums ir tas… kuru maina eksperimenta veicējs kas mainās mainot…" at bounding box center [850, 370] width 549 height 264
click at [695, 317] on span "kuru maina eksperimenta veicējs" at bounding box center [690, 322] width 188 height 16
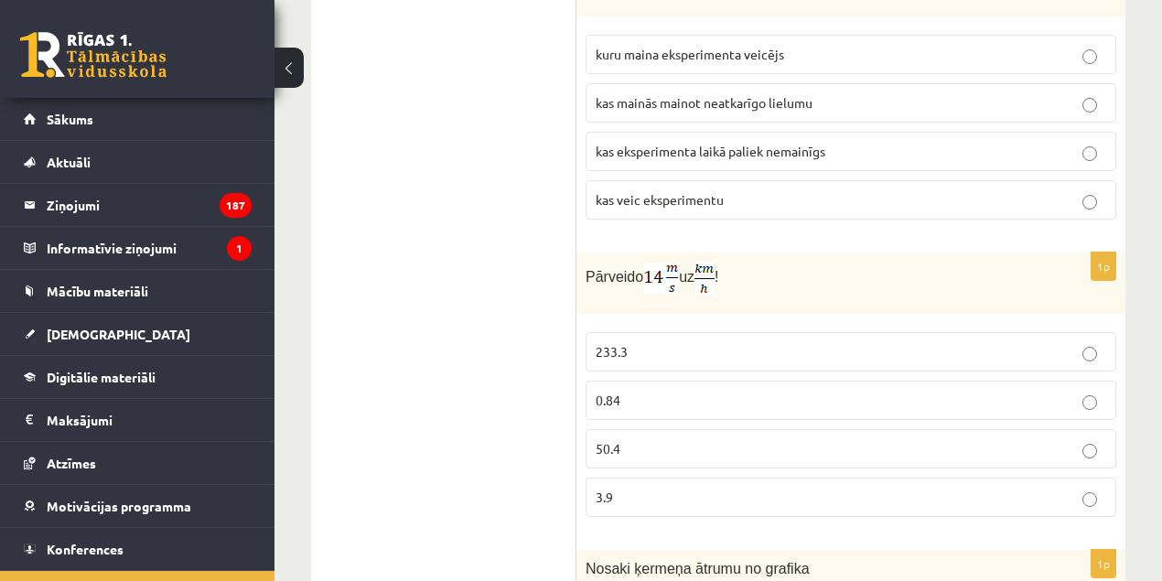
scroll to position [1135, 0]
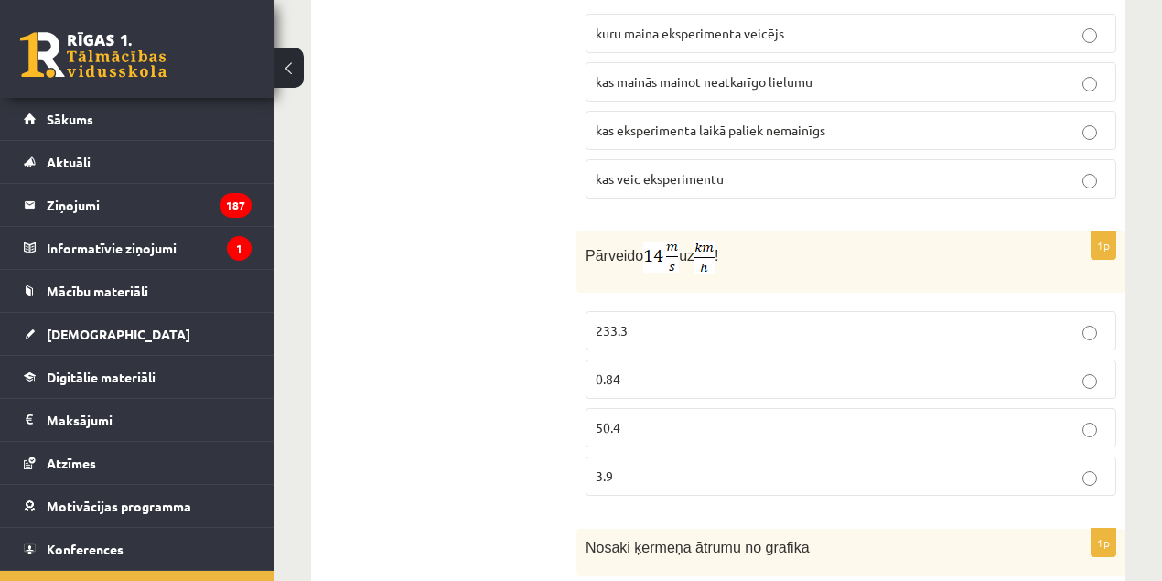
click at [599, 249] on span "Pārveido" at bounding box center [615, 256] width 58 height 16
click at [598, 248] on span "Pārveido" at bounding box center [615, 256] width 58 height 16
click at [681, 248] on span "uz" at bounding box center [687, 256] width 16 height 16
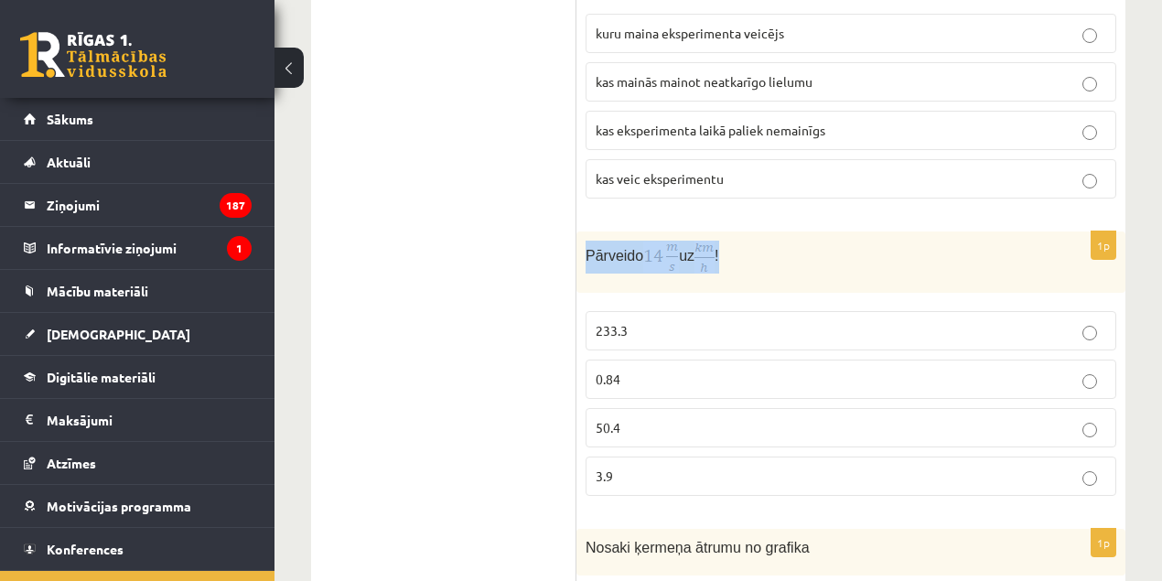
click at [682, 248] on span "uz" at bounding box center [687, 256] width 16 height 16
click at [681, 249] on span "uz" at bounding box center [687, 256] width 16 height 16
click at [688, 249] on span "uz" at bounding box center [687, 256] width 16 height 16
click at [684, 248] on span "uz" at bounding box center [687, 256] width 16 height 16
click at [605, 241] on p "Pārveido uz !" at bounding box center [805, 257] width 439 height 33
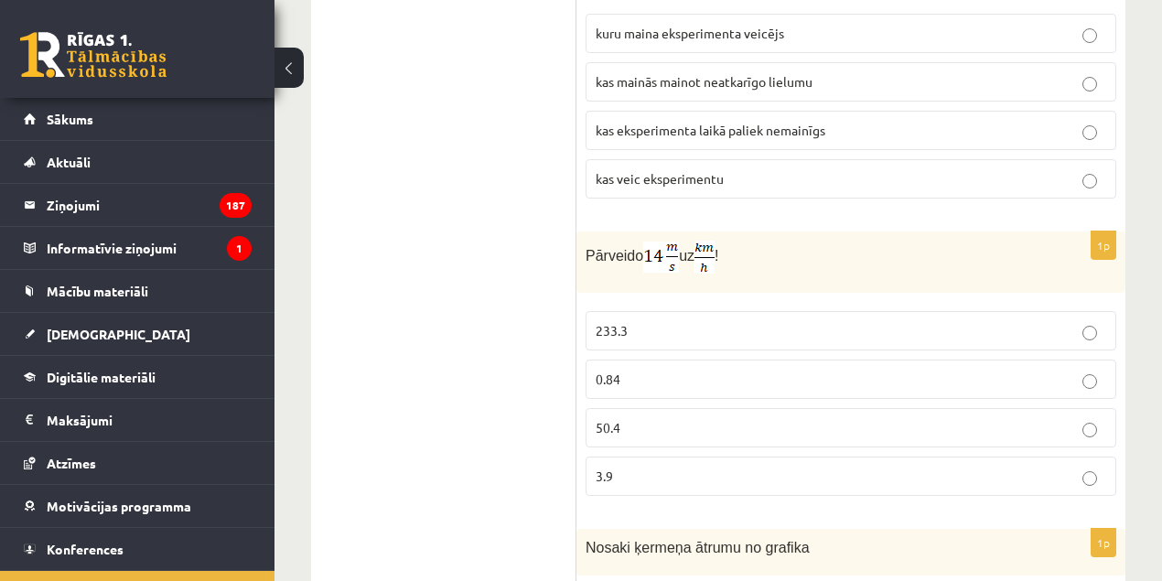
click at [606, 241] on p "Pārveido uz !" at bounding box center [805, 257] width 439 height 33
click at [611, 248] on span "Pārveido" at bounding box center [615, 256] width 58 height 16
click at [598, 248] on span "Pārveido" at bounding box center [615, 256] width 58 height 16
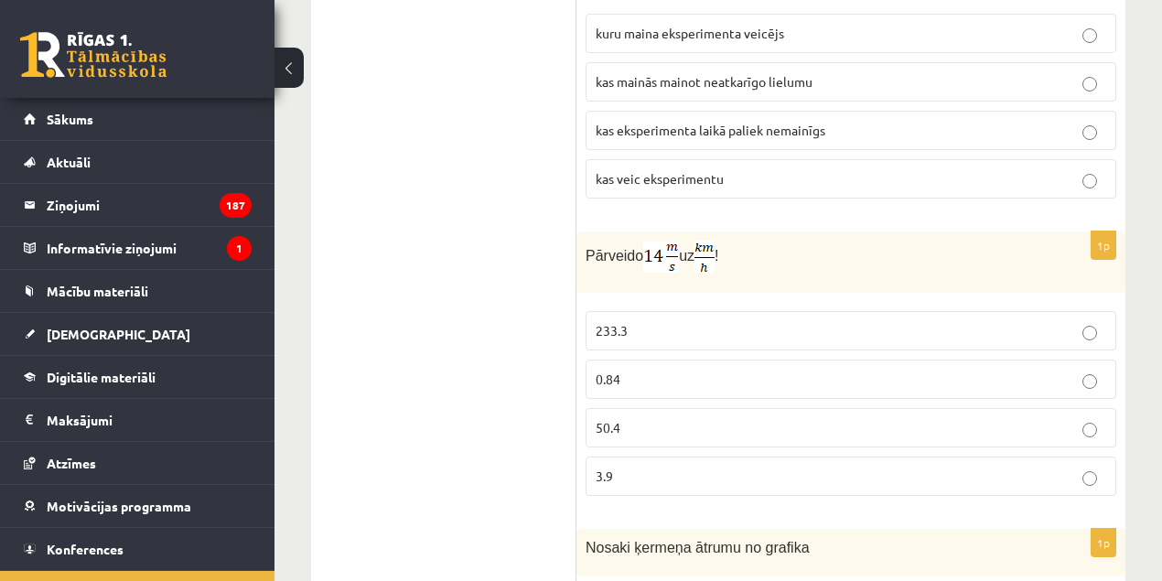
click at [597, 253] on span "Pārveido" at bounding box center [615, 256] width 58 height 16
drag, startPoint x: 644, startPoint y: 452, endPoint x: 595, endPoint y: 329, distance: 132.2
click at [595, 329] on fieldset "233.3 0.84 50.4 3.9" at bounding box center [851, 401] width 531 height 199
click at [596, 329] on p "233.3" at bounding box center [851, 330] width 511 height 19
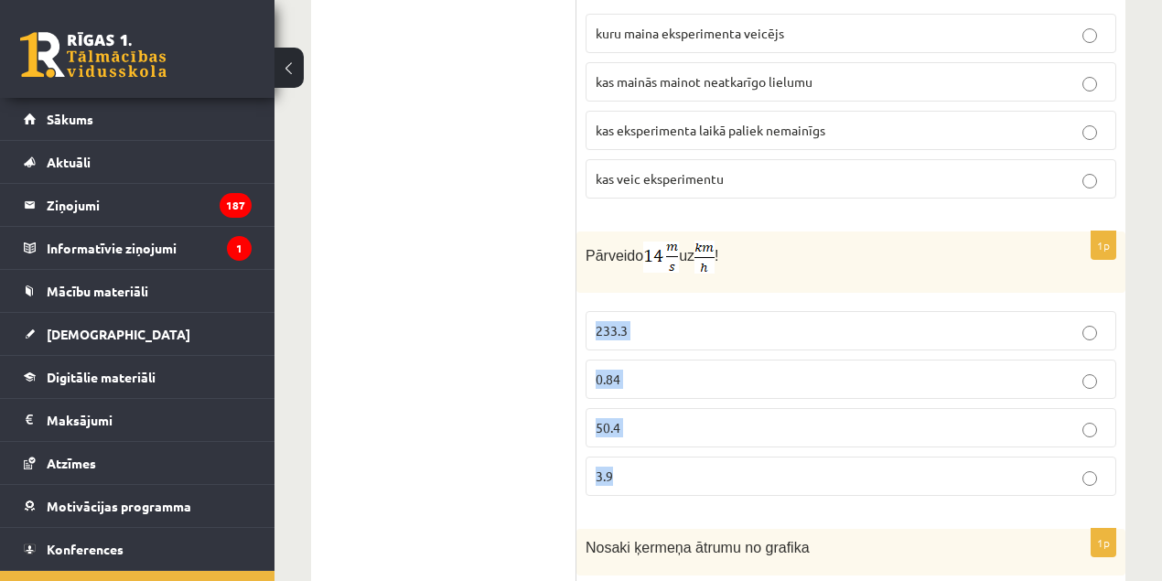
drag, startPoint x: 593, startPoint y: 318, endPoint x: 670, endPoint y: 467, distance: 167.0
click at [670, 467] on fieldset "233.3 0.84 50.4 3.9" at bounding box center [851, 401] width 531 height 199
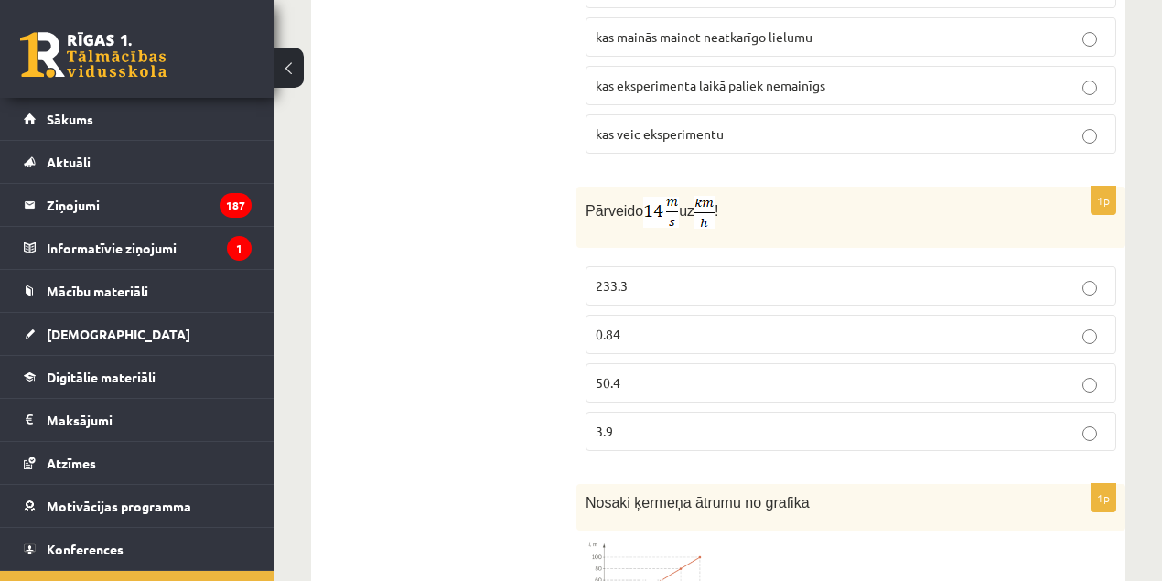
drag, startPoint x: 480, startPoint y: 260, endPoint x: 1089, endPoint y: 222, distance: 609.6
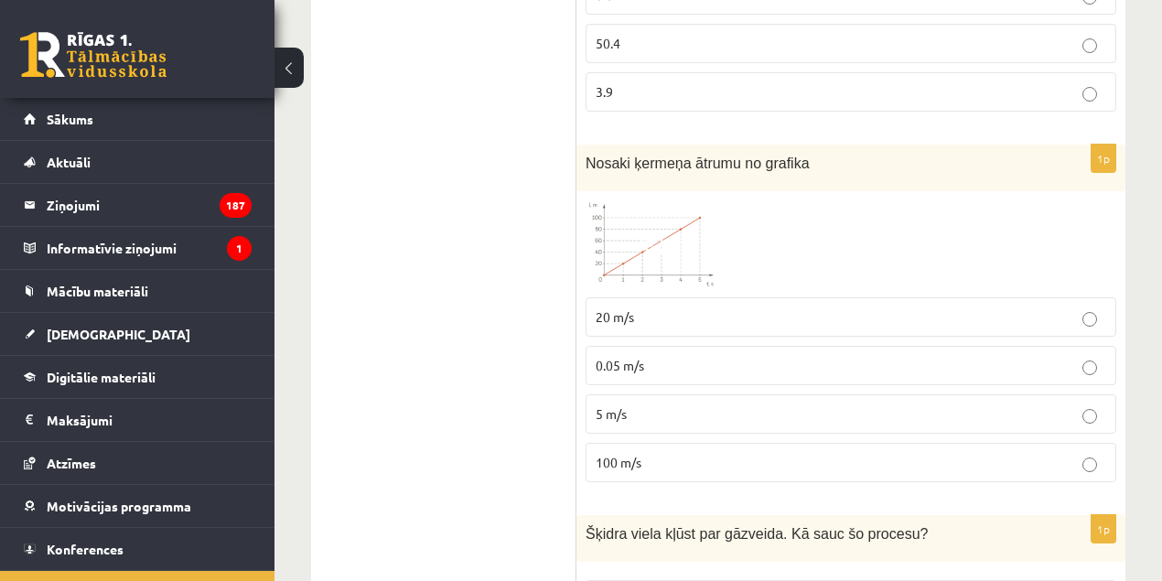
scroll to position [1544, 0]
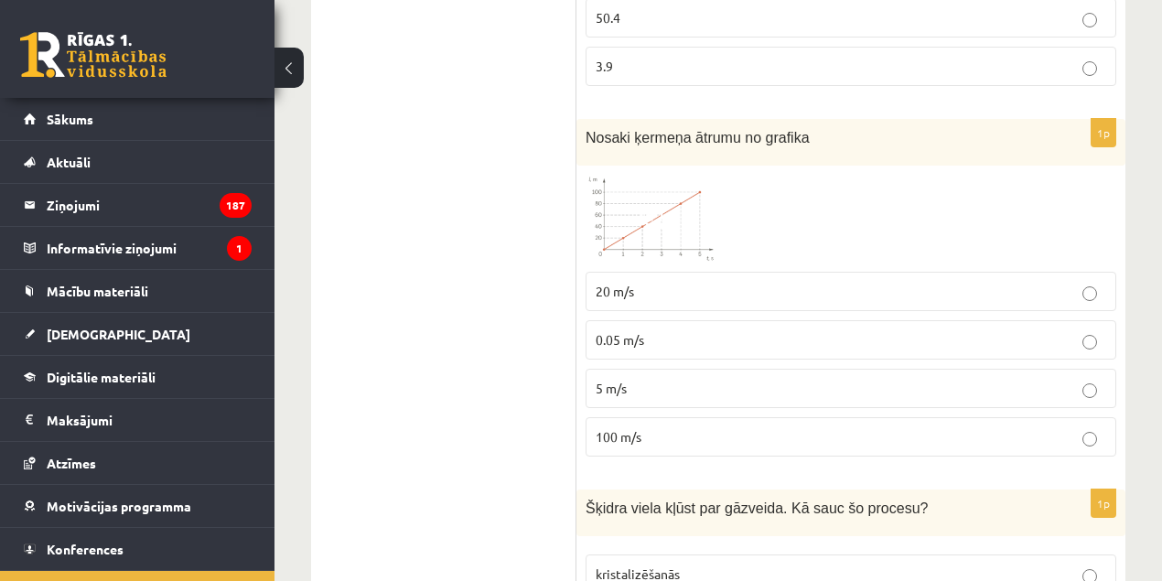
drag, startPoint x: 766, startPoint y: 127, endPoint x: 575, endPoint y: 134, distance: 190.4
click at [771, 119] on div "Nosaki ķermeņa ātrumu no grafika" at bounding box center [850, 142] width 549 height 47
drag, startPoint x: 759, startPoint y: 135, endPoint x: 583, endPoint y: 121, distance: 177.2
click at [583, 121] on div "Nosaki ķermeņa ātrumu no grafika" at bounding box center [850, 142] width 549 height 47
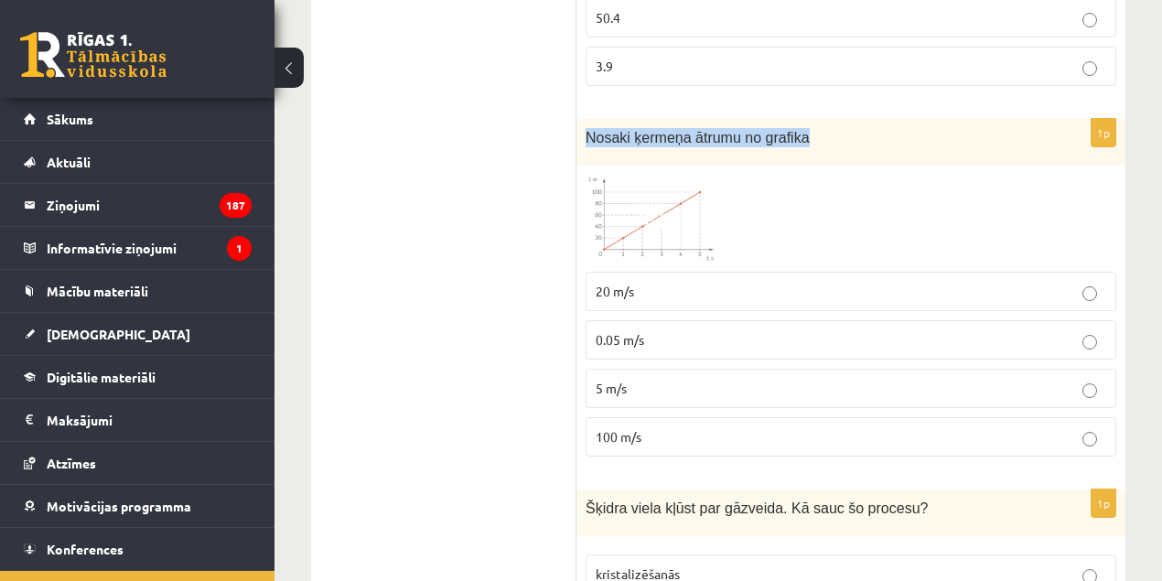
click at [645, 212] on span at bounding box center [654, 218] width 29 height 29
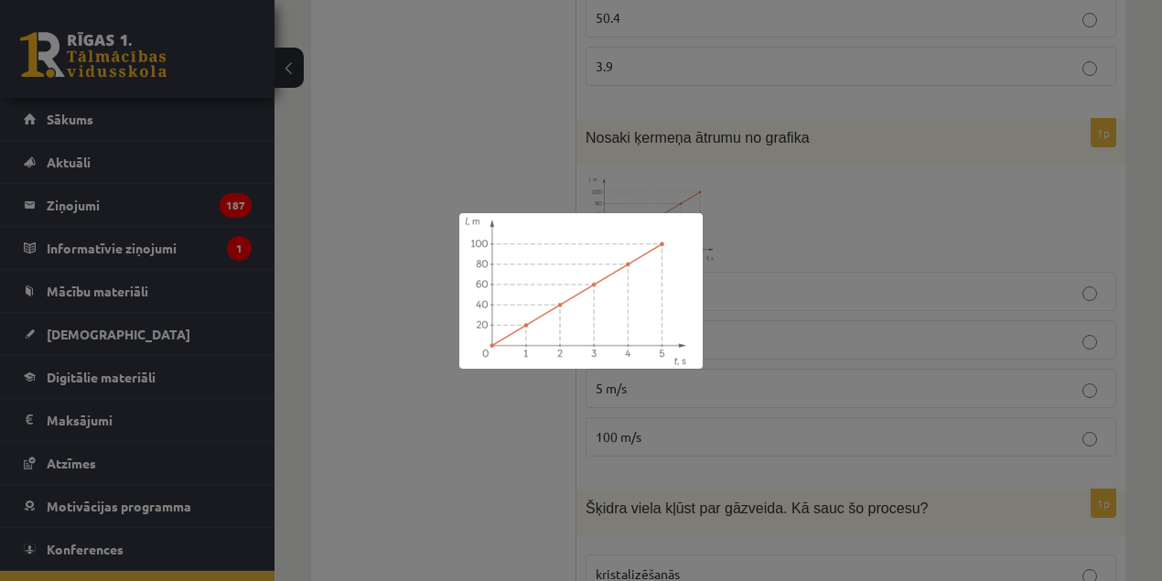
click at [791, 195] on div at bounding box center [581, 290] width 1162 height 581
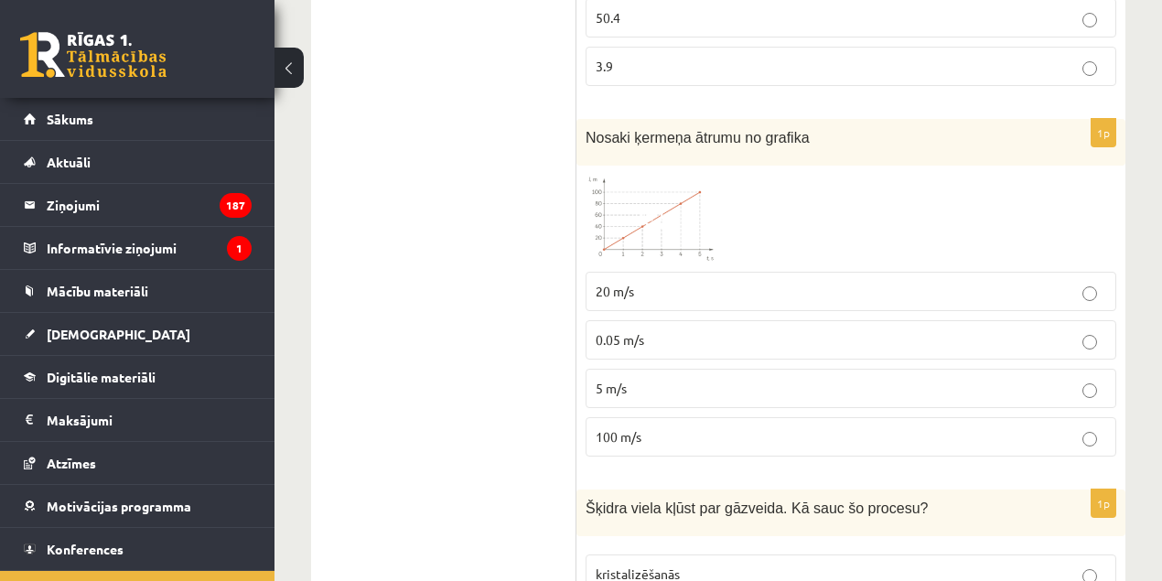
click at [666, 427] on p "100 m/s" at bounding box center [851, 436] width 511 height 19
click at [651, 213] on span at bounding box center [654, 218] width 29 height 29
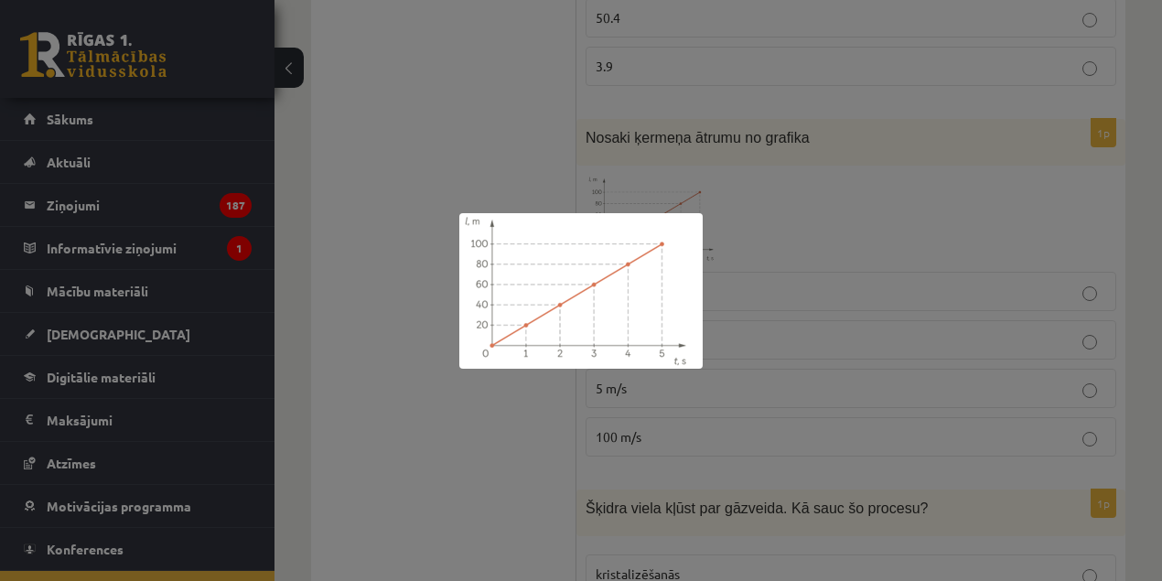
click at [947, 247] on div at bounding box center [581, 290] width 1162 height 581
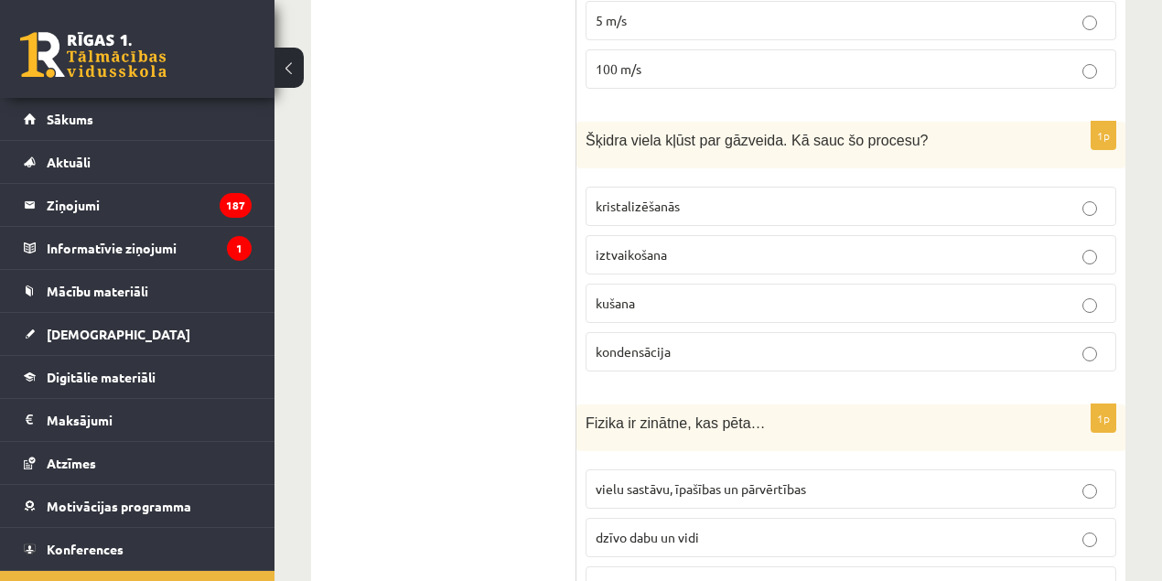
scroll to position [1947, 0]
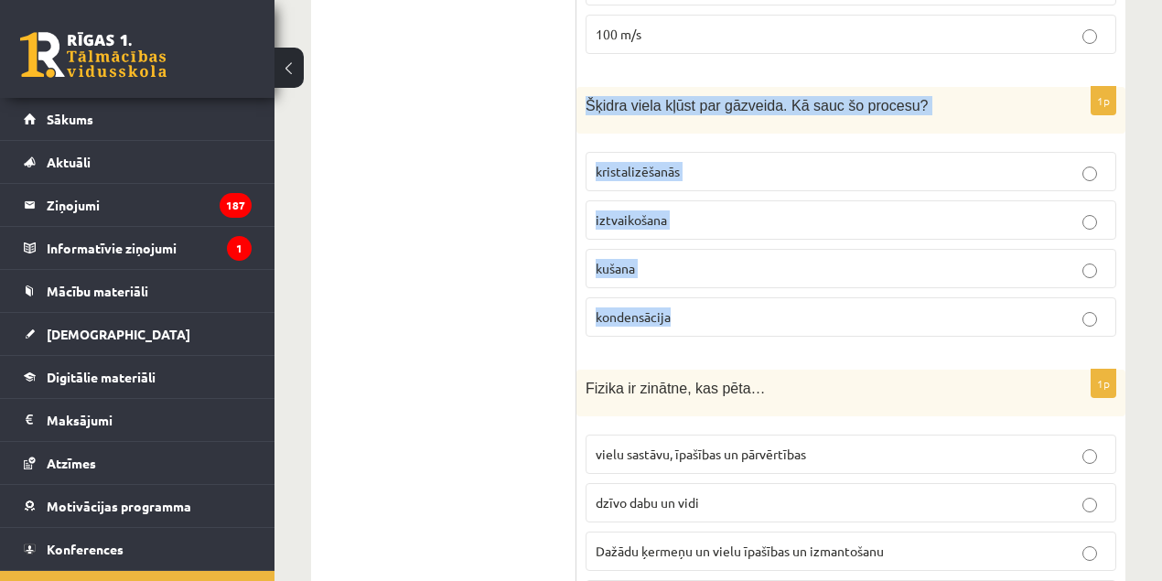
drag, startPoint x: 694, startPoint y: 302, endPoint x: 584, endPoint y: 95, distance: 234.1
click at [584, 95] on div "1p Šķidra viela kļūst par gāzveida. Kā sauc šo procesu? kristalizēšanās iztvaik…" at bounding box center [850, 219] width 549 height 264
click at [690, 210] on p "iztvaikošana" at bounding box center [851, 219] width 511 height 19
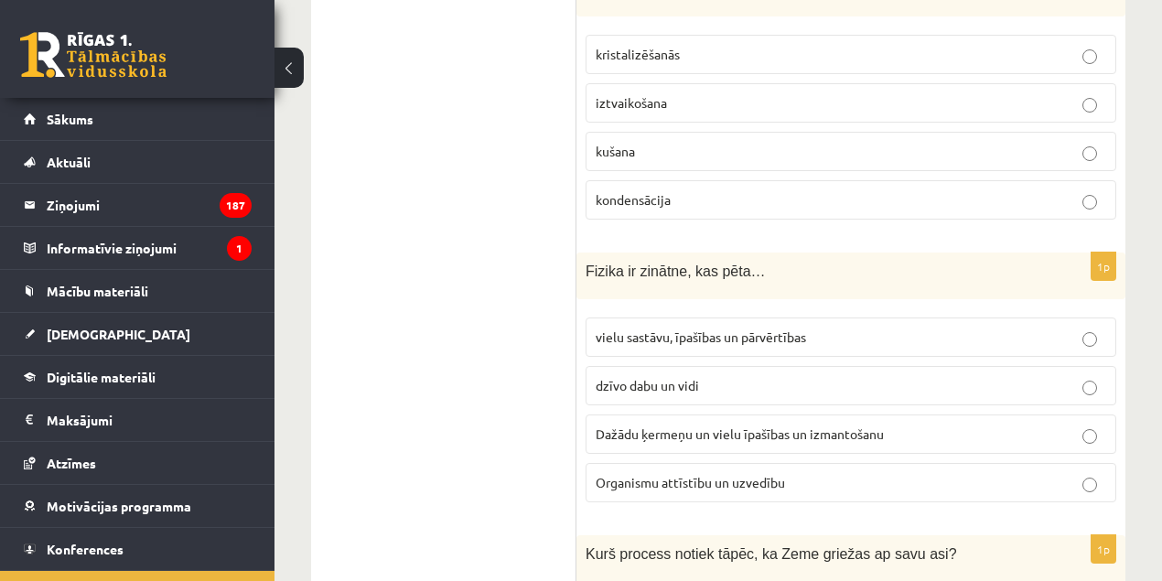
scroll to position [2104, 0]
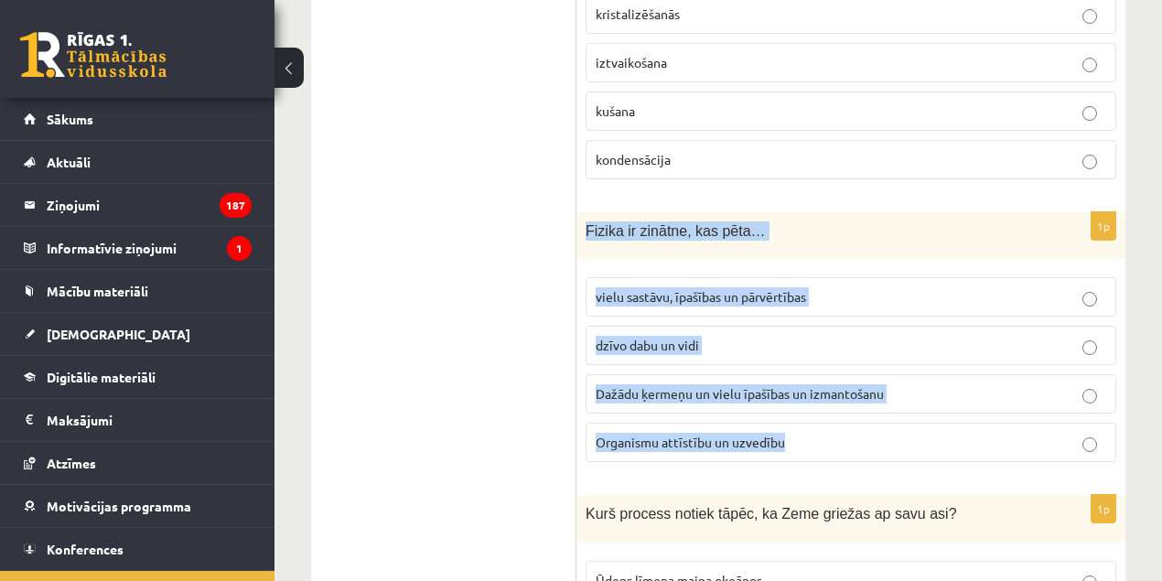
drag, startPoint x: 838, startPoint y: 421, endPoint x: 582, endPoint y: 221, distance: 324.7
click at [582, 221] on div "1p Fizika ir zinātne, kas pēta… vielu sastāvu, īpašības un pārvērtības dzīvo da…" at bounding box center [850, 344] width 549 height 264
click at [668, 385] on span "Dažādu ķermeņu un vielu īpašības un izmantošanu" at bounding box center [740, 393] width 288 height 16
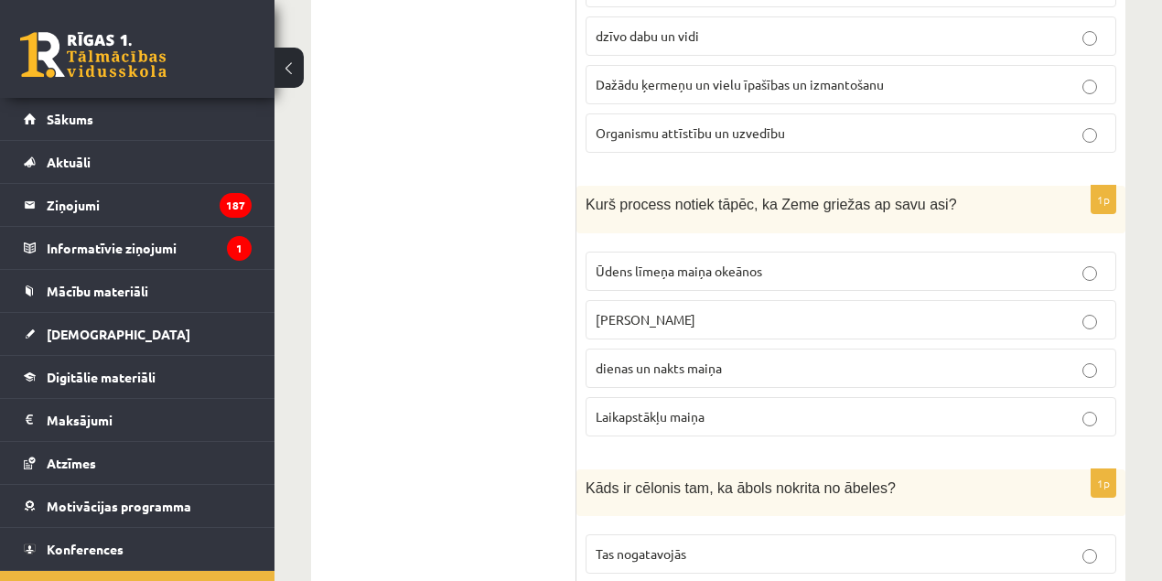
scroll to position [2424, 0]
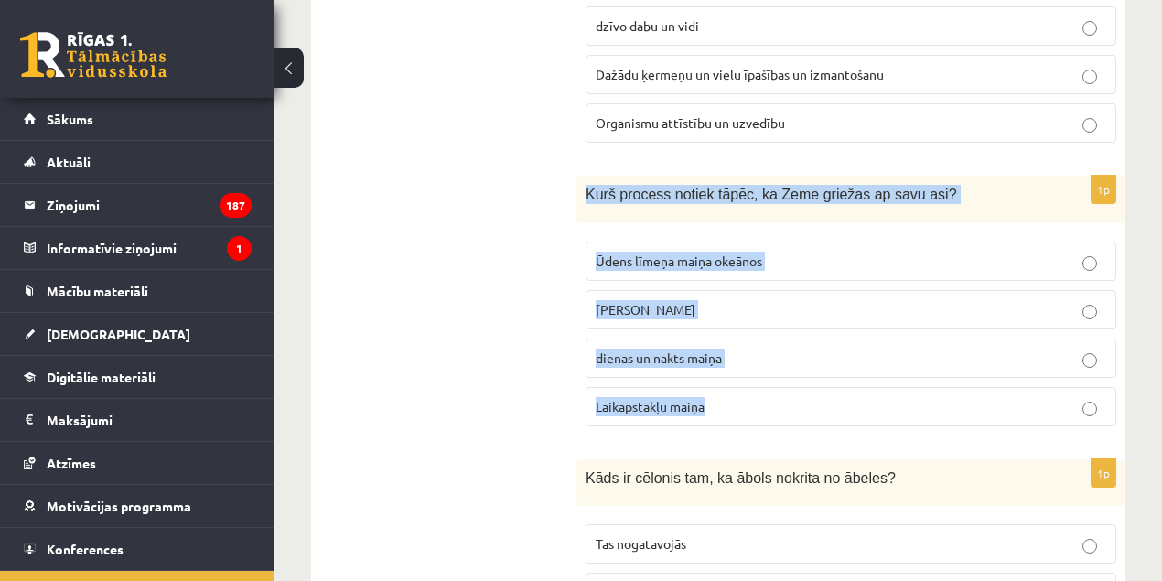
drag, startPoint x: 765, startPoint y: 375, endPoint x: 455, endPoint y: 14, distance: 476.2
click at [576, 176] on div "1p Kurš process notiek tāpēc, ka Zeme griežas ap savu asi? Ūdens līmeņa maiņa o…" at bounding box center [850, 308] width 549 height 264
click at [922, 349] on p "dienas un nakts maiņa" at bounding box center [851, 358] width 511 height 19
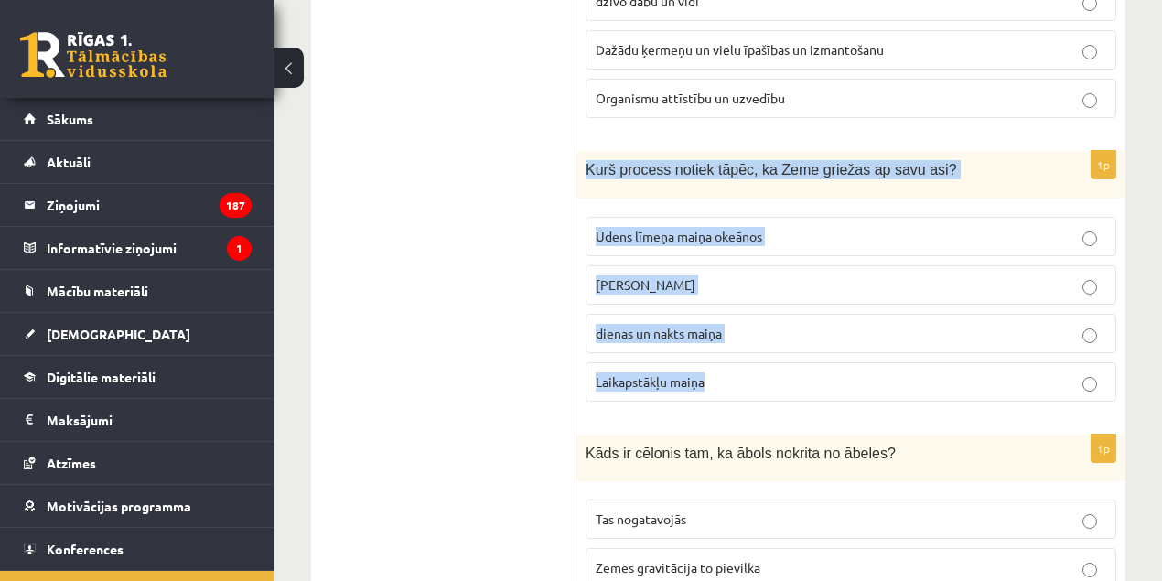
scroll to position [2459, 0]
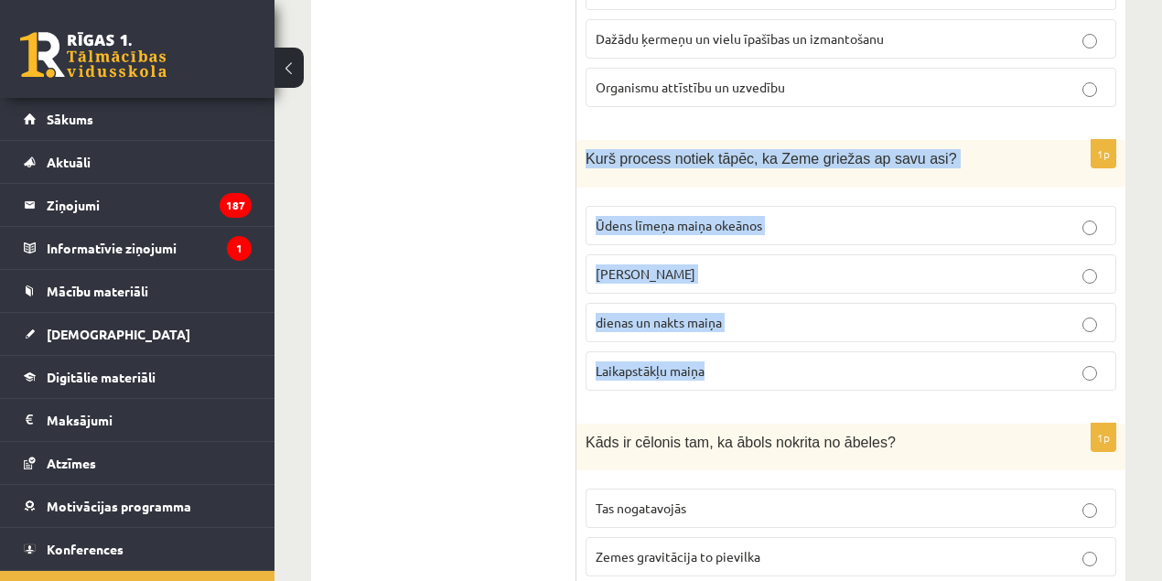
click at [432, 303] on ul "Apgalvojumi Tests Izvērtējums!" at bounding box center [452, 16] width 247 height 4295
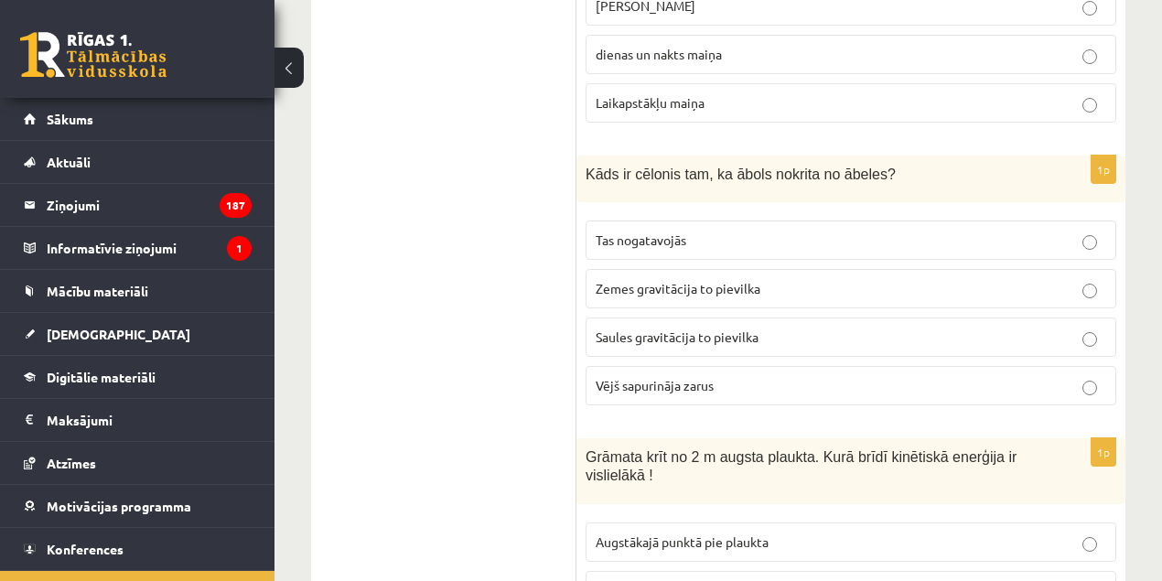
scroll to position [2813, 0]
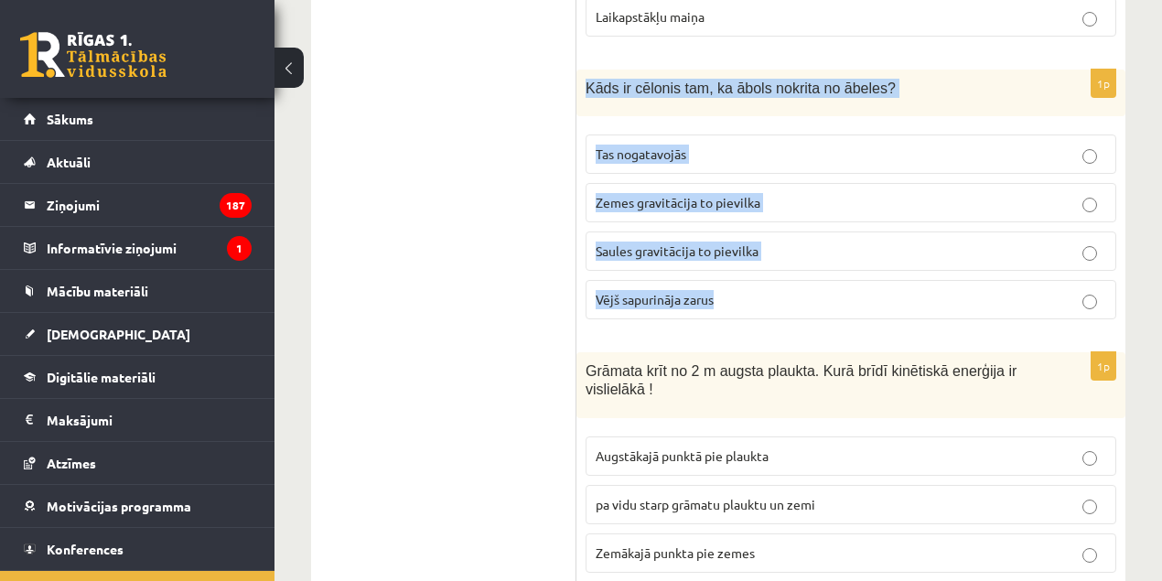
drag, startPoint x: 743, startPoint y: 282, endPoint x: 583, endPoint y: 74, distance: 262.2
click at [583, 74] on div "1p Kāds ir cēlonis tam, ka ābols nokrita no ābeles? Tas nogatavojās Zemes gravi…" at bounding box center [850, 202] width 549 height 264
click at [657, 194] on span "Zemes gravitācija to pievilka" at bounding box center [678, 202] width 165 height 16
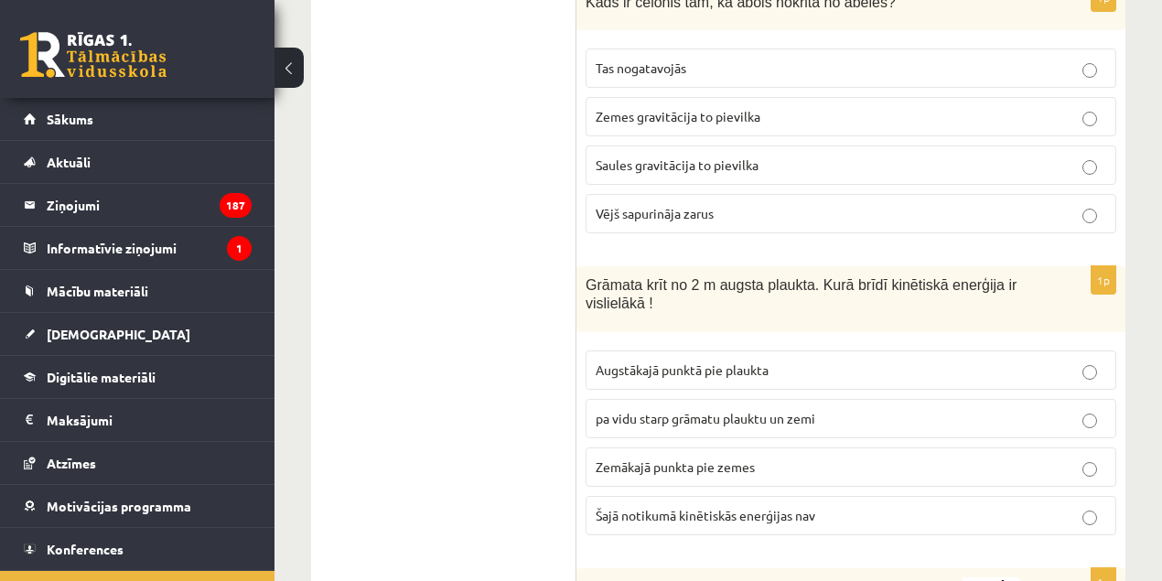
scroll to position [2915, 0]
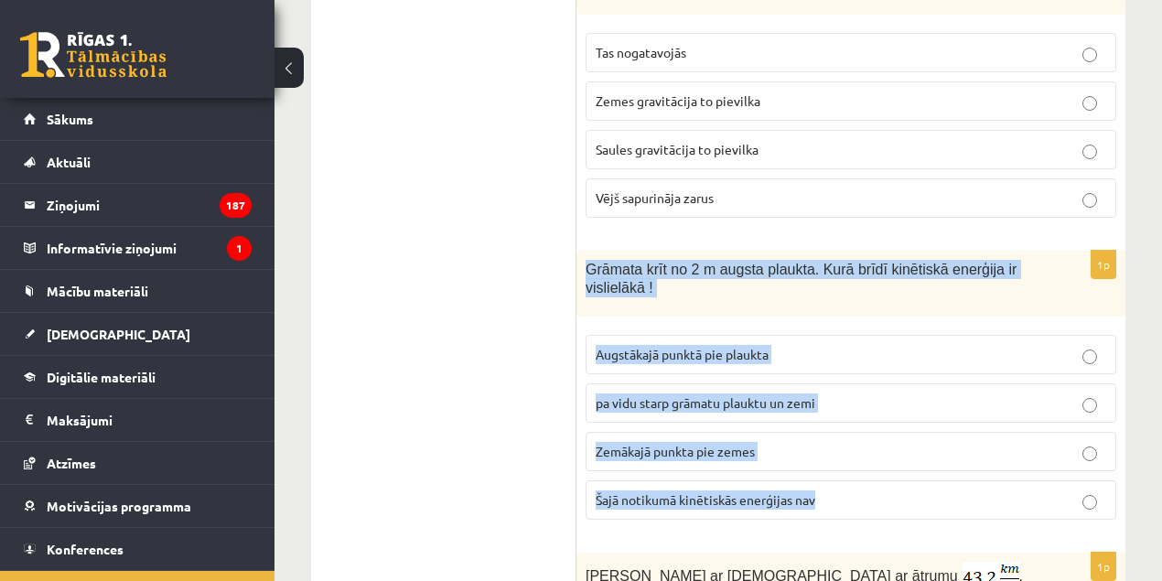
drag, startPoint x: 837, startPoint y: 463, endPoint x: 584, endPoint y: 233, distance: 342.0
click at [584, 251] on div "1p Grāmata krīt no 2 m augsta plaukta. Kurā brīdī kinētiskā enerģija ir visliel…" at bounding box center [850, 393] width 549 height 284
click at [666, 443] on span "Zemākajā punkta pie zemes" at bounding box center [675, 451] width 159 height 16
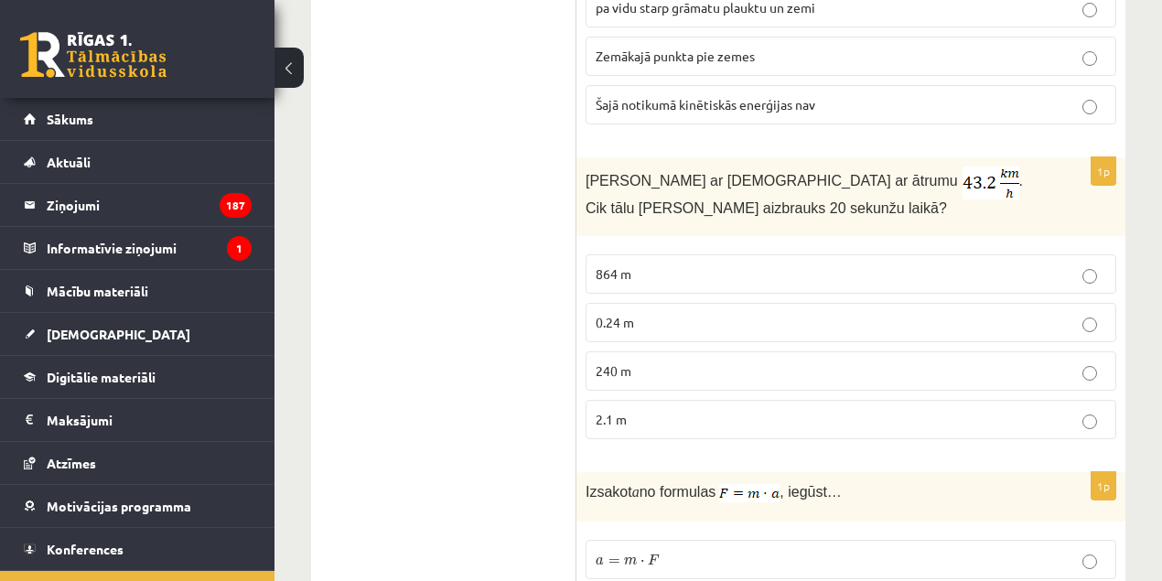
scroll to position [3340, 0]
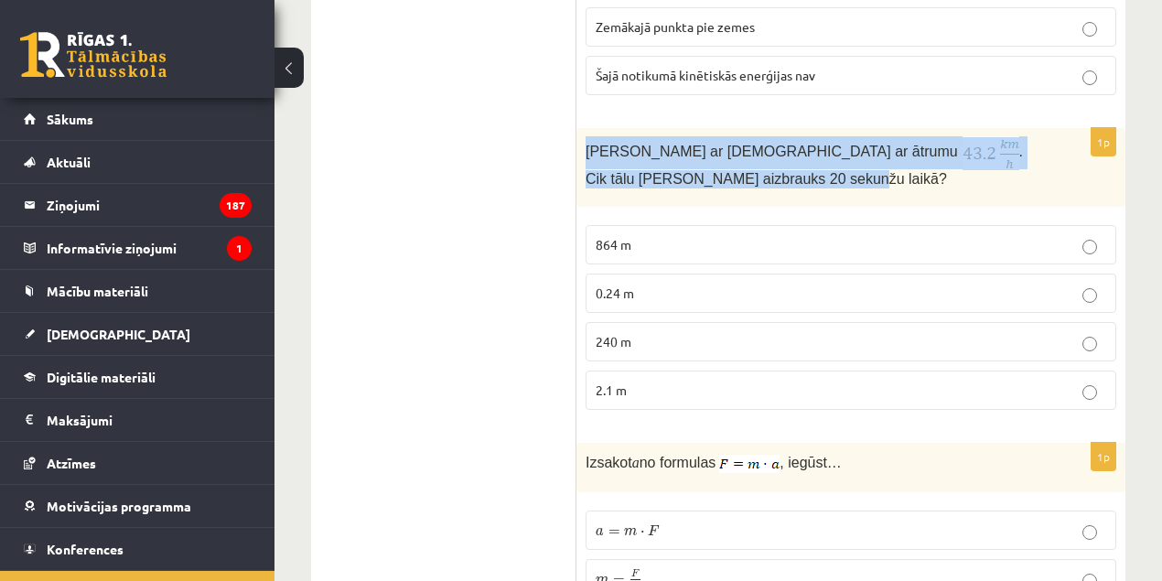
drag, startPoint x: 628, startPoint y: 142, endPoint x: 581, endPoint y: 128, distance: 48.6
click at [581, 128] on div "Anna brauc ar skrituļslidām ar ātrumu . Cik tālu Anna aizbrauks 20 sekunžu laik…" at bounding box center [850, 167] width 549 height 79
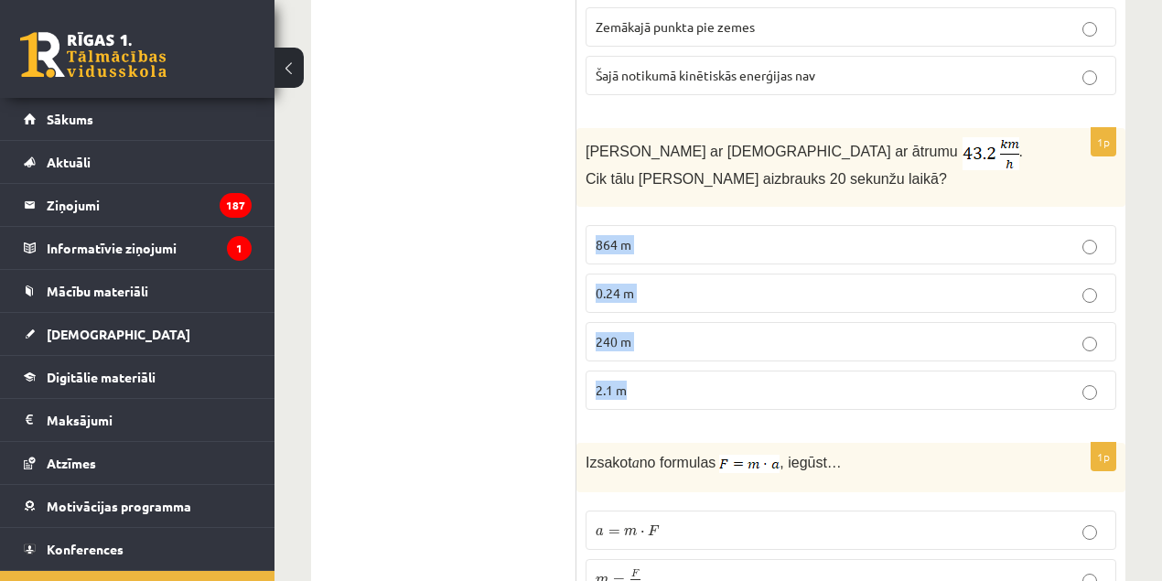
drag, startPoint x: 650, startPoint y: 349, endPoint x: 586, endPoint y: 212, distance: 150.6
click at [586, 216] on fieldset "864 m 0.24 m 240 m 2.1 m" at bounding box center [851, 315] width 531 height 199
click at [662, 332] on p "240 m" at bounding box center [851, 341] width 511 height 19
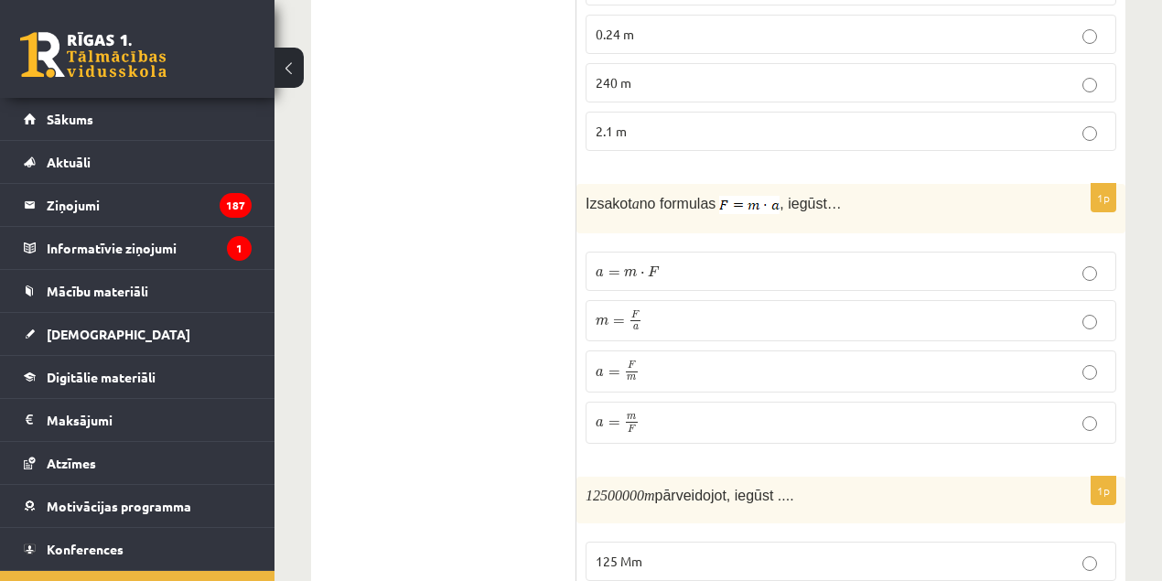
scroll to position [3603, 0]
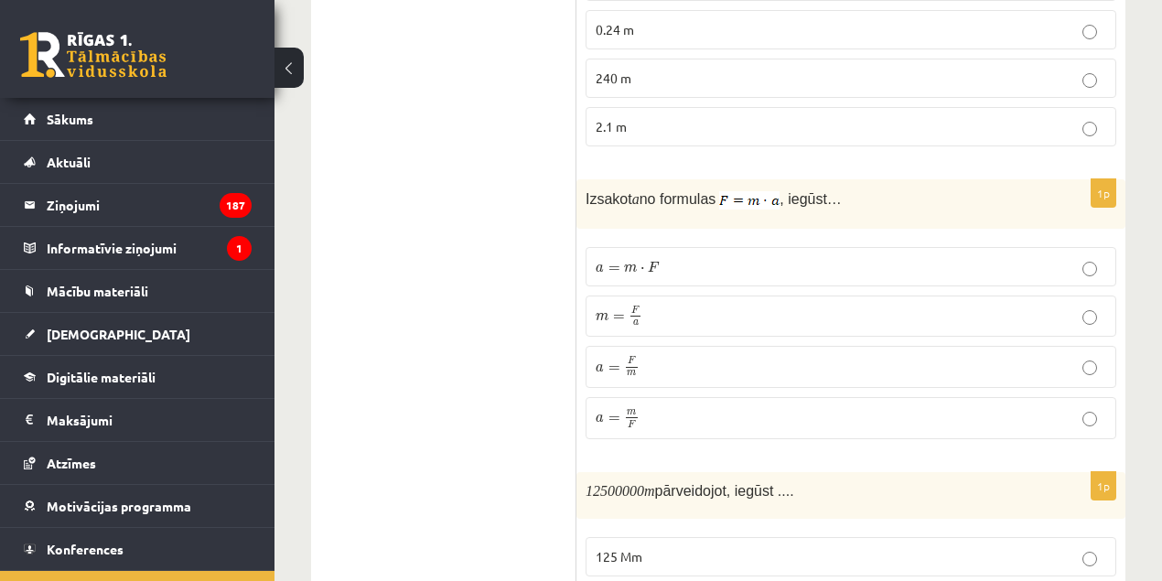
click at [595, 191] on span "Izsakot" at bounding box center [609, 199] width 47 height 16
drag, startPoint x: 595, startPoint y: 174, endPoint x: 686, endPoint y: 165, distance: 92.0
click at [686, 189] on span "Izsakot a no formulas , iegūst…" at bounding box center [714, 197] width 256 height 17
click at [787, 179] on div "Izsakot a no formulas , iegūst…" at bounding box center [850, 203] width 549 height 49
click at [812, 191] on span ", iegūst…" at bounding box center [811, 199] width 62 height 16
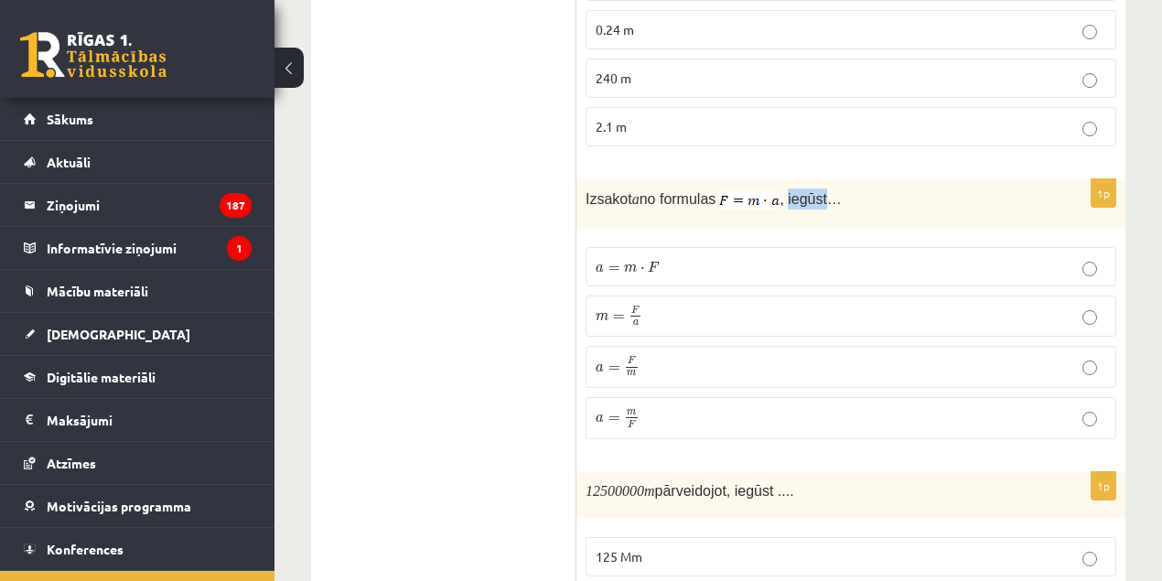
click at [812, 191] on span ", iegūst…" at bounding box center [811, 199] width 62 height 16
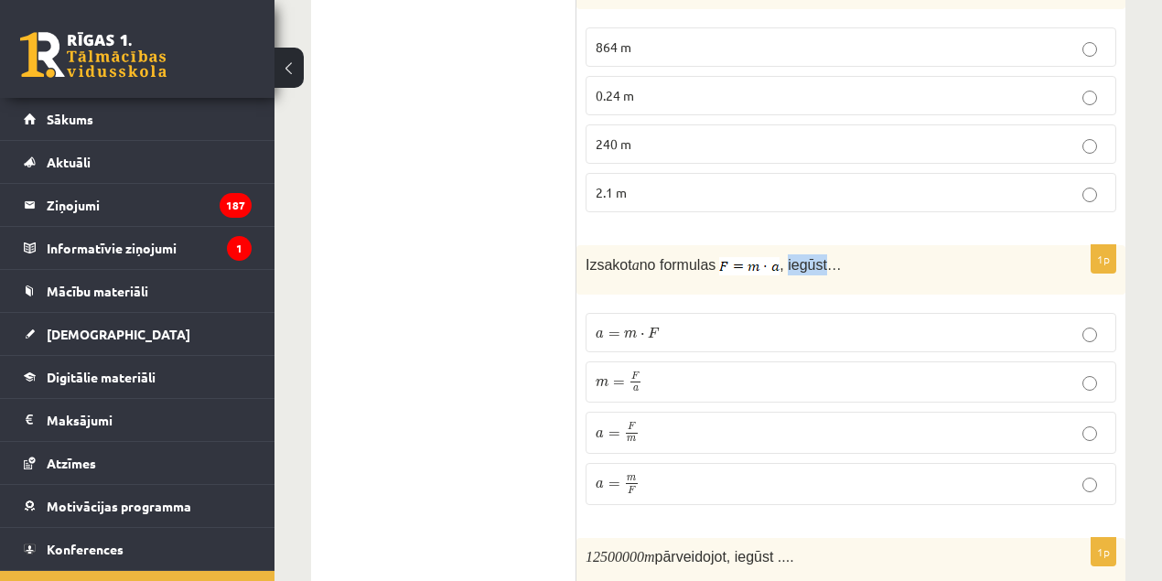
scroll to position [3563, 0]
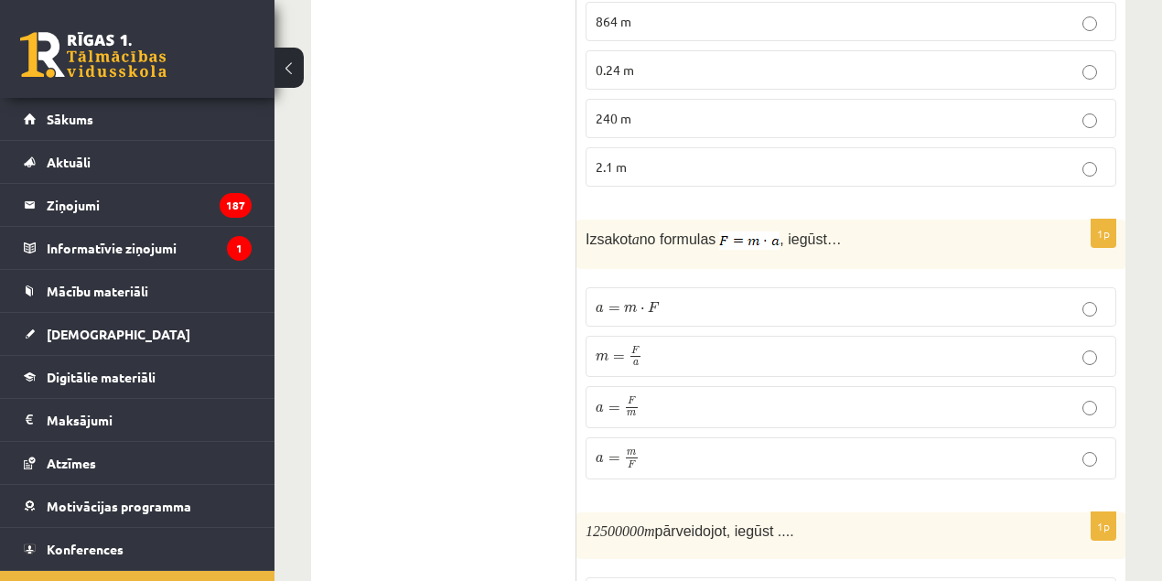
click at [670, 297] on p "a = m ⋅ F a = m ⋅ F" at bounding box center [851, 306] width 511 height 19
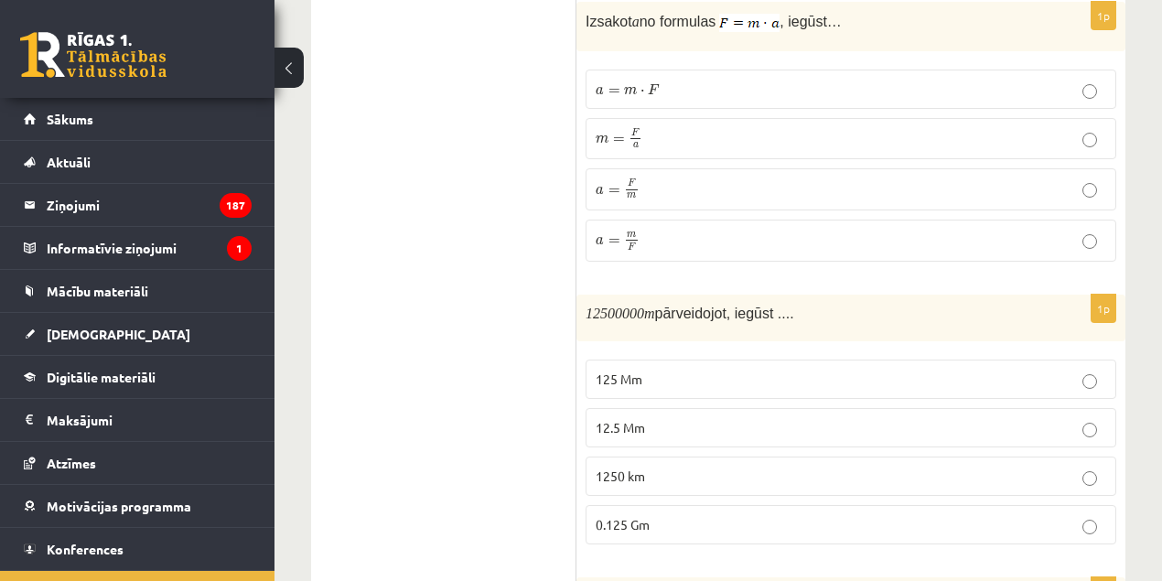
scroll to position [3811, 0]
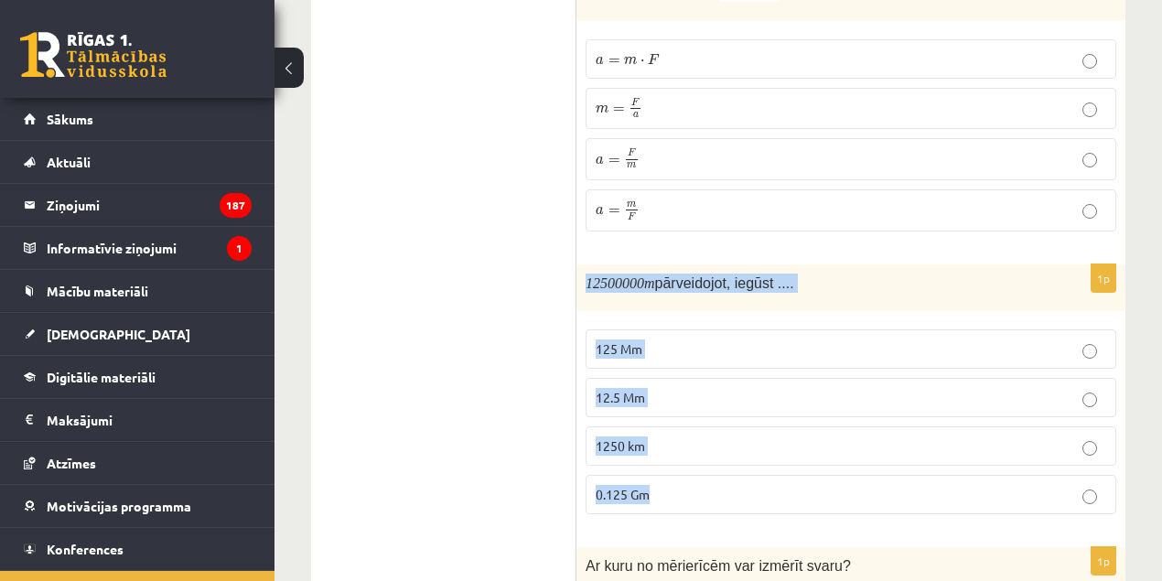
drag, startPoint x: 648, startPoint y: 412, endPoint x: 580, endPoint y: 243, distance: 181.5
click at [580, 264] on div "1p 12500000 m pārveidojot, iegūst .... 125 Mm 12.5 Mm 1250 km 0.125 Gm" at bounding box center [850, 396] width 549 height 264
click at [596, 480] on fieldset "125 Mm 12.5 Mm 1250 km 0.125 Gm" at bounding box center [851, 419] width 531 height 199
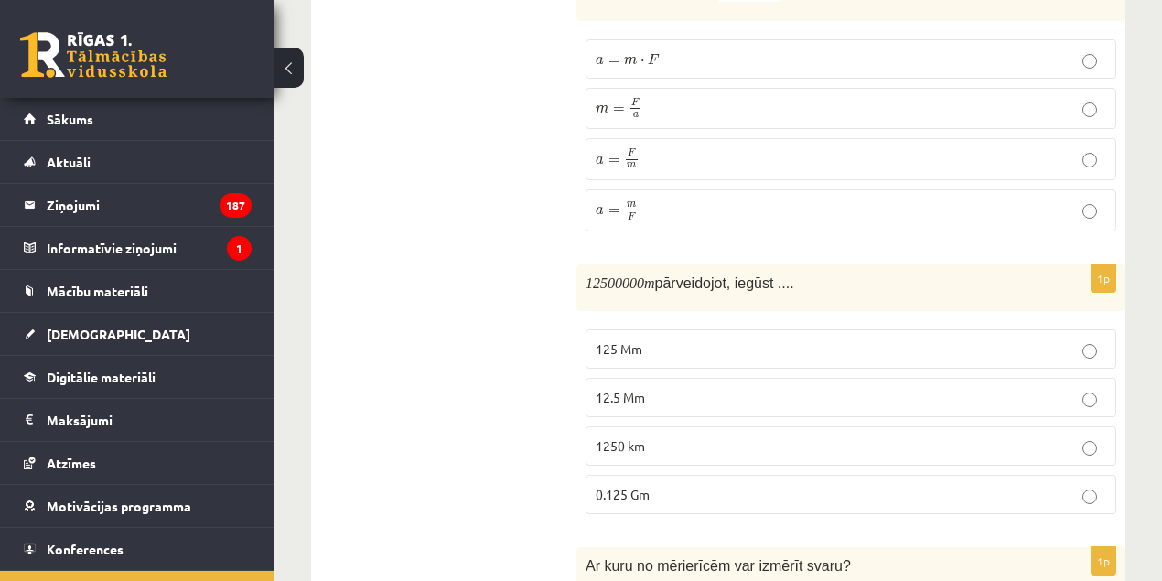
click at [714, 485] on p "0.125 Gm" at bounding box center [851, 494] width 511 height 19
click at [607, 275] on m\ "12500000" at bounding box center [615, 283] width 59 height 16
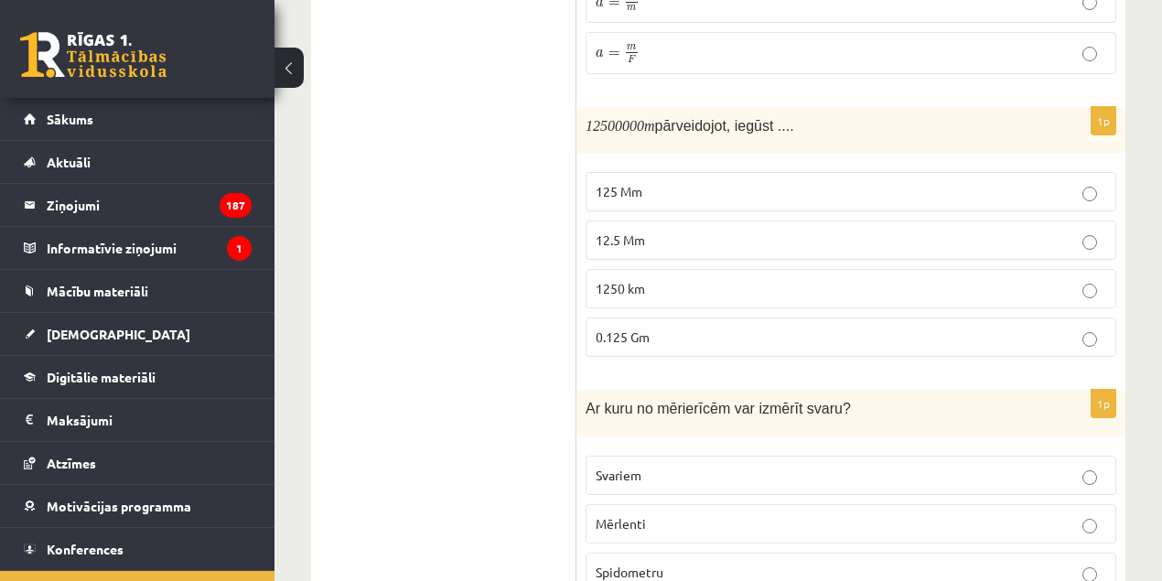
scroll to position [4061, 0]
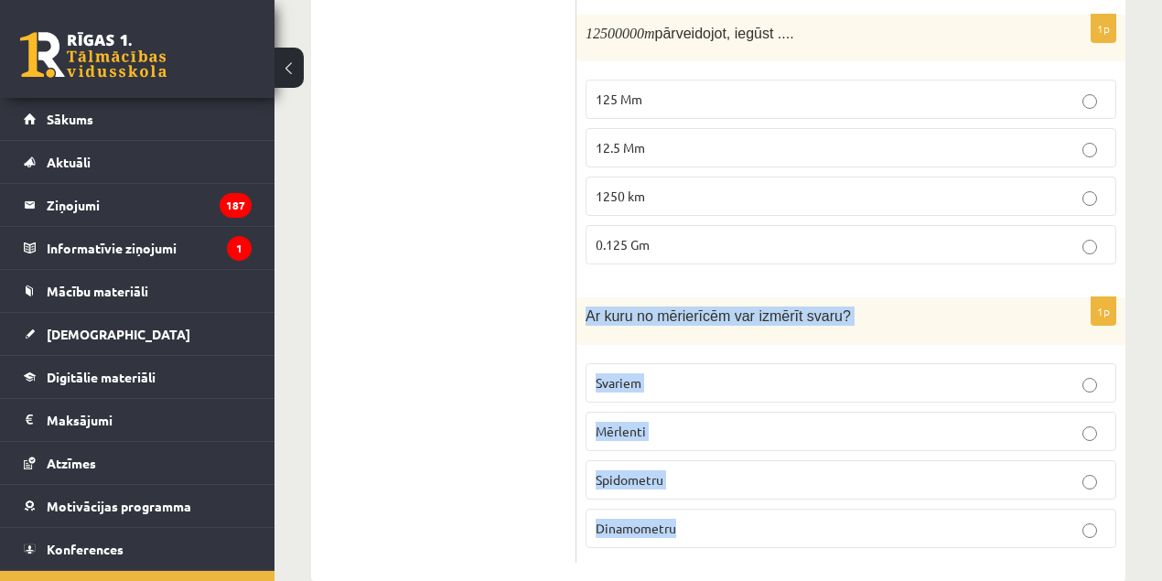
drag, startPoint x: 794, startPoint y: 494, endPoint x: 586, endPoint y: 284, distance: 296.3
click at [586, 297] on div "1p Ar kuru no mērierīcēm var izmērīt svaru? Svariem Mērlenti Spidometru Dinamom…" at bounding box center [850, 429] width 549 height 264
click at [633, 374] on span "Svariem" at bounding box center [619, 382] width 46 height 16
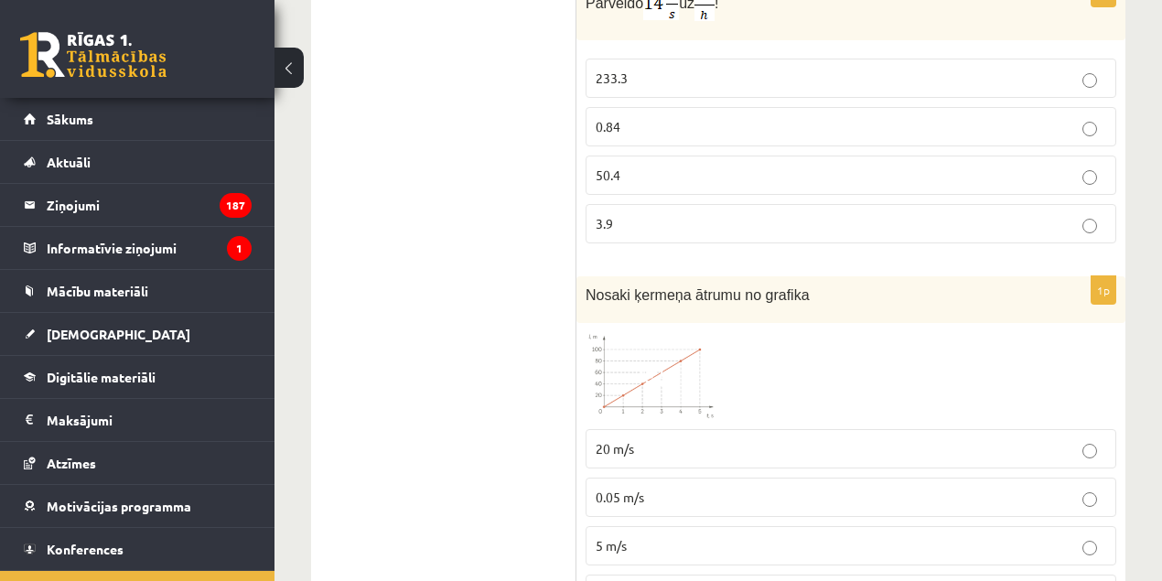
scroll to position [1307, 0]
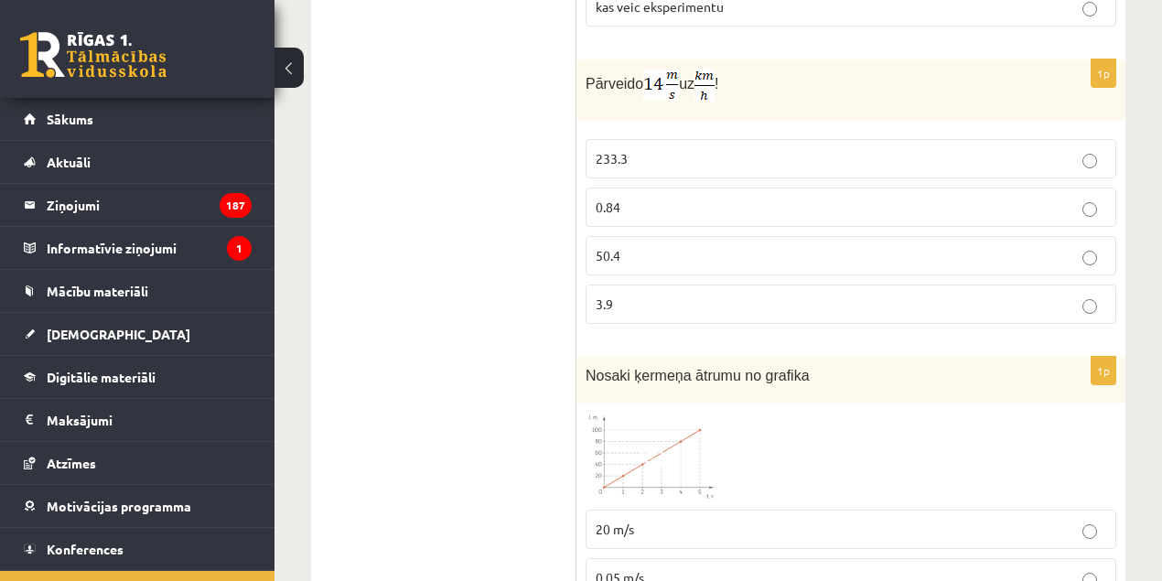
click at [1063, 252] on p "50.4" at bounding box center [851, 255] width 511 height 19
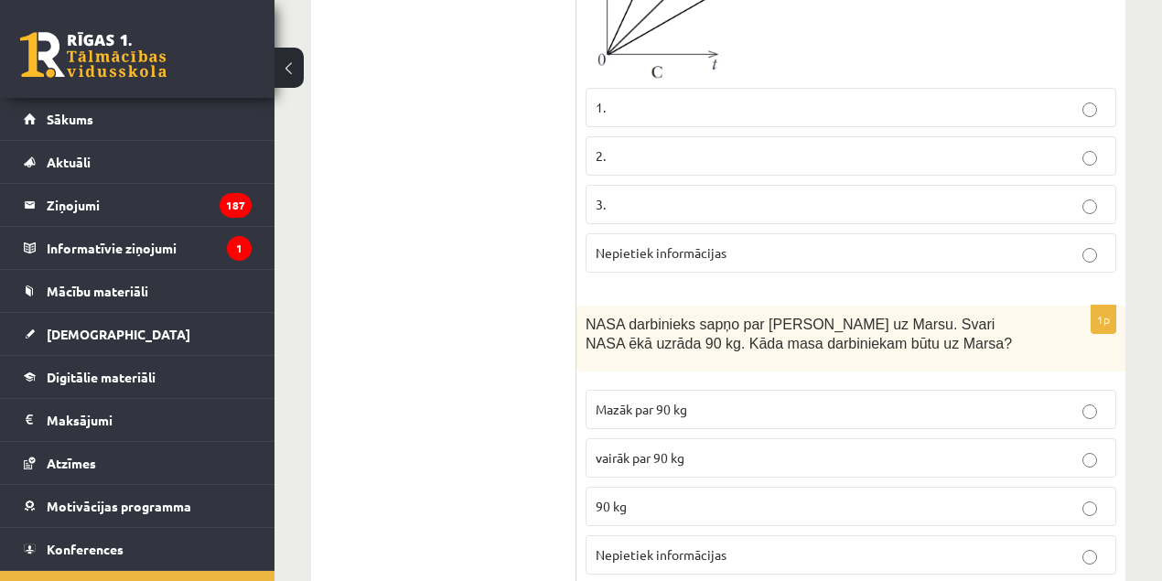
scroll to position [0, 0]
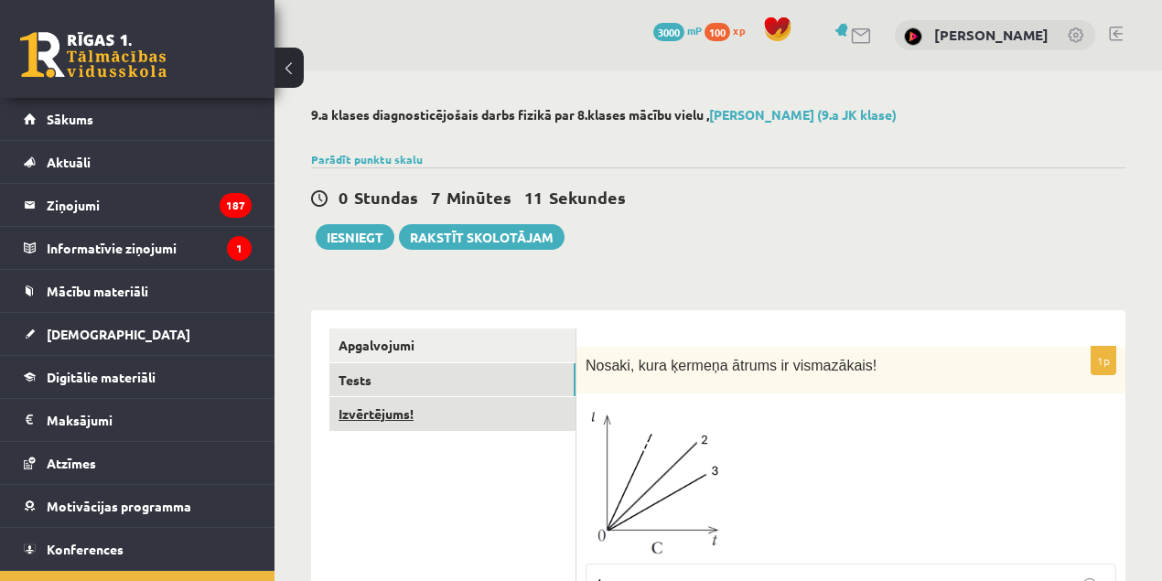
click at [448, 410] on link "Izvērtējums!" at bounding box center [452, 414] width 246 height 34
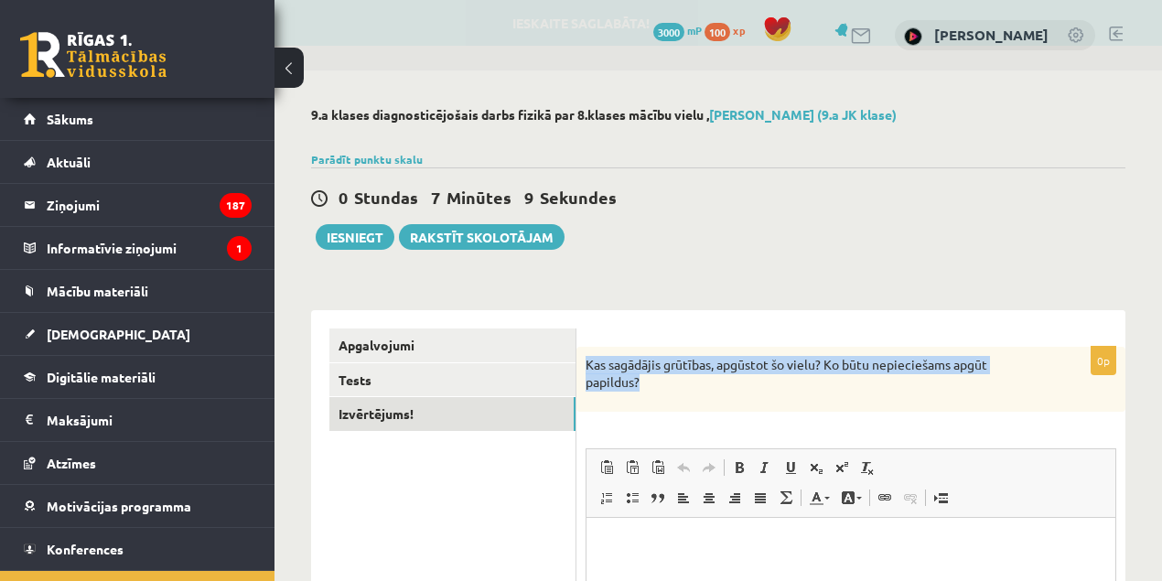
drag, startPoint x: 627, startPoint y: 365, endPoint x: 586, endPoint y: 362, distance: 41.3
click at [586, 362] on div "Kas sagādājis grūtības, apgūstot šo vielu? Ko būtu nepieciešams apgūt papildus?" at bounding box center [850, 379] width 549 height 65
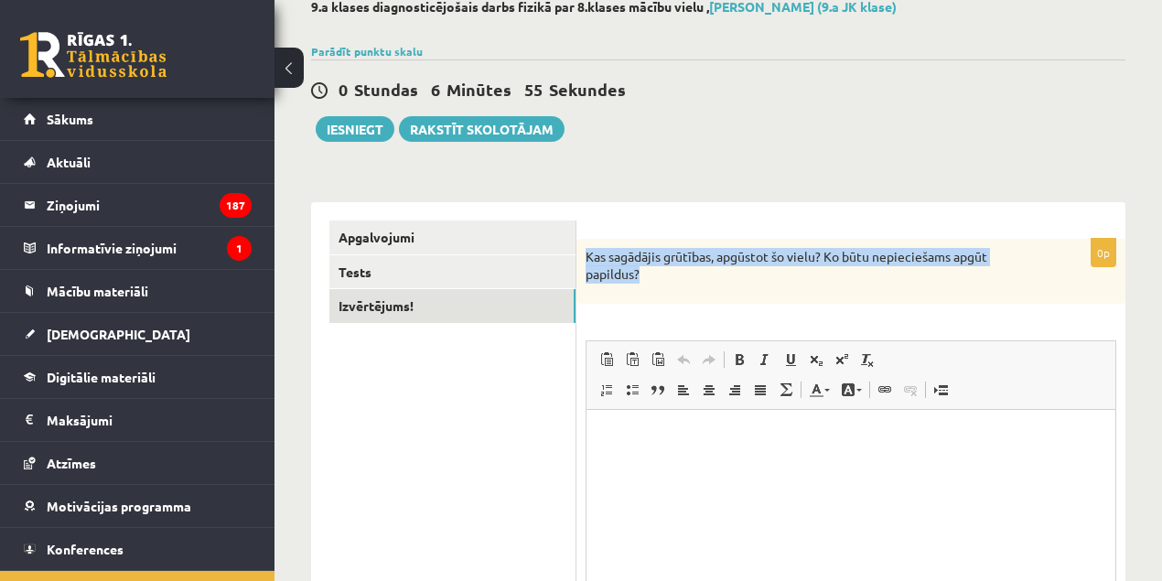
scroll to position [122, 0]
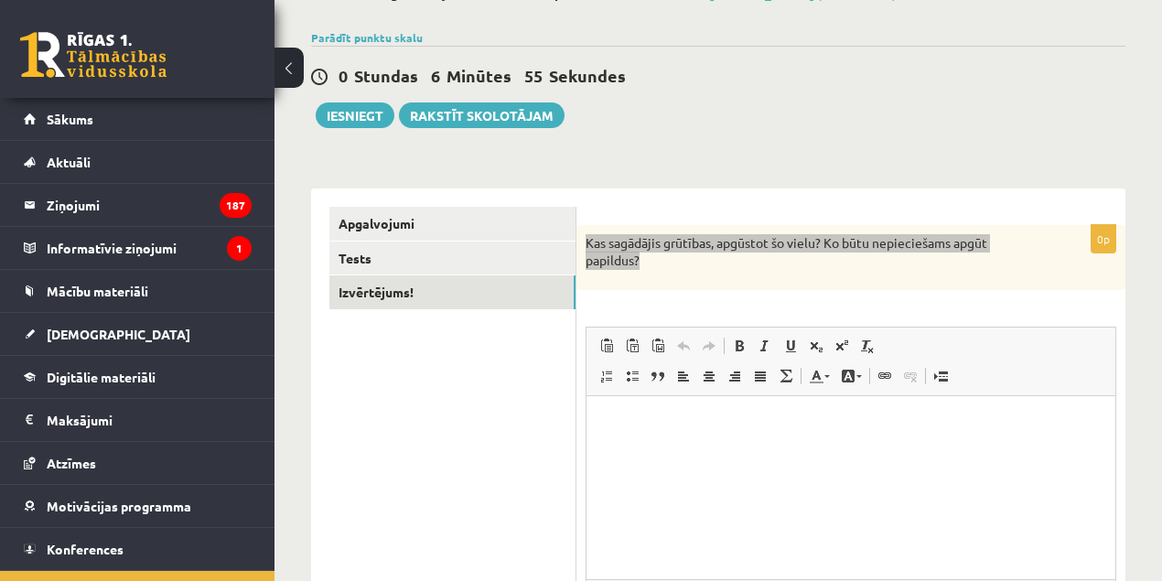
click at [667, 451] on html at bounding box center [850, 423] width 529 height 56
paste body "Визуальный текстовый редактор, wiswyg-editor-user-answer-47024875813760"
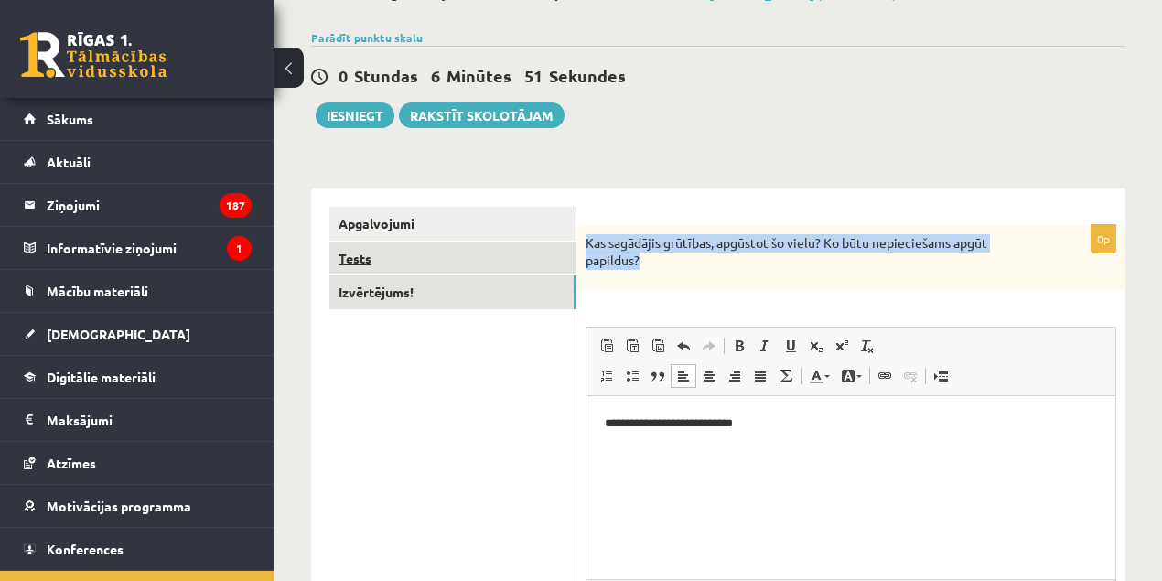
click at [380, 240] on ul "Apgalvojumi Tests Izvērtējums!" at bounding box center [452, 457] width 247 height 500
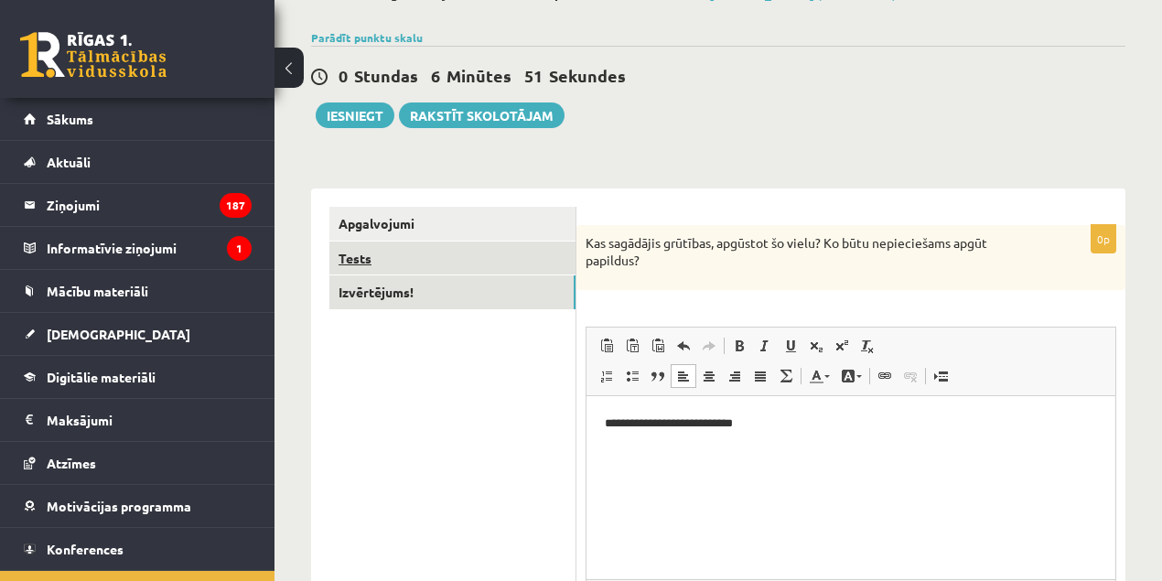
click at [375, 251] on link "Tests" at bounding box center [452, 259] width 246 height 34
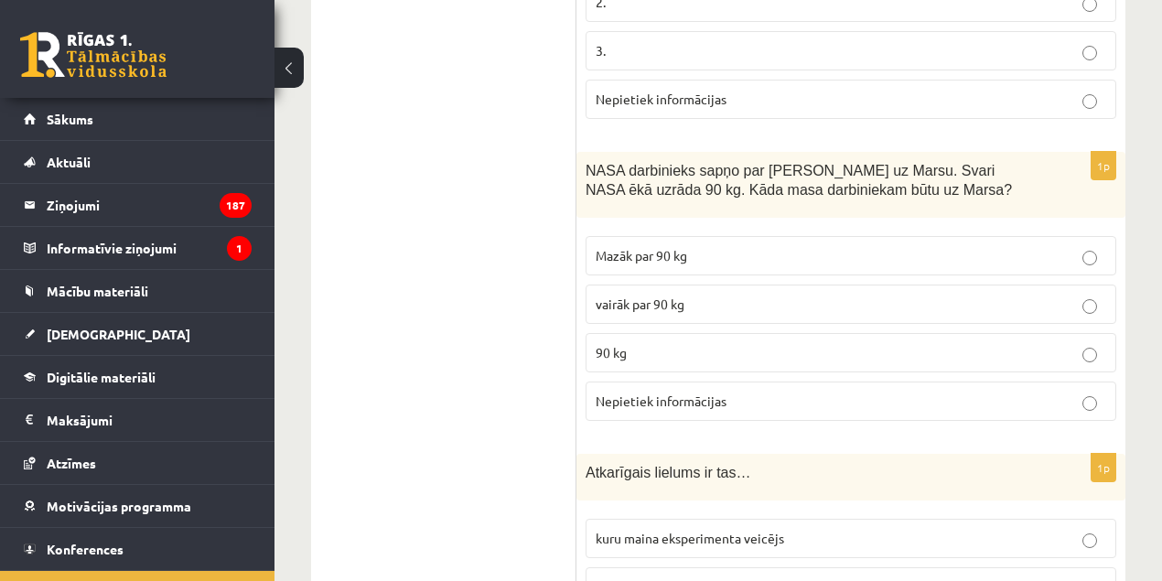
scroll to position [0, 0]
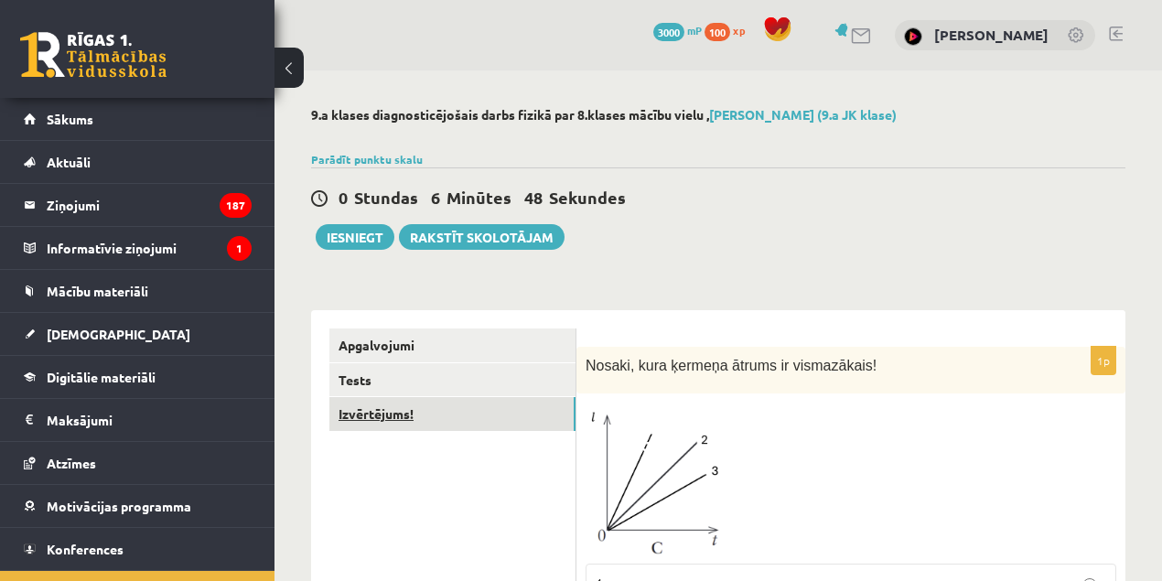
click at [410, 417] on link "Izvērtējums!" at bounding box center [452, 414] width 246 height 34
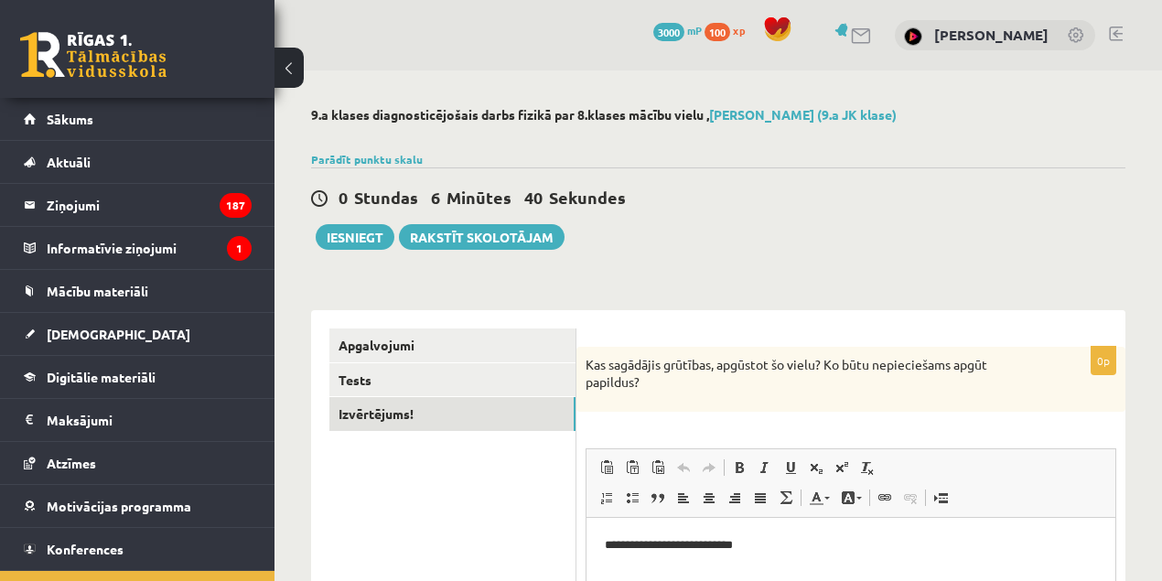
click at [758, 533] on html "**********" at bounding box center [850, 545] width 529 height 56
click at [777, 554] on p "**********" at bounding box center [851, 544] width 493 height 19
click at [779, 556] on html "**********" at bounding box center [850, 545] width 529 height 56
click at [391, 373] on link "Tests" at bounding box center [452, 380] width 246 height 34
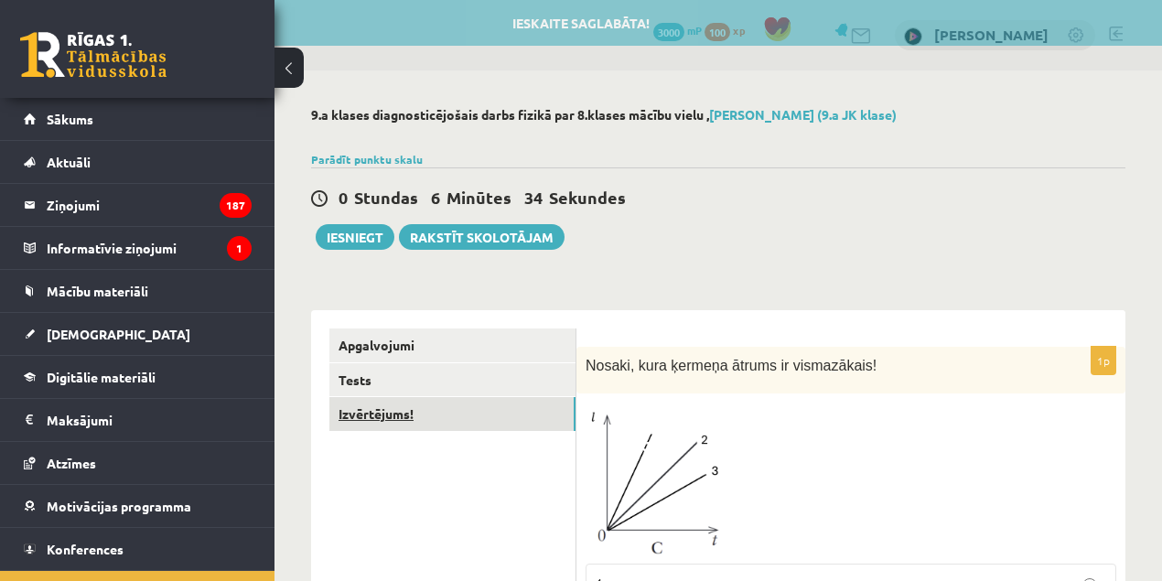
click at [394, 414] on link "Izvērtējums!" at bounding box center [452, 414] width 246 height 34
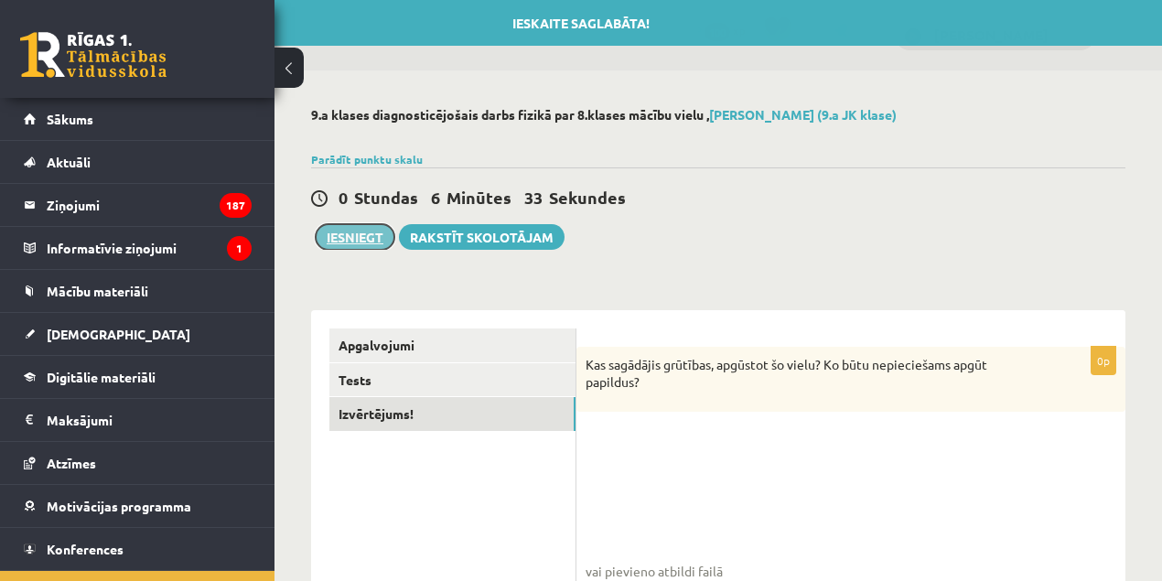
click at [350, 249] on button "Iesniegt" at bounding box center [355, 237] width 79 height 26
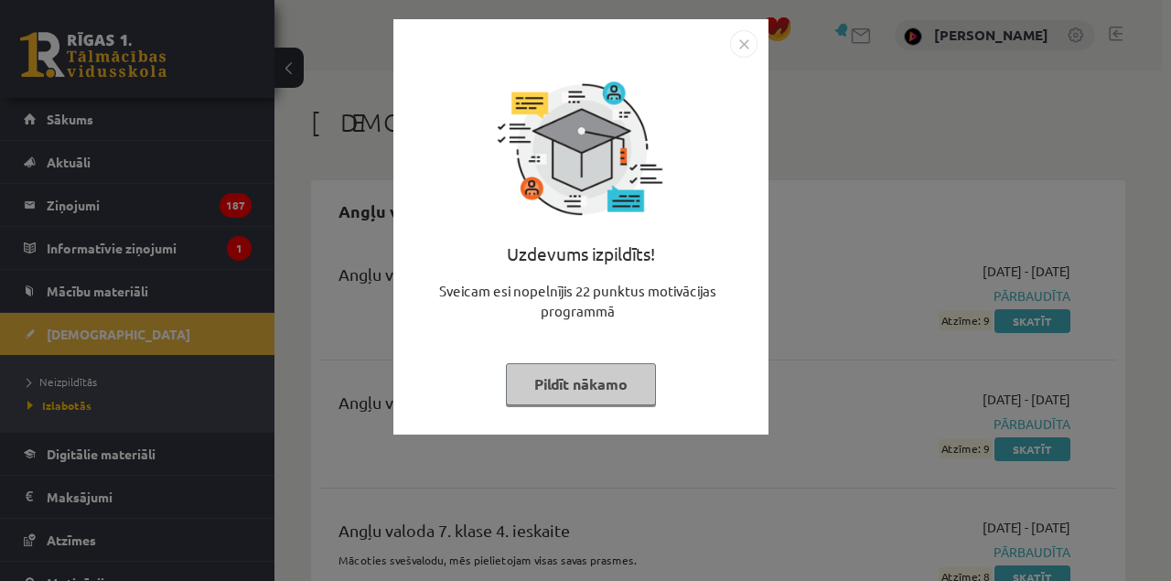
click at [602, 379] on button "Pildīt nākamo" at bounding box center [581, 384] width 150 height 42
